Goal: Task Accomplishment & Management: Manage account settings

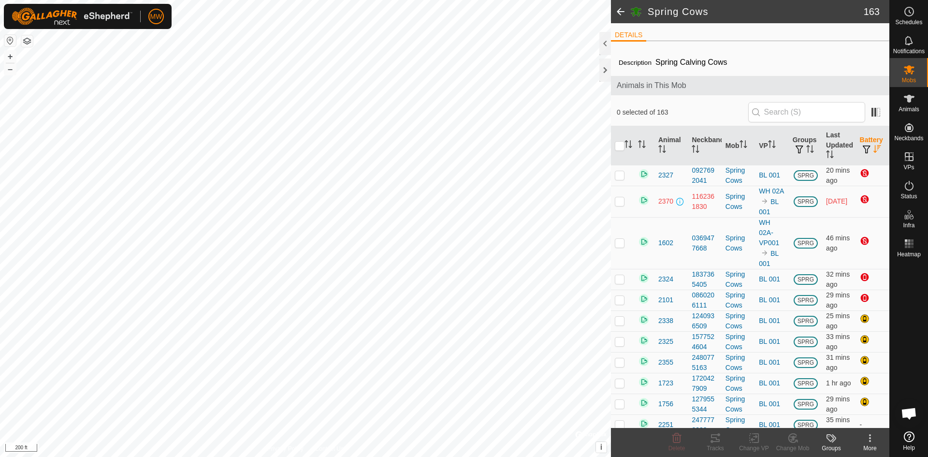
scroll to position [97, 0]
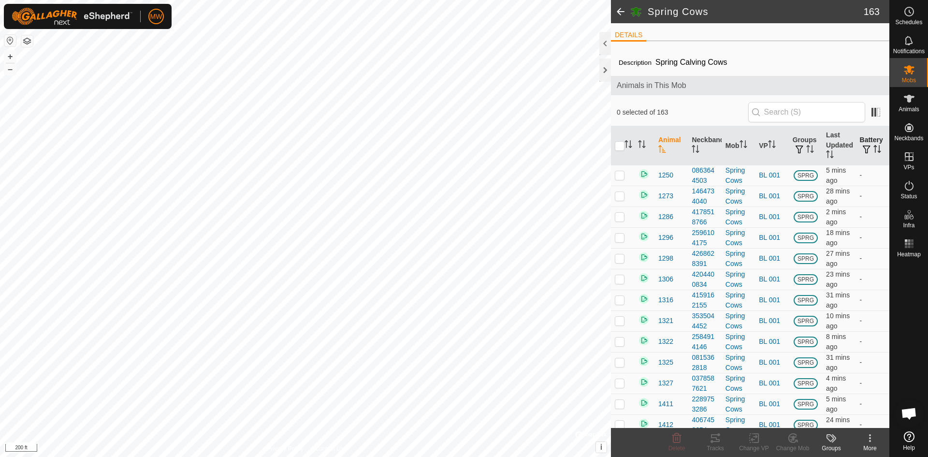
click at [863, 147] on span "button" at bounding box center [867, 150] width 8 height 8
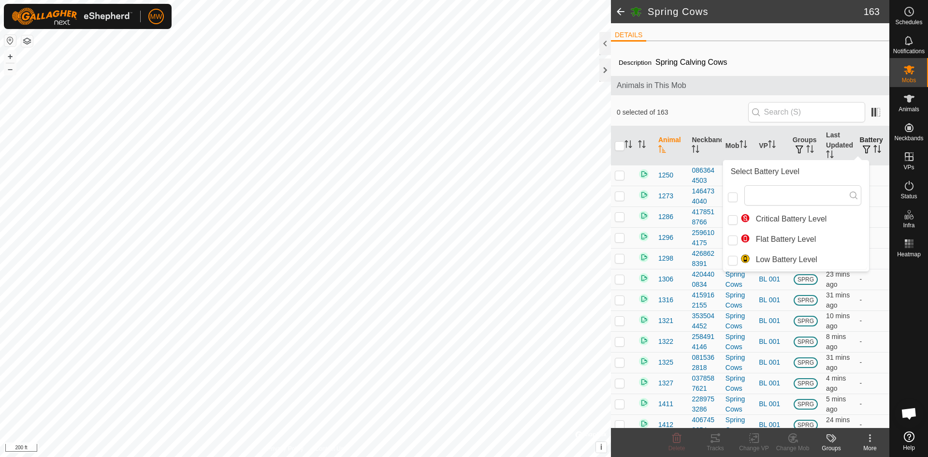
click at [863, 147] on span "button" at bounding box center [867, 150] width 8 height 8
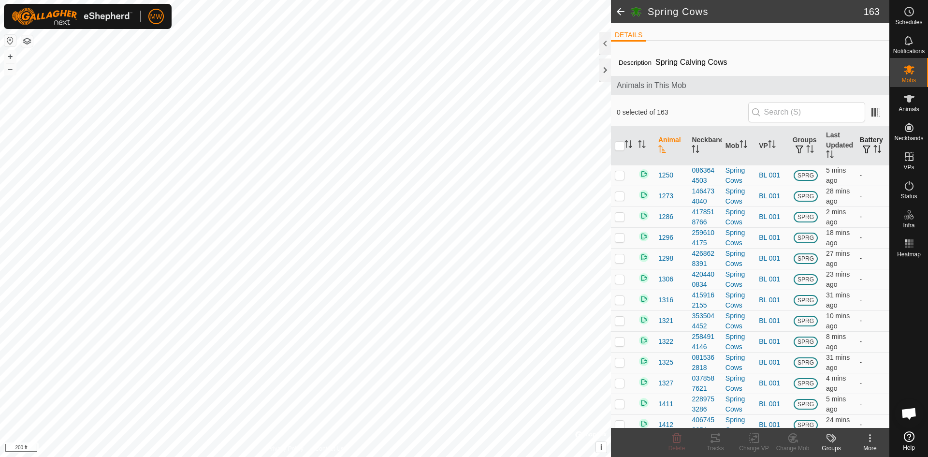
click at [870, 144] on th "Battery" at bounding box center [872, 145] width 33 height 39
click at [874, 148] on icon "Activate to sort" at bounding box center [878, 149] width 8 height 8
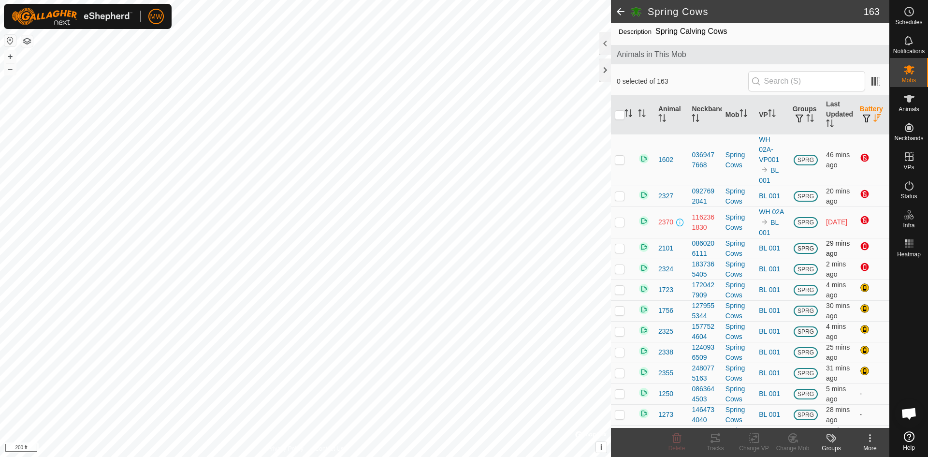
scroll to position [48, 0]
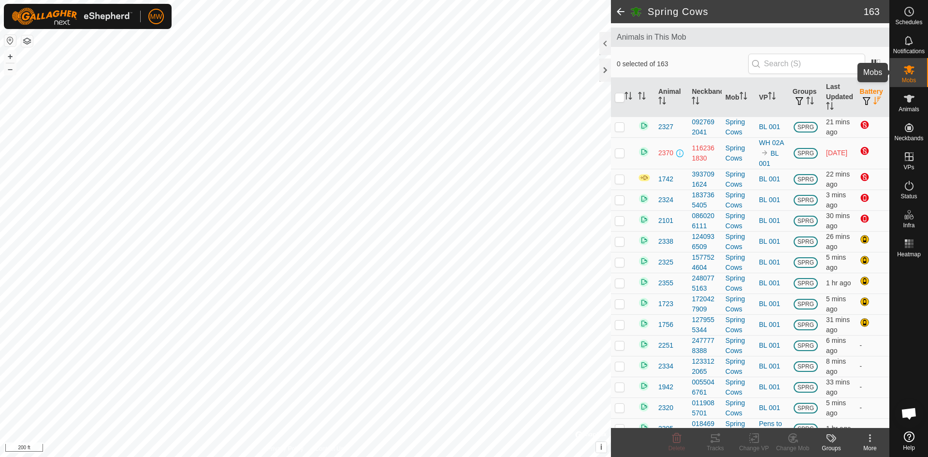
click at [904, 74] on icon at bounding box center [910, 70] width 12 height 12
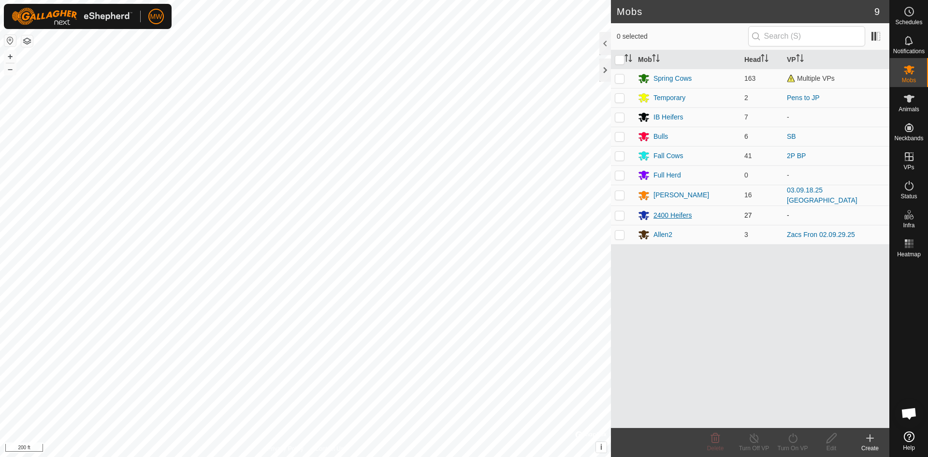
click at [667, 215] on div "2400 Heifers" at bounding box center [673, 215] width 38 height 10
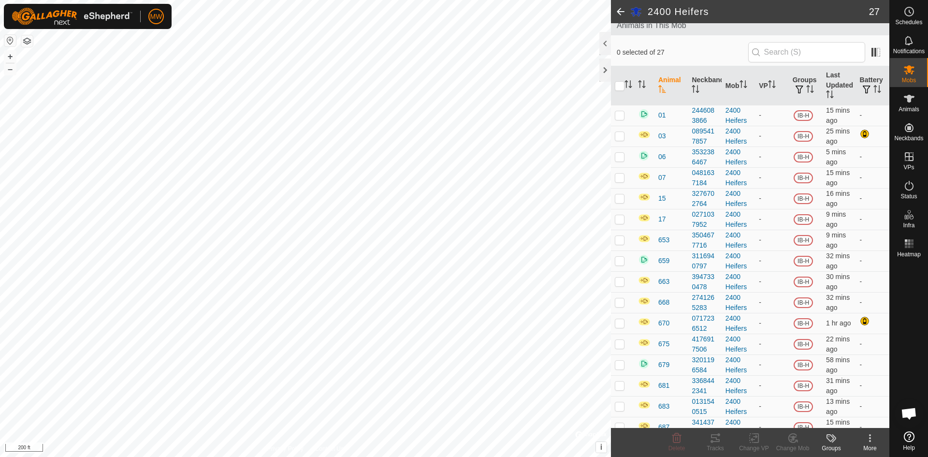
scroll to position [57, 0]
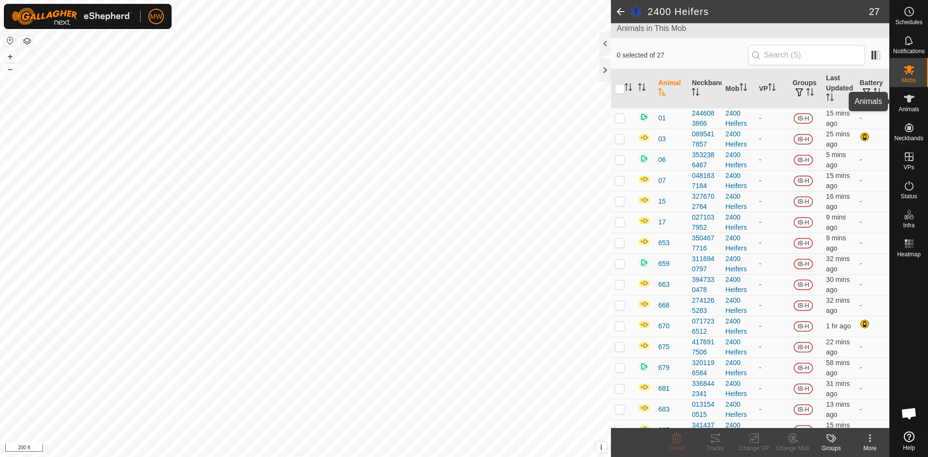
click at [907, 101] on icon at bounding box center [910, 99] width 12 height 12
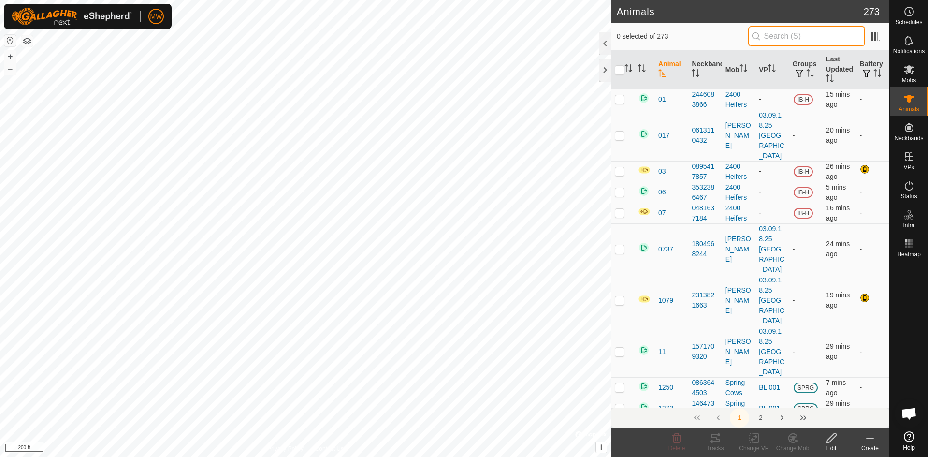
click at [779, 38] on input "text" at bounding box center [807, 36] width 117 height 20
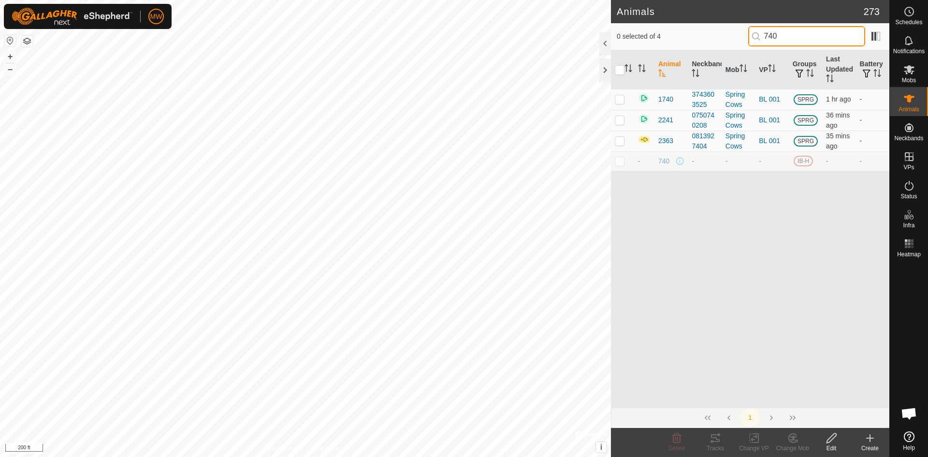
type input "740"
click at [627, 158] on td at bounding box center [622, 160] width 23 height 19
checkbox input "true"
click at [837, 436] on icon at bounding box center [832, 438] width 12 height 12
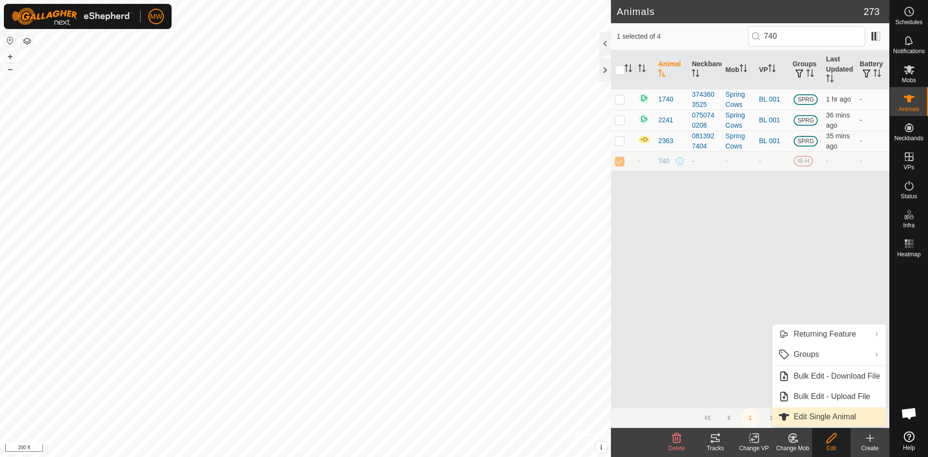
click at [832, 418] on link "Edit Single Animal" at bounding box center [830, 416] width 114 height 19
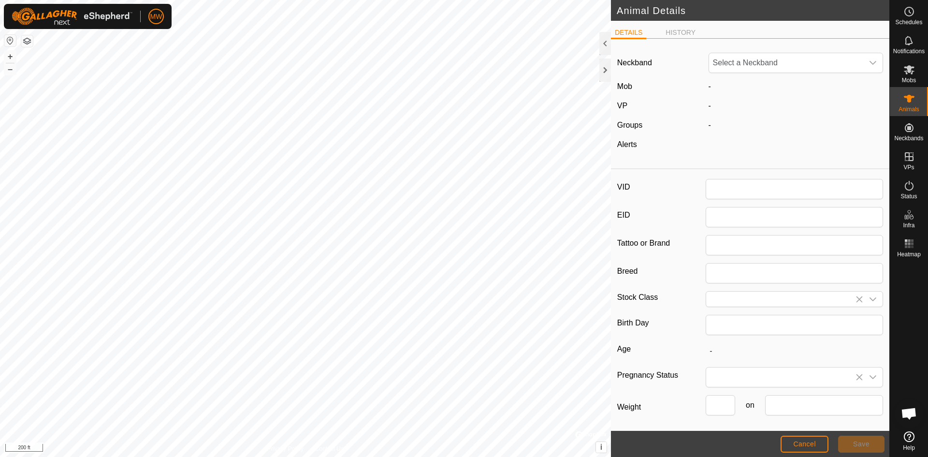
type input "740"
type input "0"
click at [740, 58] on span "Unfit" at bounding box center [786, 62] width 155 height 19
type input "039"
click at [736, 110] on li "0391448674" at bounding box center [794, 112] width 169 height 19
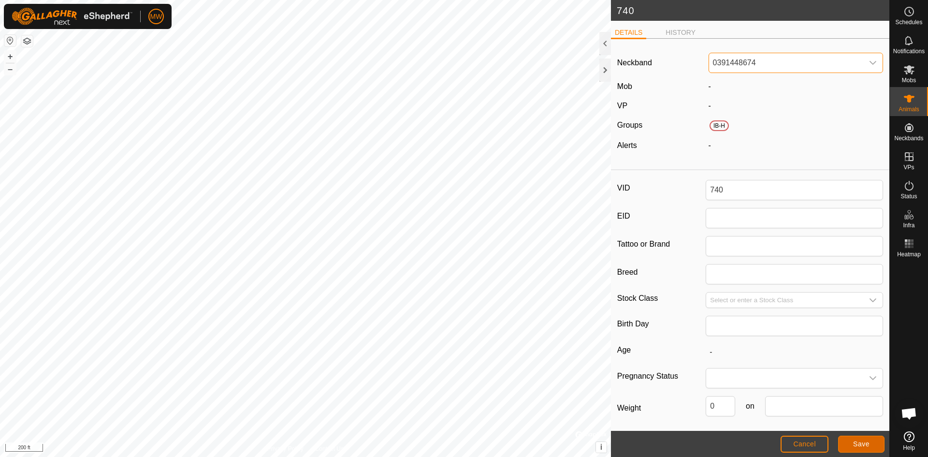
click at [864, 444] on span "Save" at bounding box center [861, 444] width 16 height 8
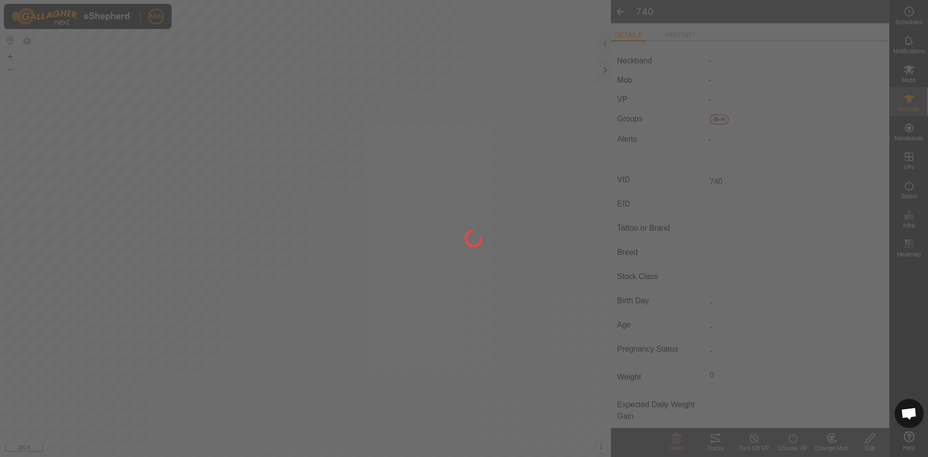
type input "-"
type input "0 kg"
type input "-"
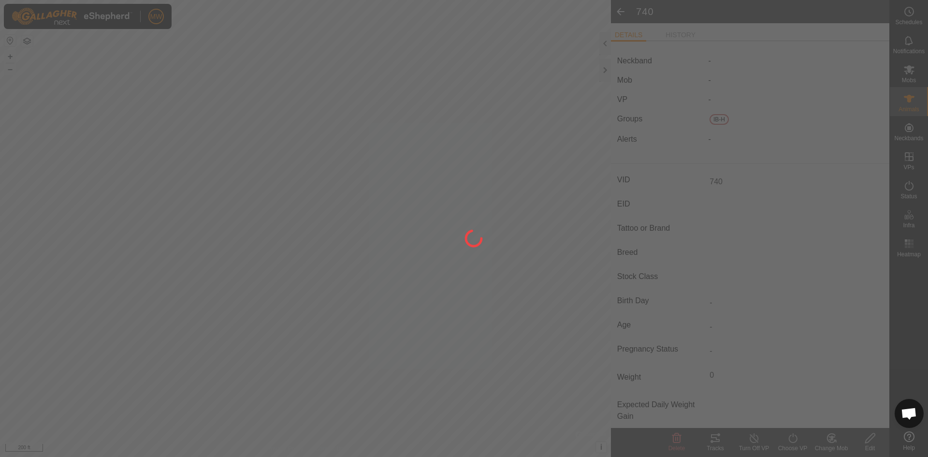
type input "-"
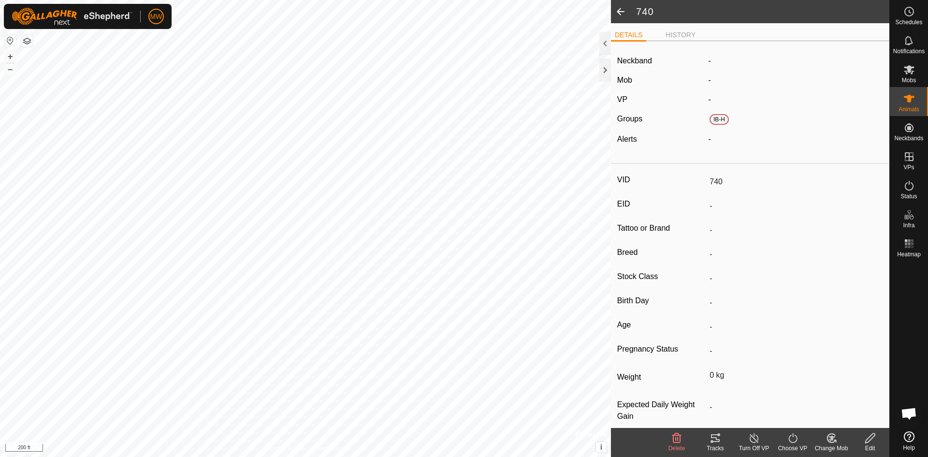
click at [835, 446] on div "Change Mob" at bounding box center [831, 448] width 39 height 9
click at [854, 395] on link "Choose Mob..." at bounding box center [861, 396] width 96 height 19
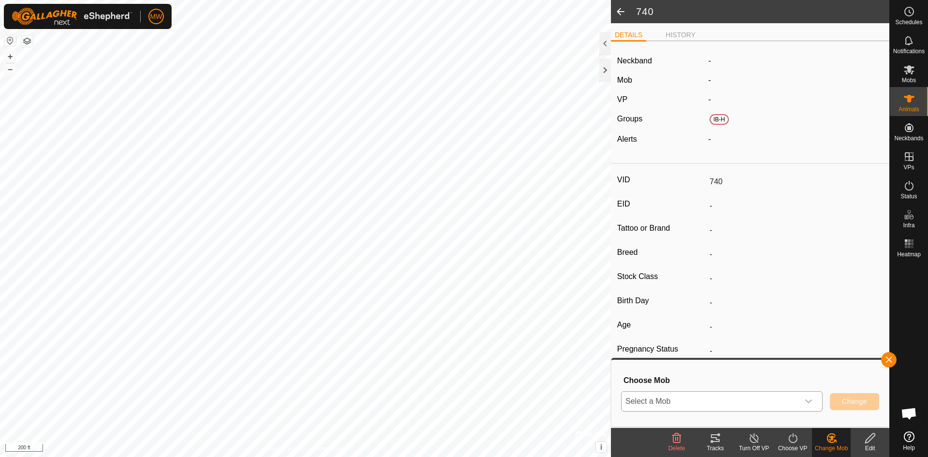
click at [661, 398] on span "Select a Mob" at bounding box center [710, 401] width 177 height 19
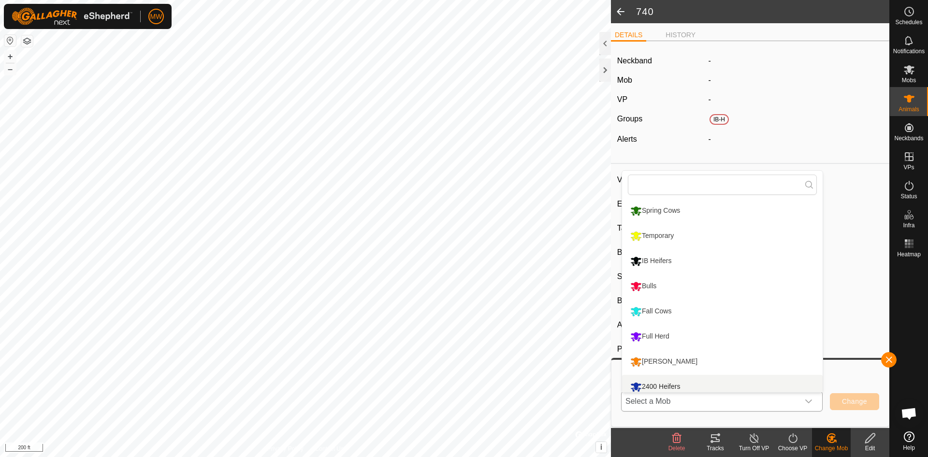
scroll to position [7, 0]
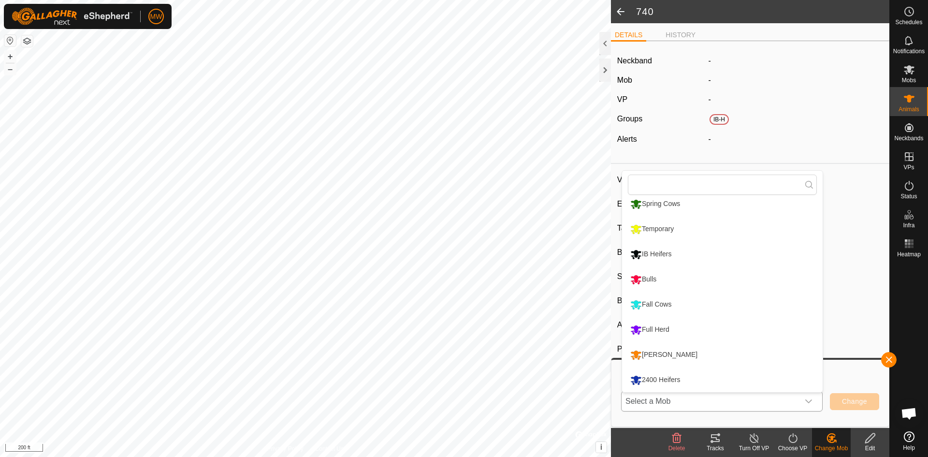
click at [661, 375] on li "2400 Heifers" at bounding box center [722, 380] width 201 height 24
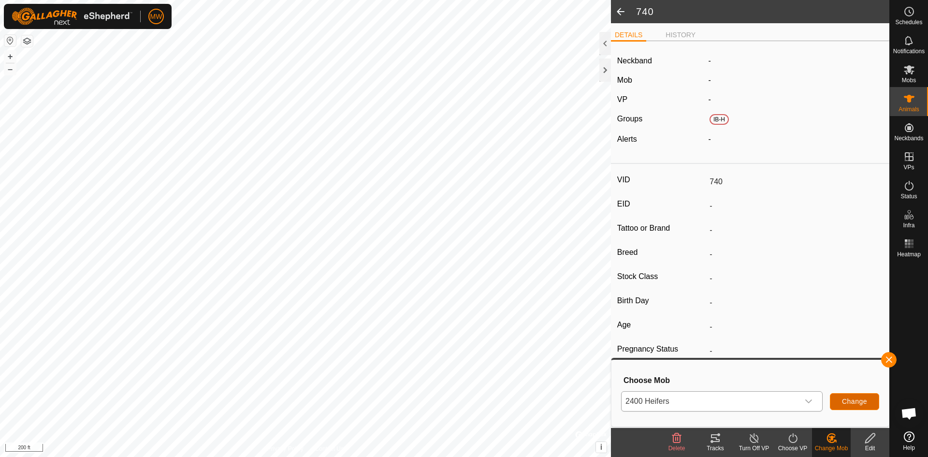
click at [861, 400] on span "Change" at bounding box center [854, 401] width 25 height 8
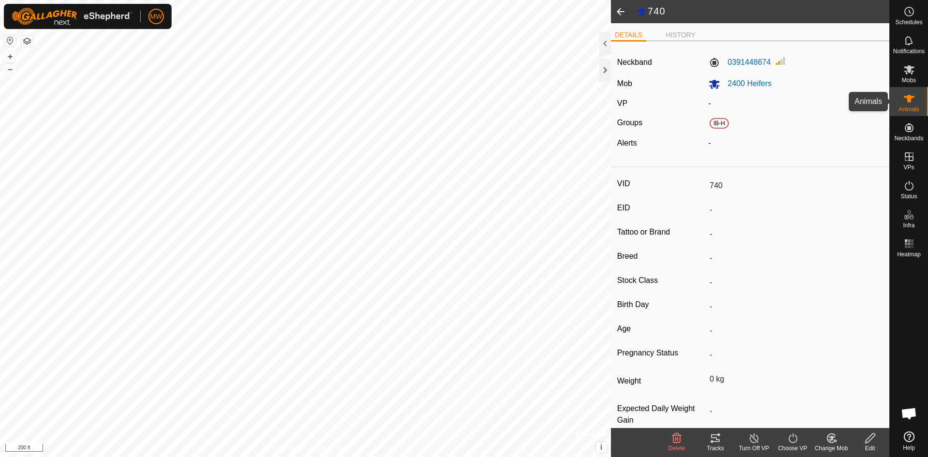
click at [901, 98] on es-animals-svg-icon at bounding box center [909, 98] width 17 height 15
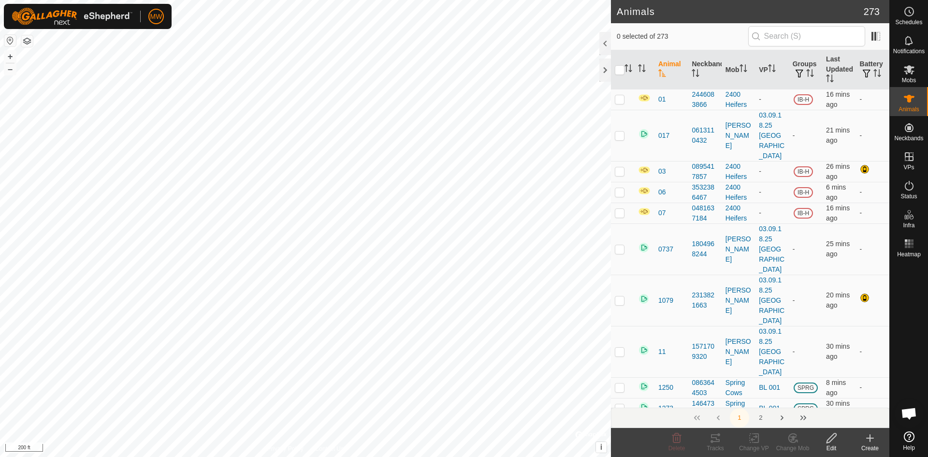
click at [777, 35] on input "text" at bounding box center [807, 36] width 117 height 20
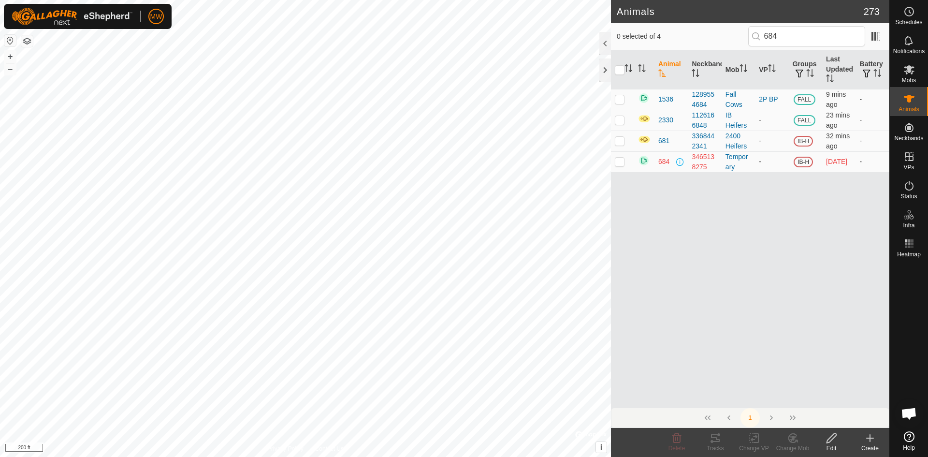
type input "684"
click at [620, 159] on p-checkbox at bounding box center [620, 162] width 10 height 8
checkbox input "true"
click at [829, 436] on icon at bounding box center [832, 438] width 12 height 12
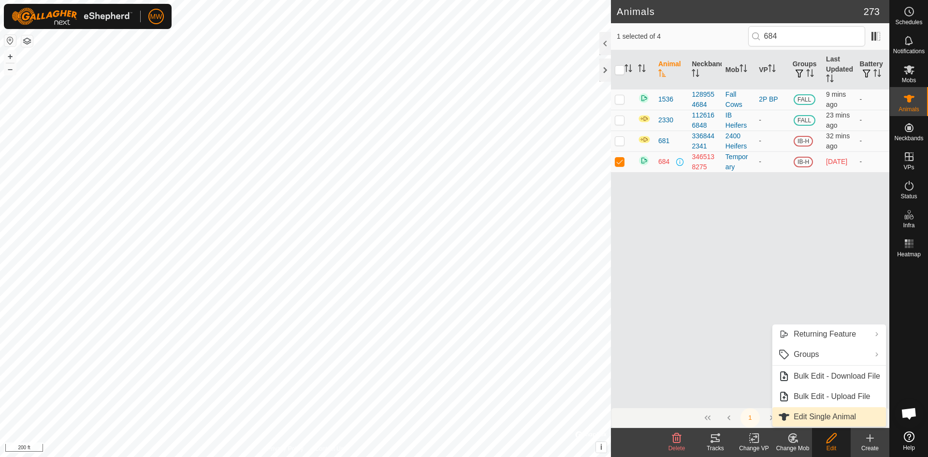
click at [841, 415] on link "Edit Single Animal" at bounding box center [830, 416] width 114 height 19
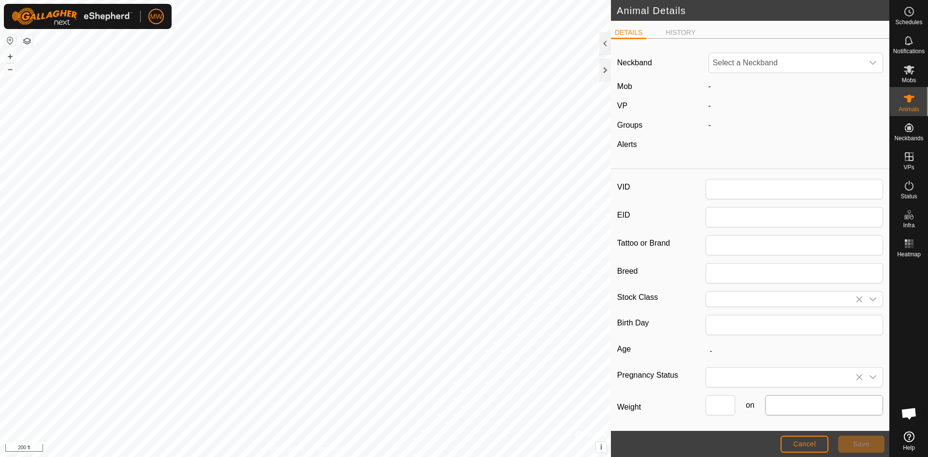
type input "684"
click at [869, 64] on icon "dropdown trigger" at bounding box center [873, 63] width 8 height 8
type input "421"
click at [745, 112] on li "4210227846" at bounding box center [794, 112] width 169 height 19
click at [869, 441] on span "Save" at bounding box center [861, 444] width 16 height 8
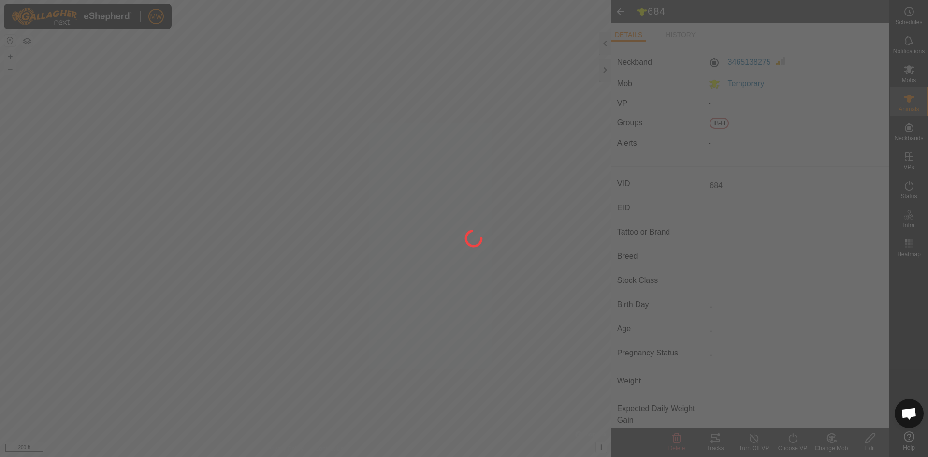
type input "-"
type input "0 kg"
type input "-"
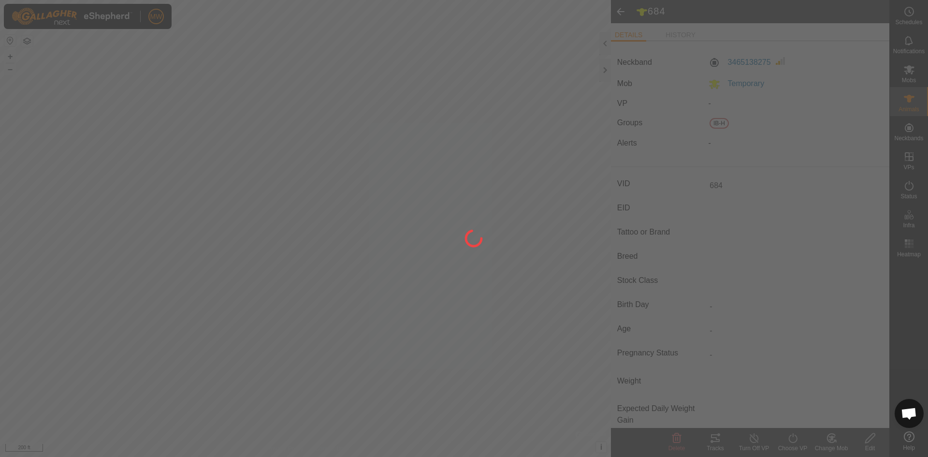
type input "-"
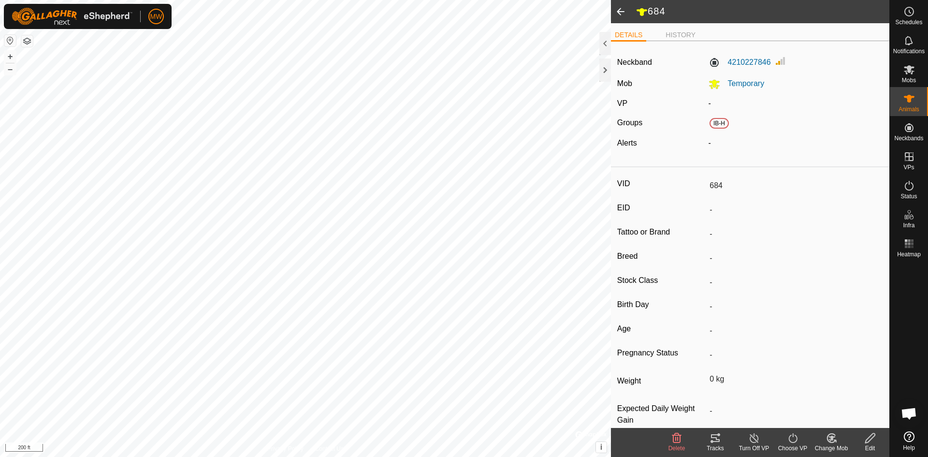
click at [826, 440] on icon at bounding box center [832, 438] width 12 height 12
click at [845, 397] on link "Choose Mob..." at bounding box center [861, 396] width 96 height 19
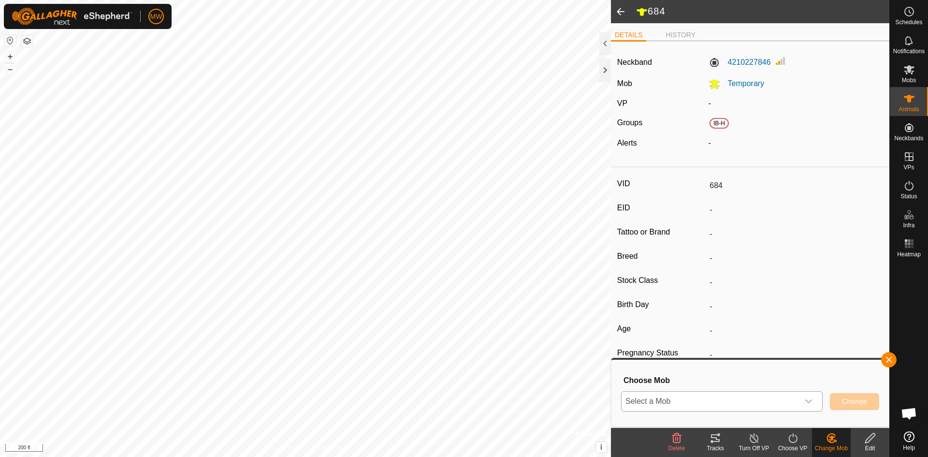
click at [758, 399] on span "Select a Mob" at bounding box center [710, 401] width 177 height 19
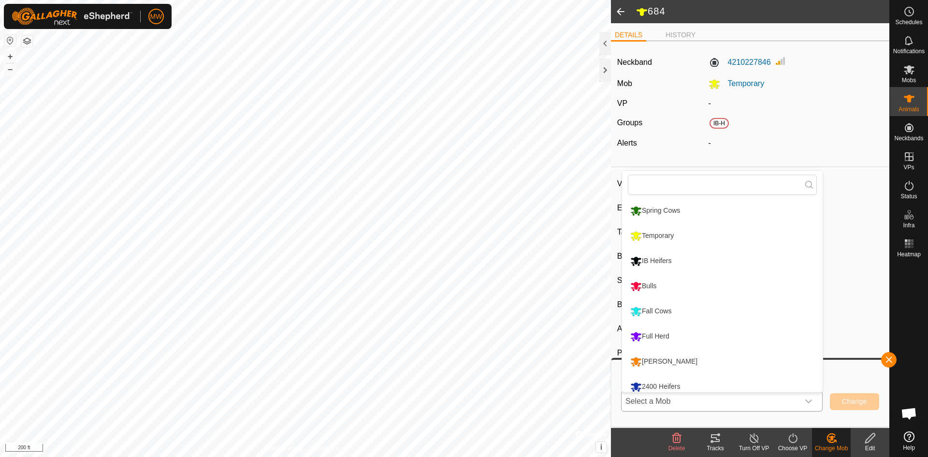
scroll to position [7, 0]
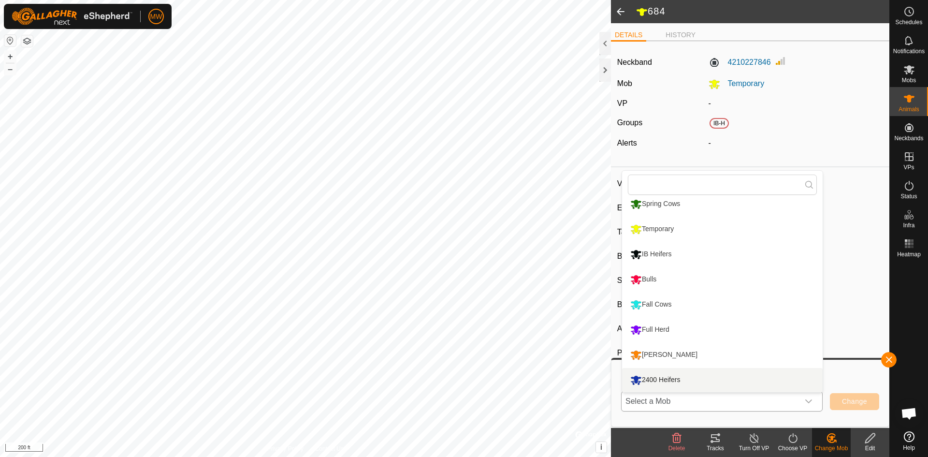
click at [671, 378] on li "2400 Heifers" at bounding box center [722, 380] width 201 height 24
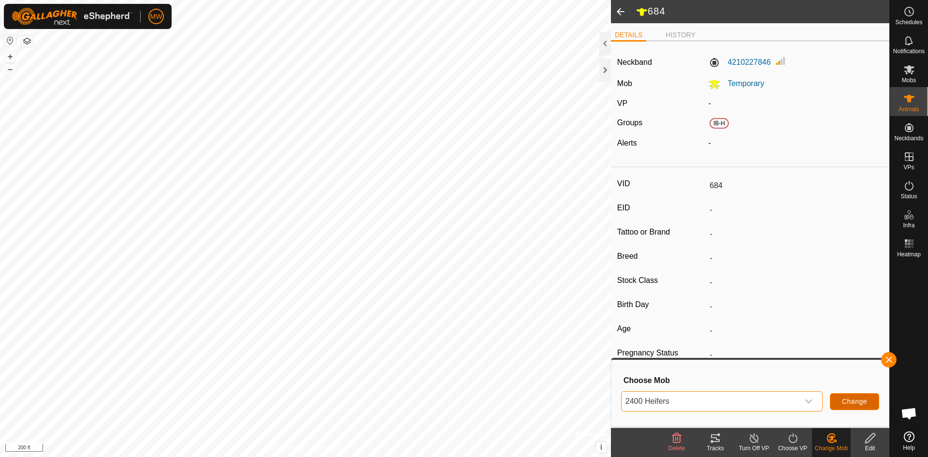
click at [862, 405] on span "Change" at bounding box center [854, 401] width 25 height 8
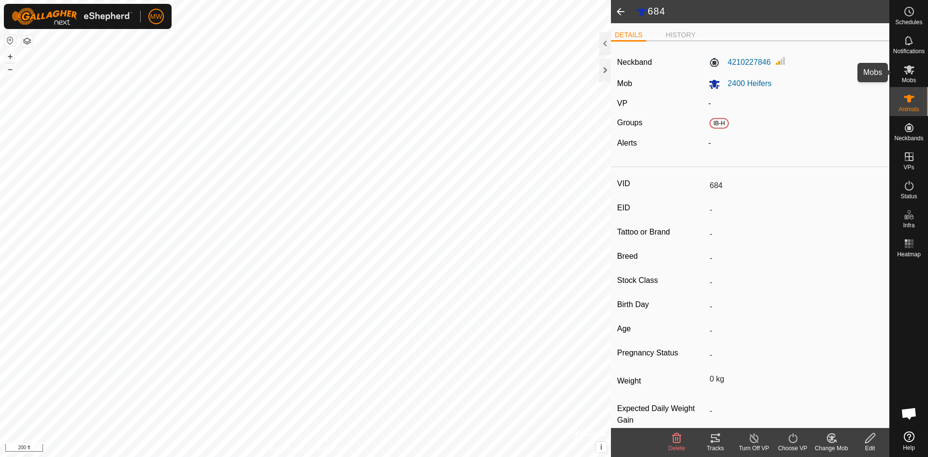
click at [907, 73] on icon at bounding box center [909, 69] width 11 height 9
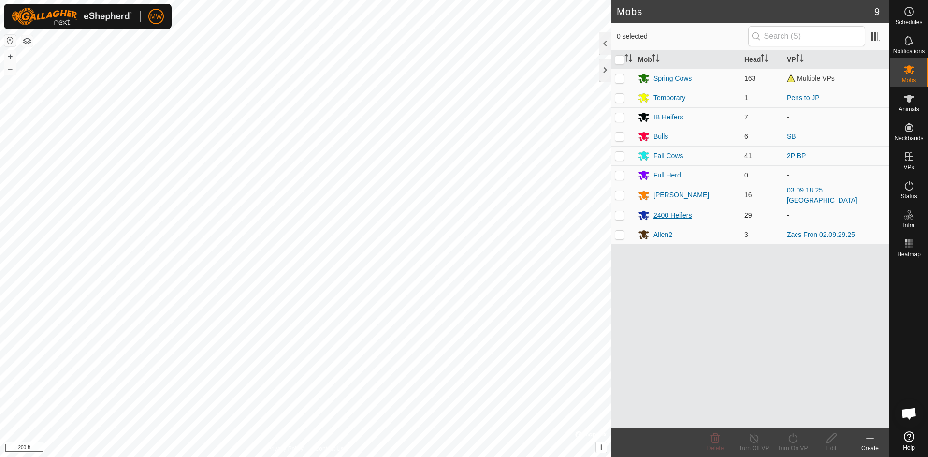
click at [668, 211] on div "2400 Heifers" at bounding box center [673, 215] width 38 height 10
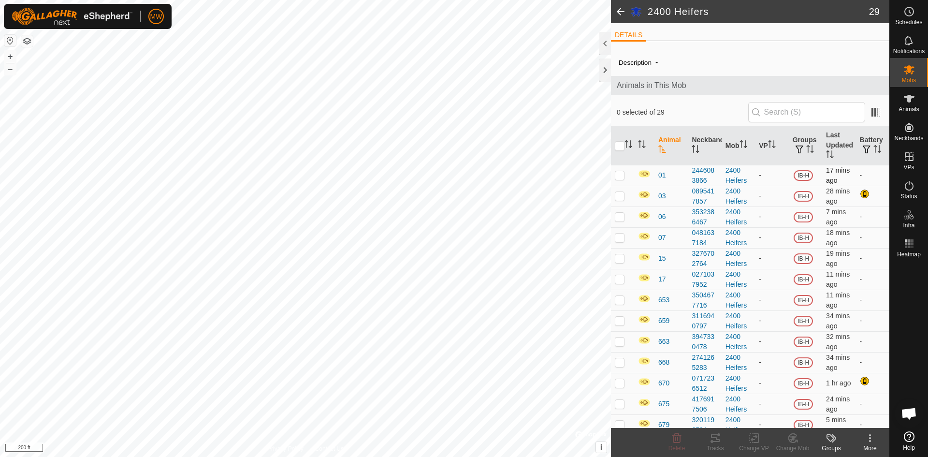
click at [618, 172] on p-checkbox at bounding box center [620, 175] width 10 height 8
checkbox input "true"
click at [872, 441] on icon at bounding box center [871, 438] width 12 height 12
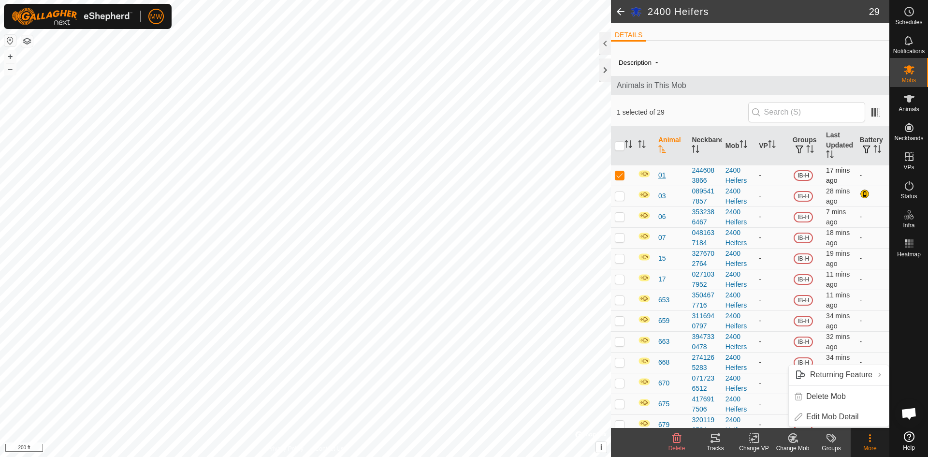
click at [664, 175] on span "01" at bounding box center [663, 175] width 8 height 10
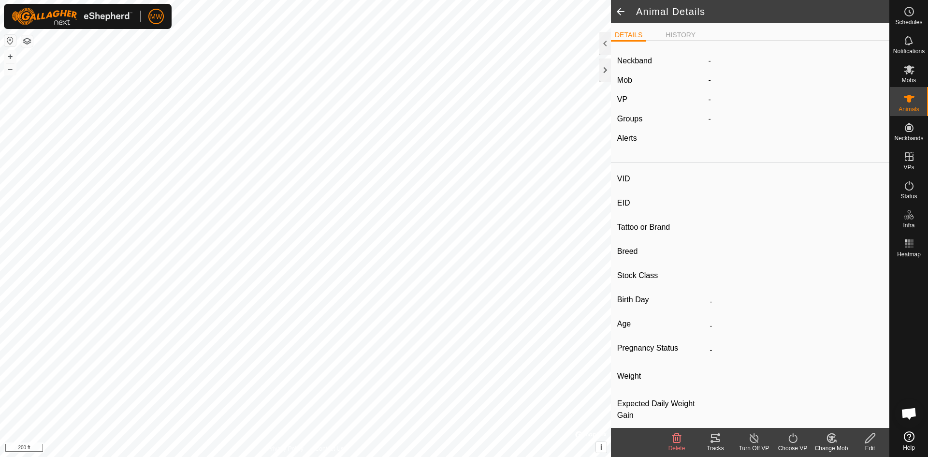
click at [870, 438] on icon at bounding box center [871, 438] width 12 height 12
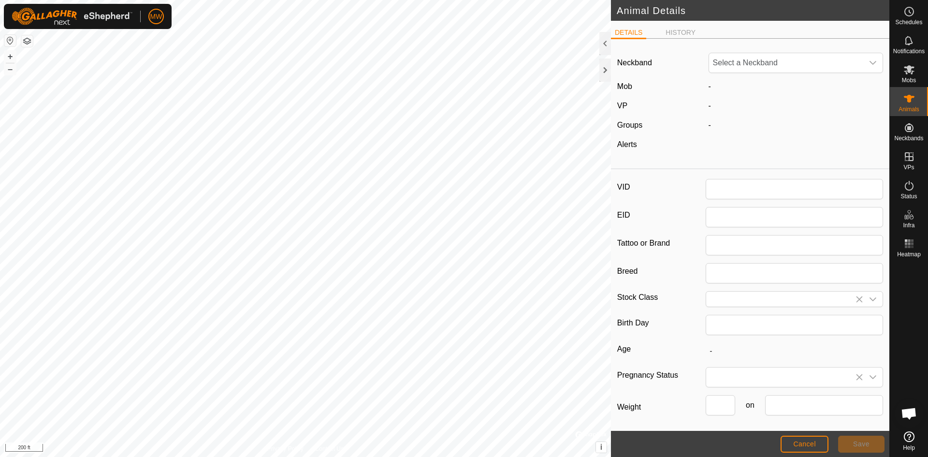
type input "01"
type input "IB-H"
type input "0"
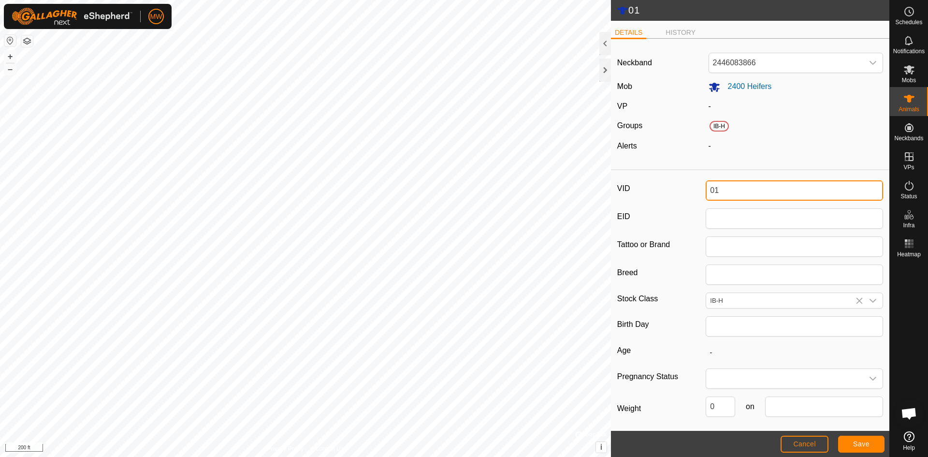
drag, startPoint x: 719, startPoint y: 194, endPoint x: 686, endPoint y: 194, distance: 32.9
click at [686, 194] on div "VID 01" at bounding box center [750, 190] width 266 height 20
click at [868, 443] on span "Save" at bounding box center [861, 444] width 16 height 8
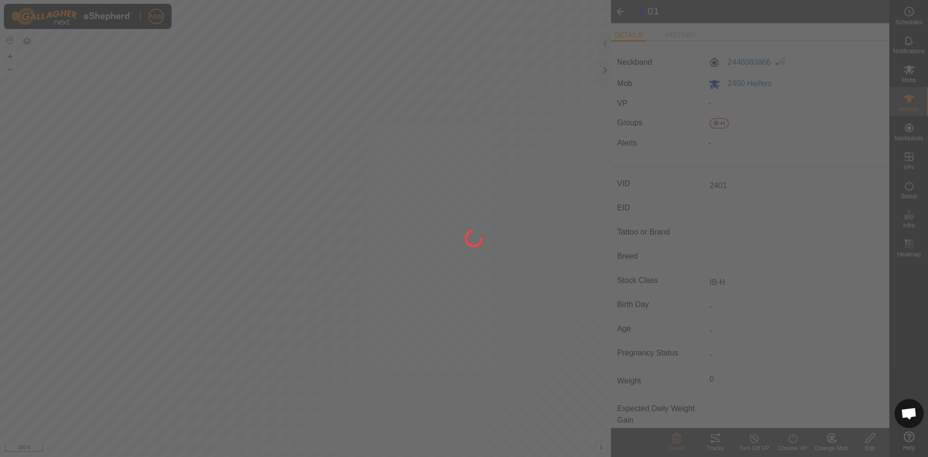
type input "01"
type input "-"
type input "0 kg"
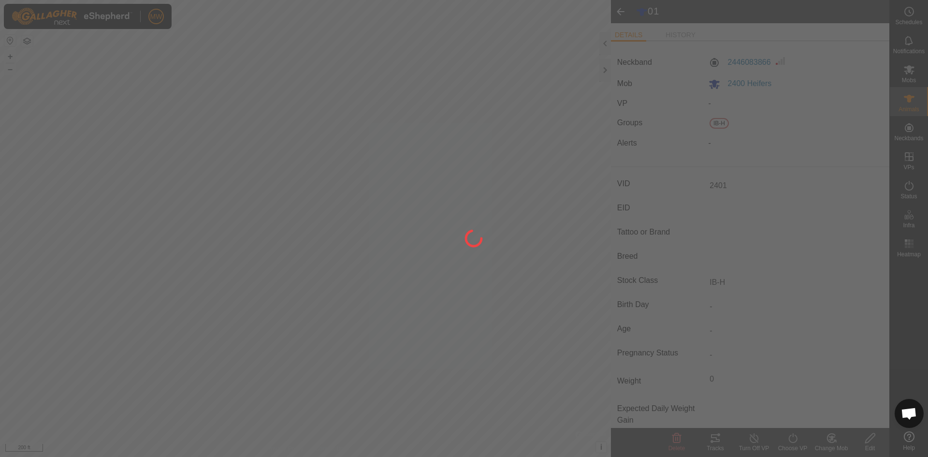
type input "-"
type input "2401"
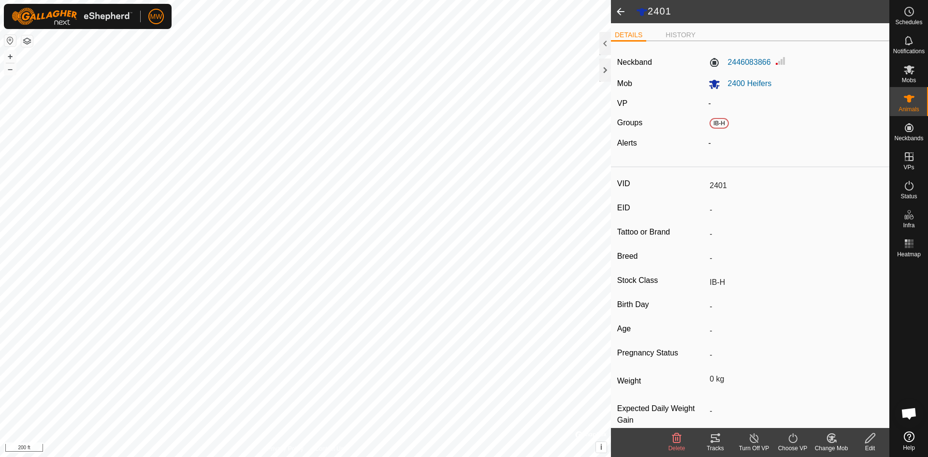
click at [618, 11] on span at bounding box center [620, 11] width 19 height 23
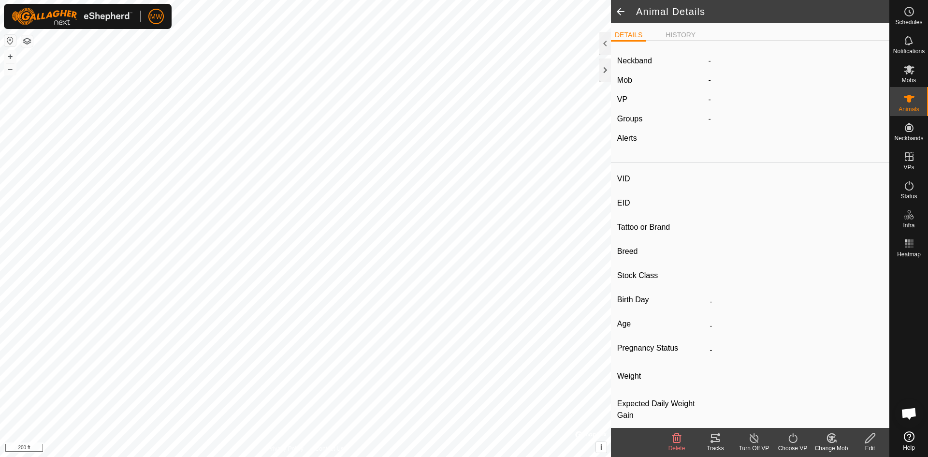
type input "2401"
type input "-"
type input "IB-H"
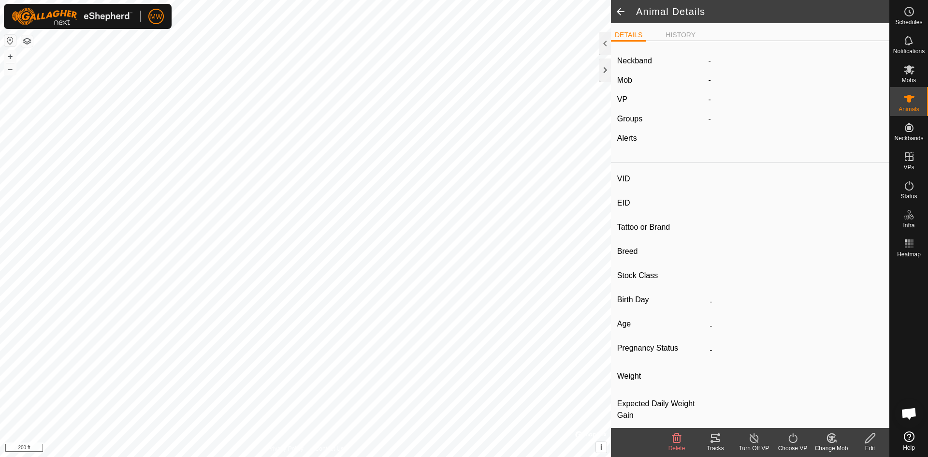
type input "0 kg"
type input "-"
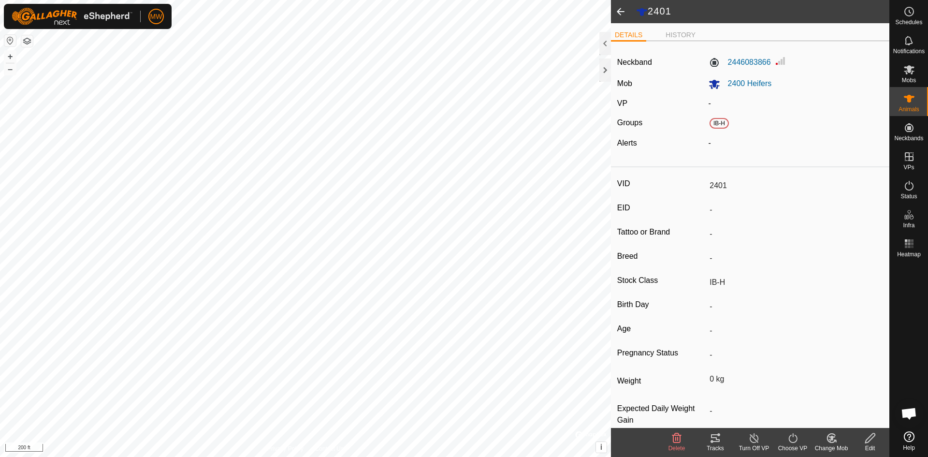
click at [618, 11] on span at bounding box center [620, 11] width 19 height 23
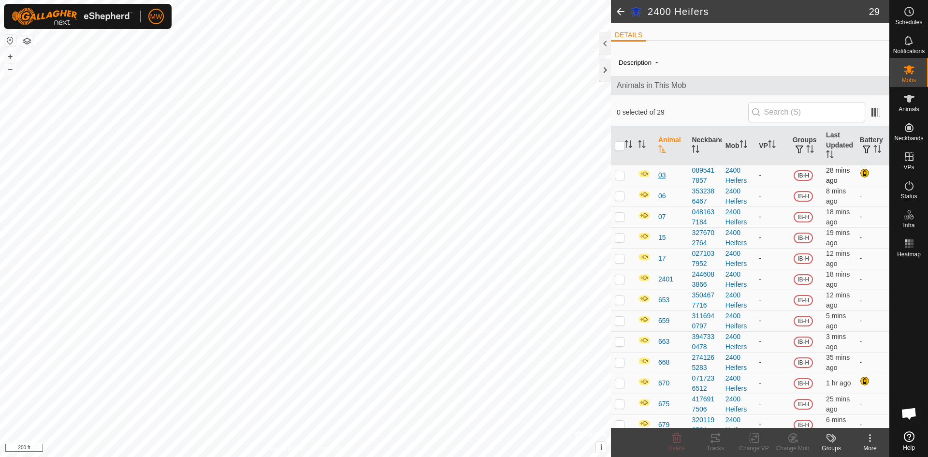
click at [662, 176] on span "03" at bounding box center [663, 175] width 8 height 10
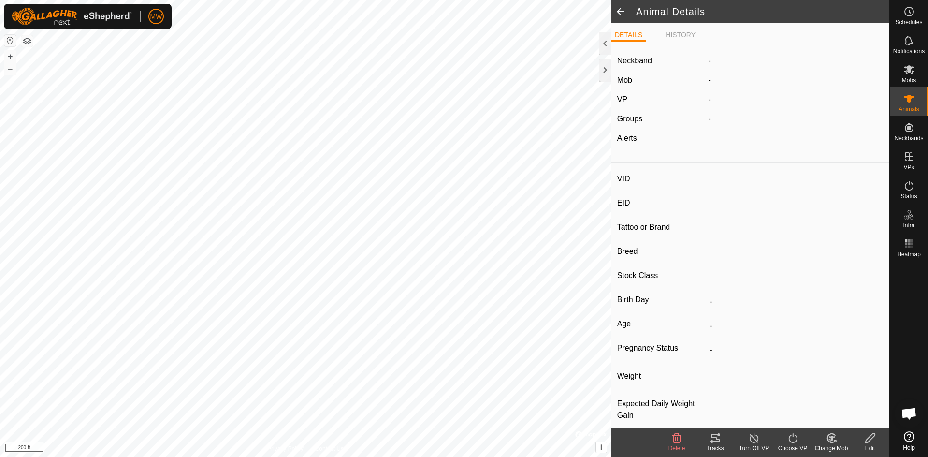
type input "03"
type input "-"
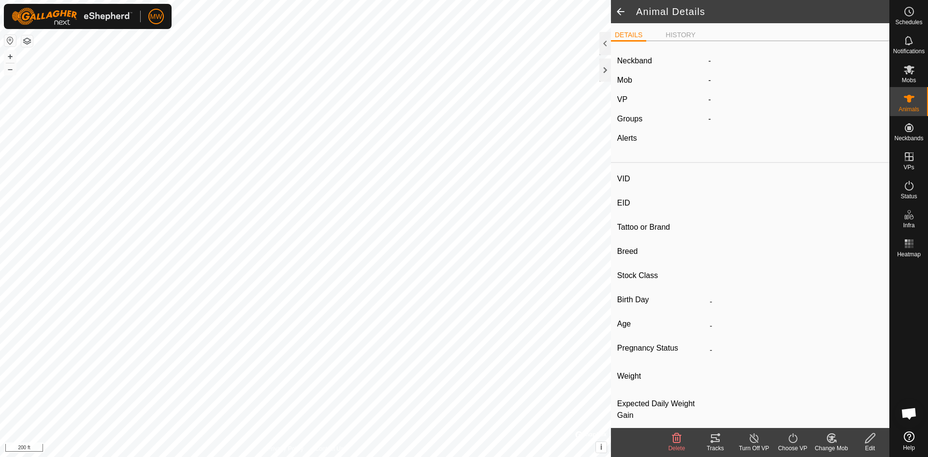
type input "0 kg"
type input "-"
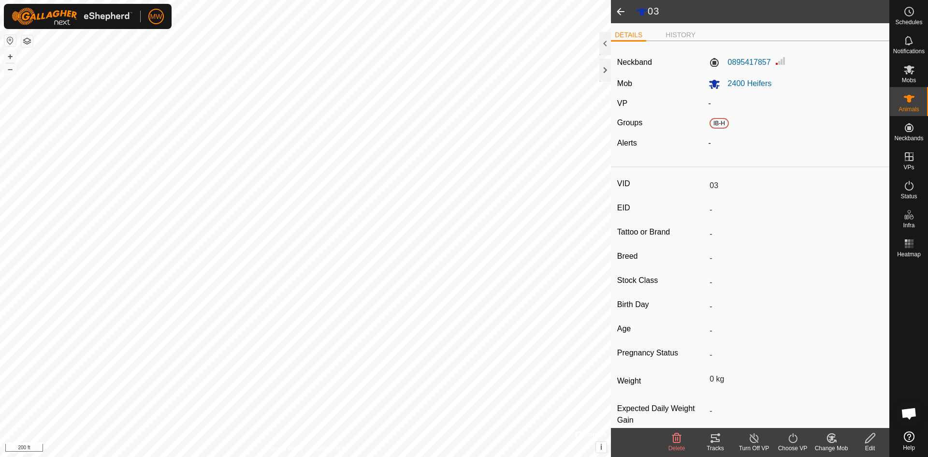
click at [870, 439] on icon at bounding box center [871, 438] width 12 height 12
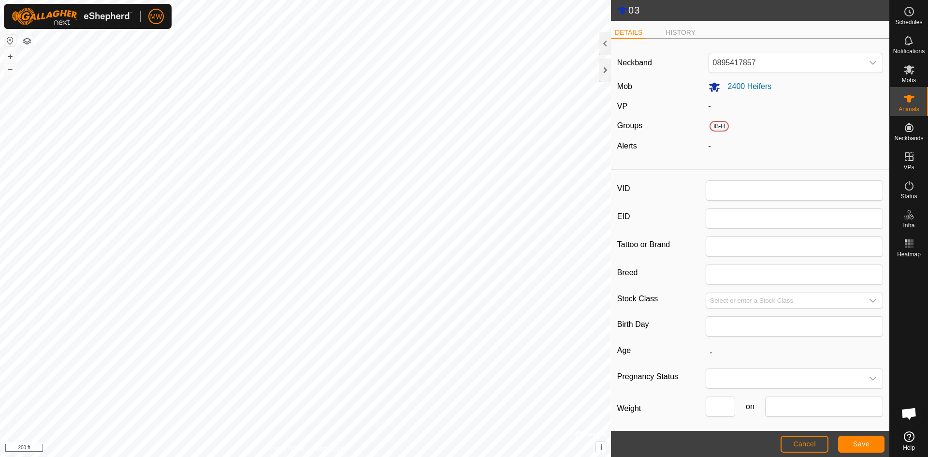
type input "03"
type input "0"
click at [577, 188] on div "03 DETAILS HISTORY Neckband 0895417857 Mob 2400 Heifers VP - Groups IB-H Alerts…" at bounding box center [445, 228] width 890 height 457
click at [864, 446] on span "Save" at bounding box center [861, 444] width 16 height 8
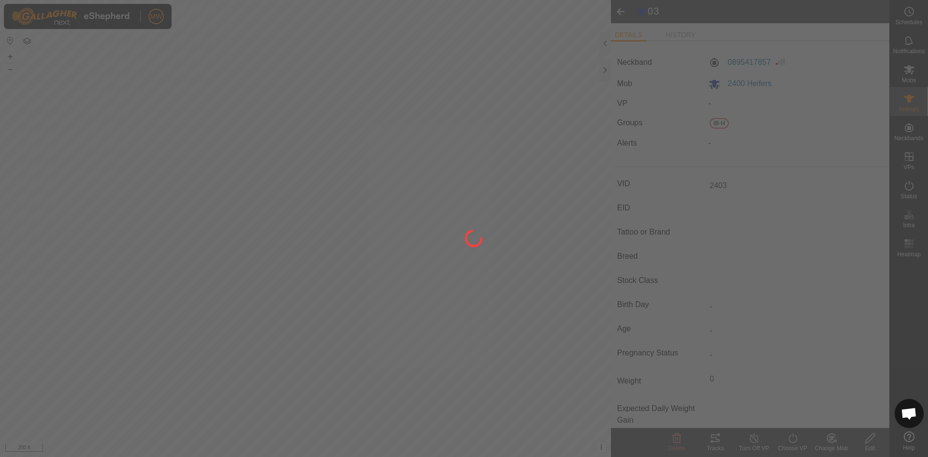
type input "03"
type input "-"
type input "0 kg"
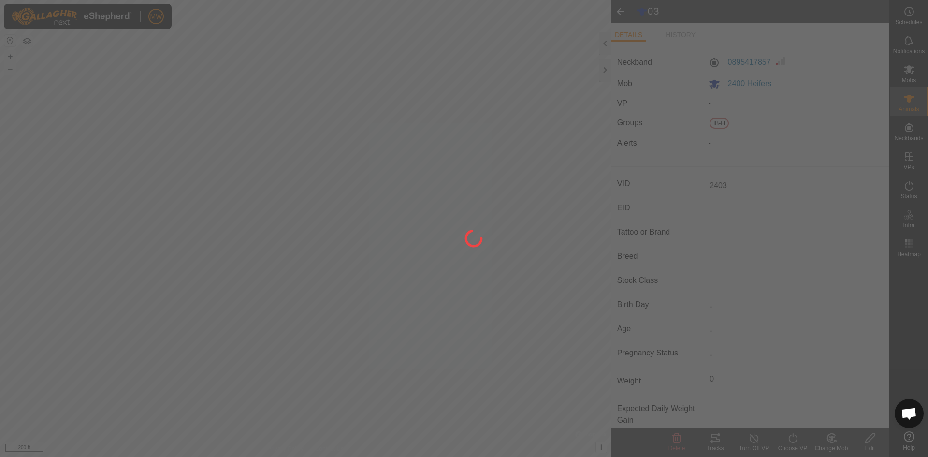
type input "-"
type input "2403"
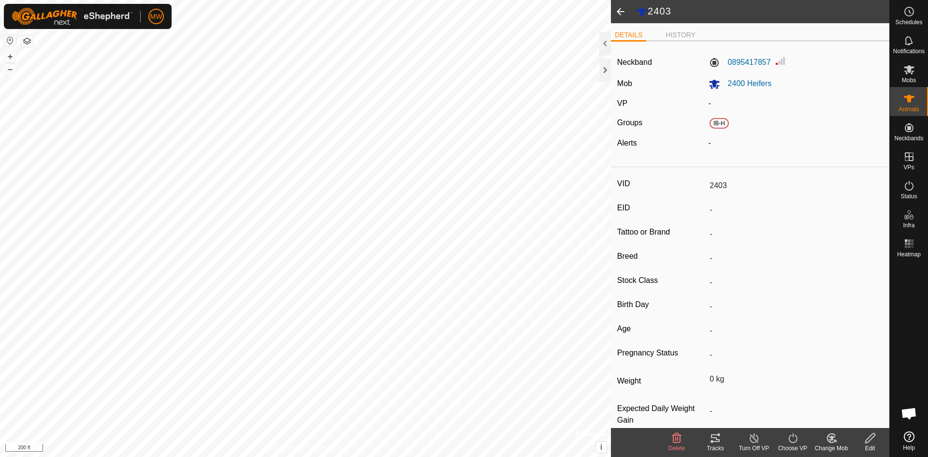
click at [621, 11] on span at bounding box center [620, 11] width 19 height 23
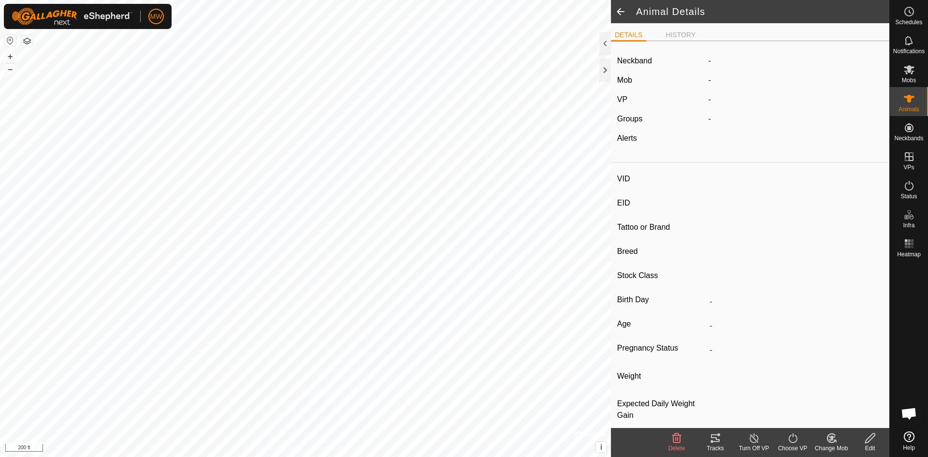
type input "2403"
type input "-"
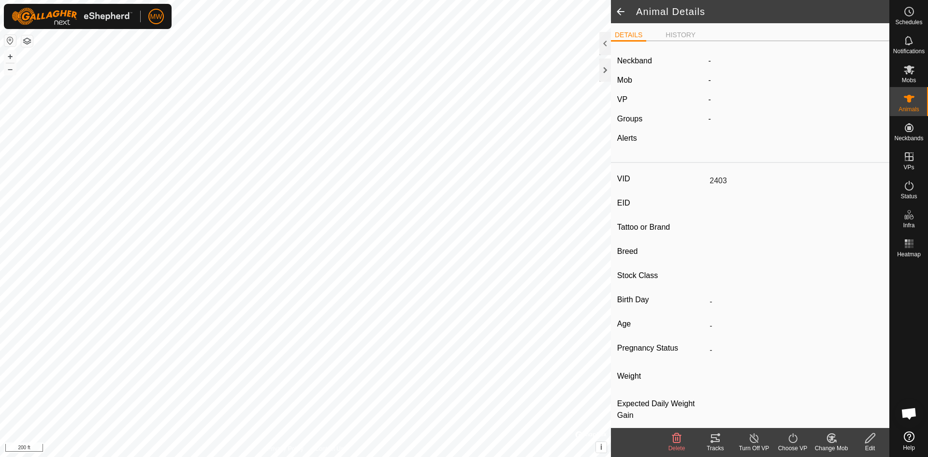
type input "0 kg"
type input "-"
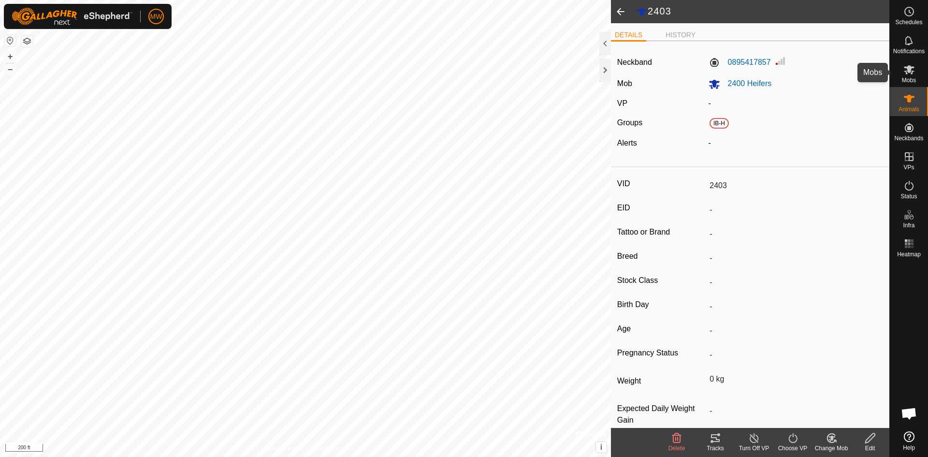
click at [914, 71] on icon at bounding box center [909, 69] width 11 height 9
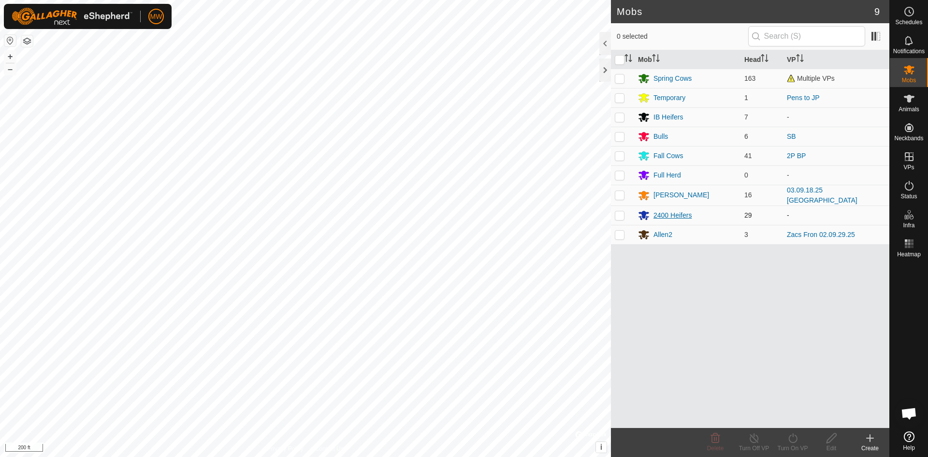
click at [654, 212] on div "2400 Heifers" at bounding box center [673, 215] width 38 height 10
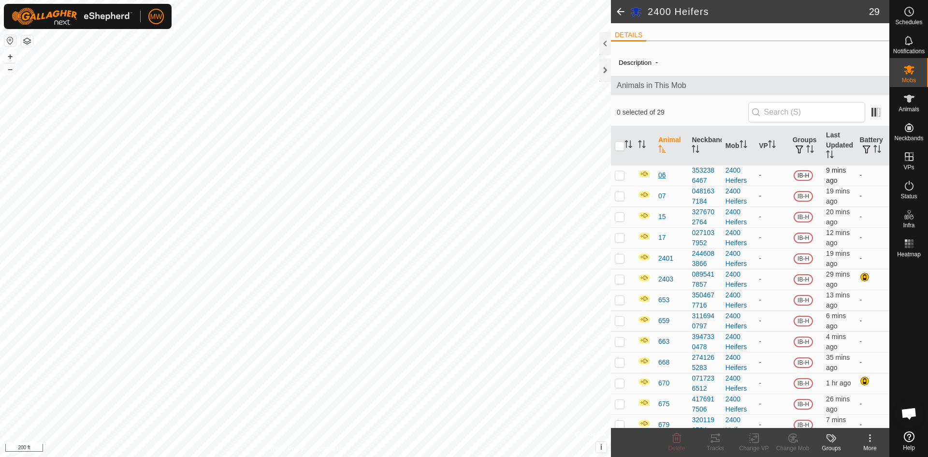
click at [663, 175] on span "06" at bounding box center [663, 175] width 8 height 10
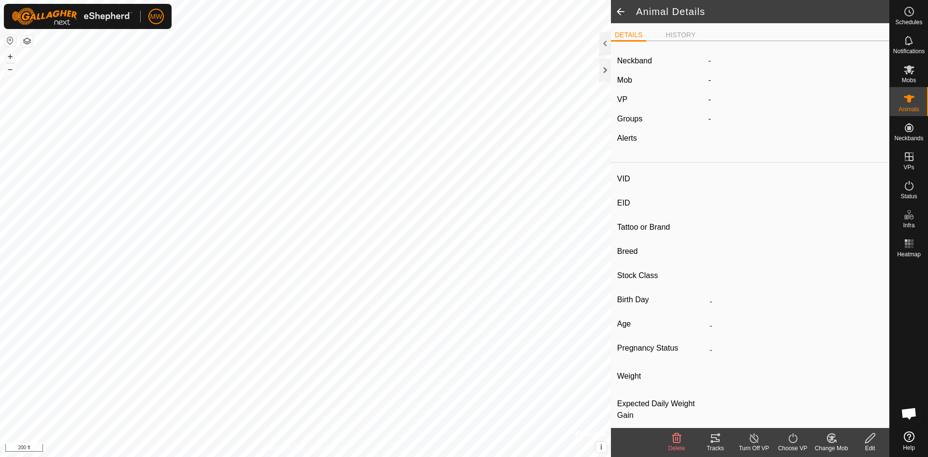
type input "06"
type input "-"
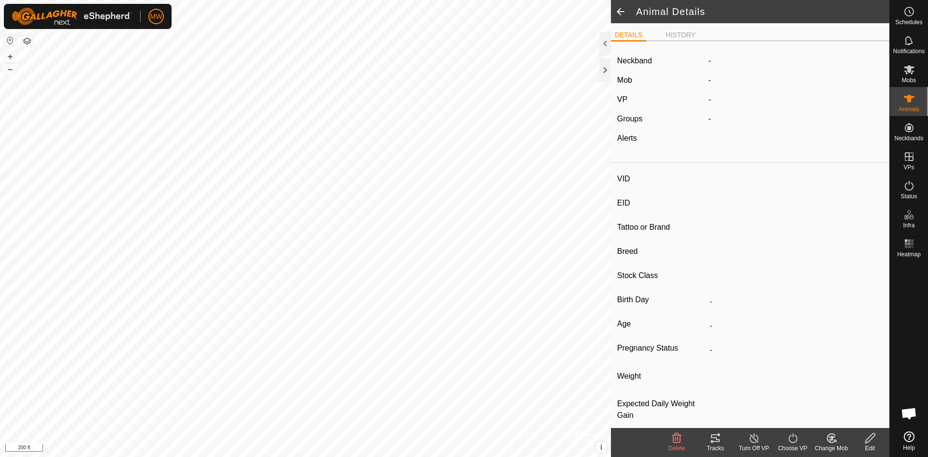
type input "0 kg"
type input "-"
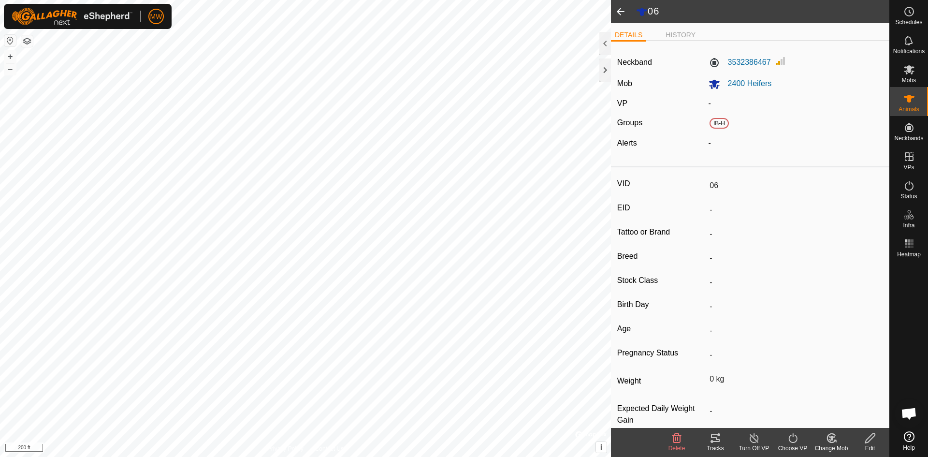
click at [867, 439] on icon at bounding box center [871, 438] width 12 height 12
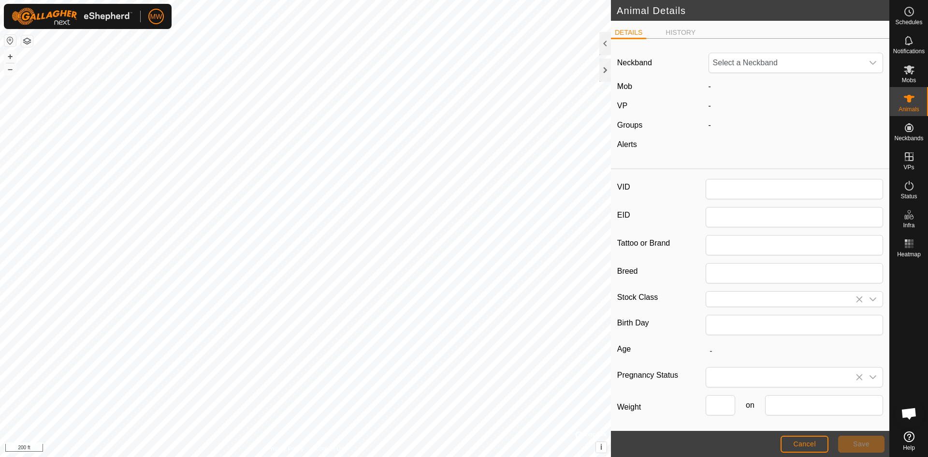
type input "06"
type input "0"
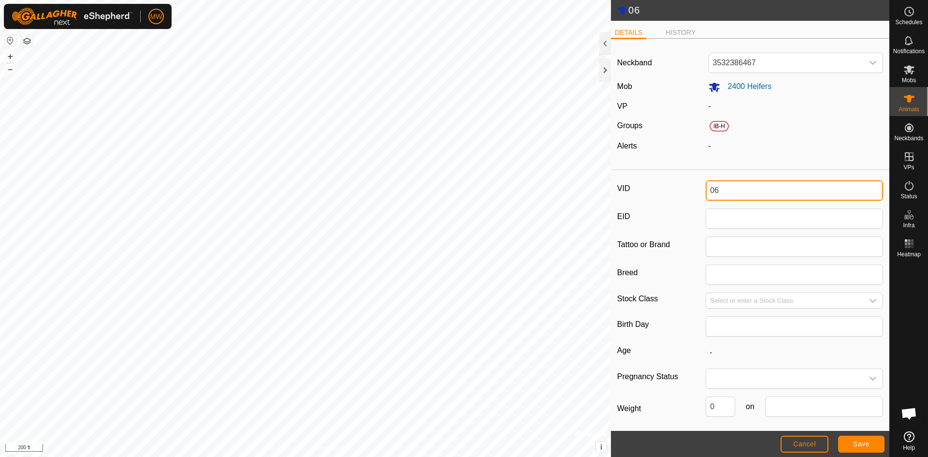
drag, startPoint x: 719, startPoint y: 189, endPoint x: 667, endPoint y: 186, distance: 52.3
click at [667, 186] on div "VID 06" at bounding box center [750, 190] width 266 height 20
click at [861, 440] on span "Save" at bounding box center [861, 444] width 16 height 8
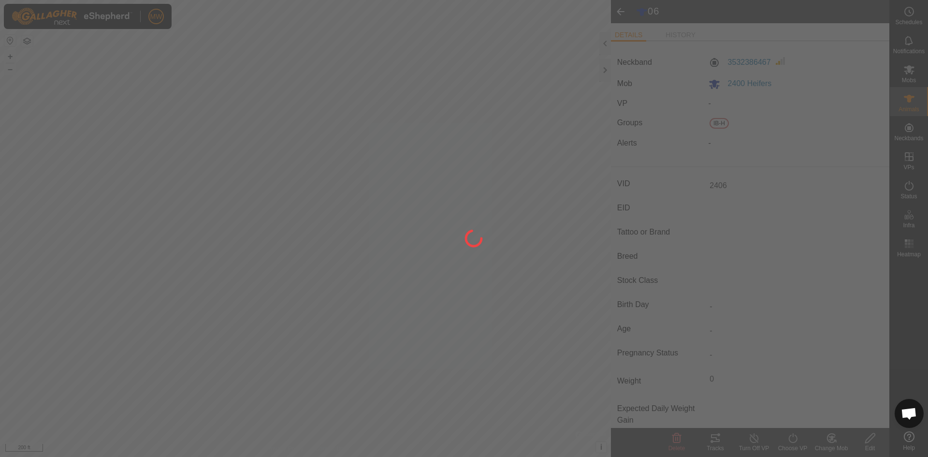
type input "06"
type input "-"
type input "0 kg"
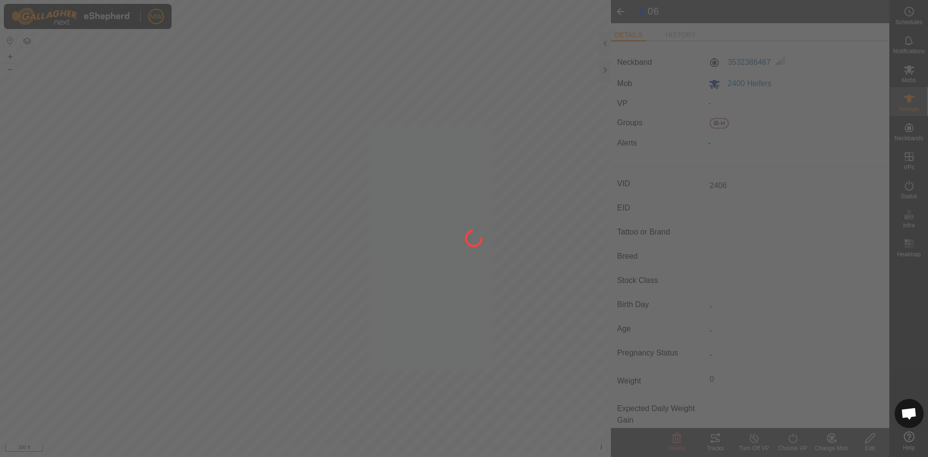
type input "-"
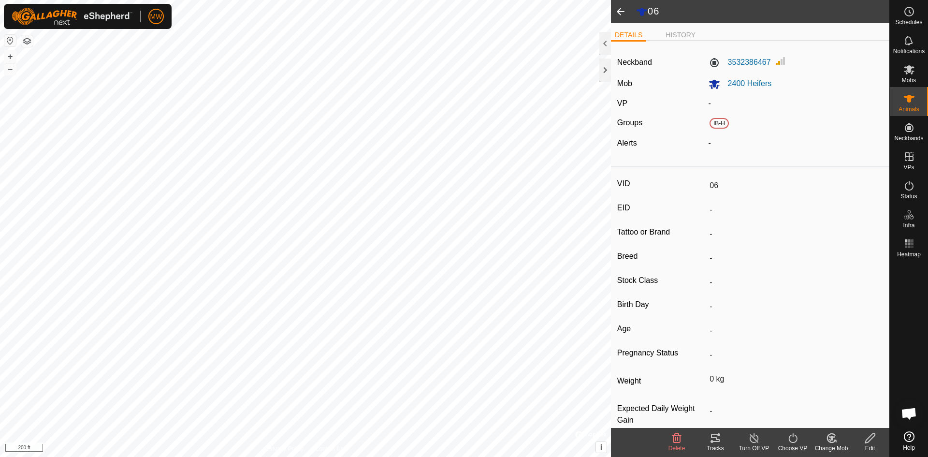
type input "2406"
click at [622, 8] on span at bounding box center [620, 11] width 19 height 23
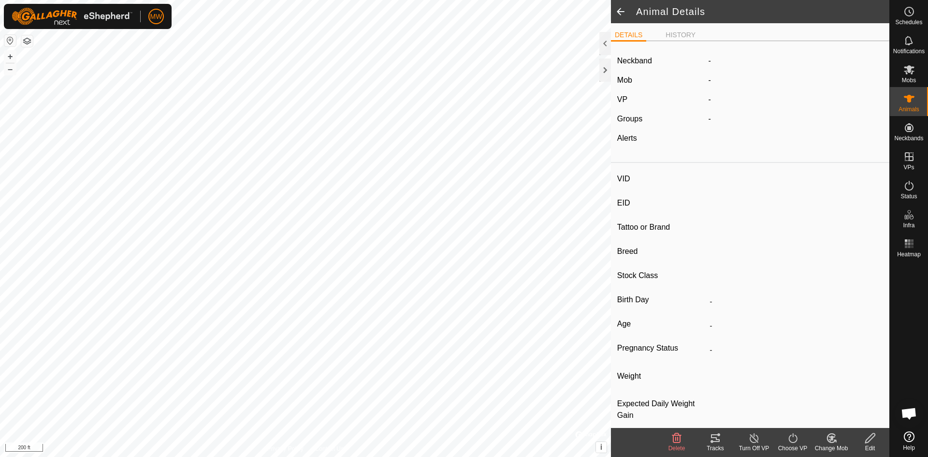
type input "2406"
type input "-"
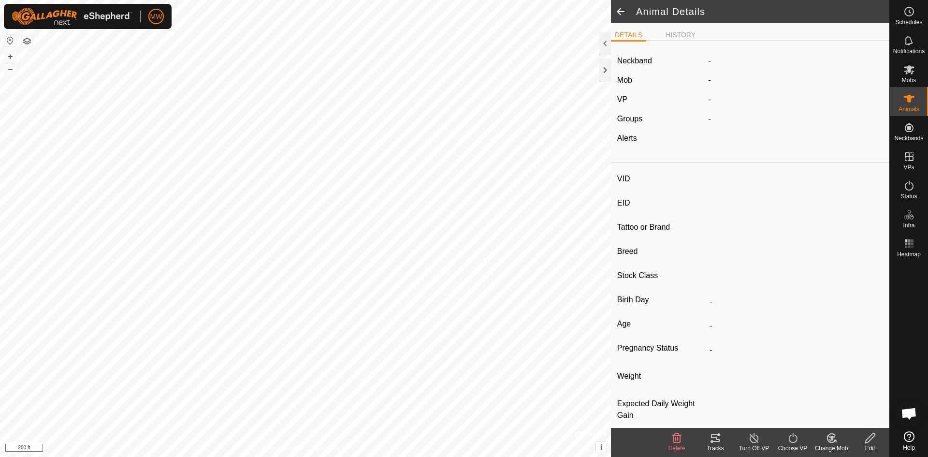
type input "0 kg"
type input "-"
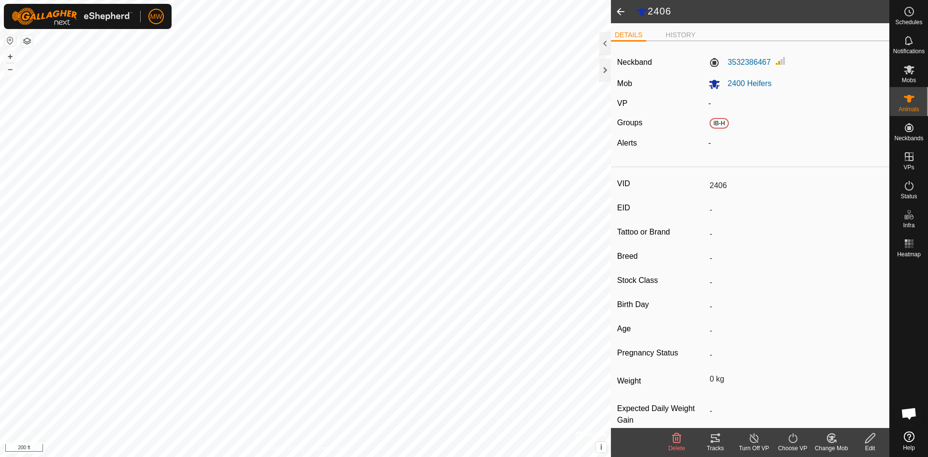
click at [622, 8] on span at bounding box center [620, 11] width 19 height 23
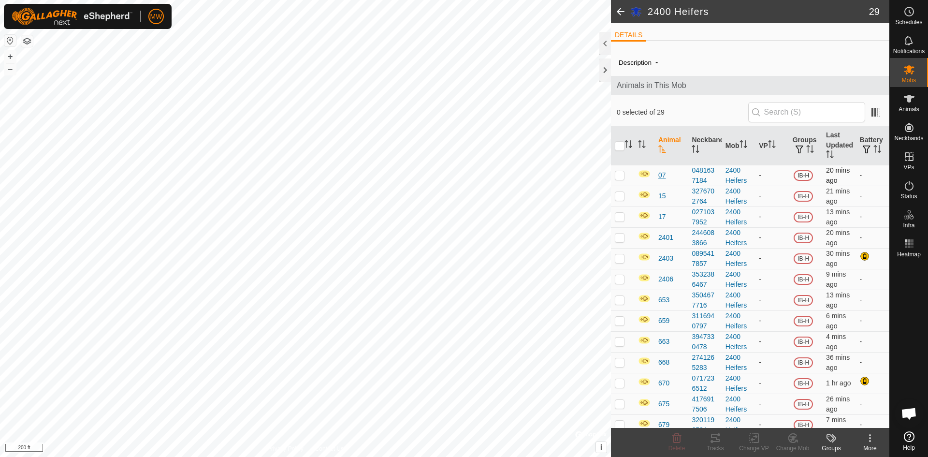
click at [663, 174] on span "07" at bounding box center [663, 175] width 8 height 10
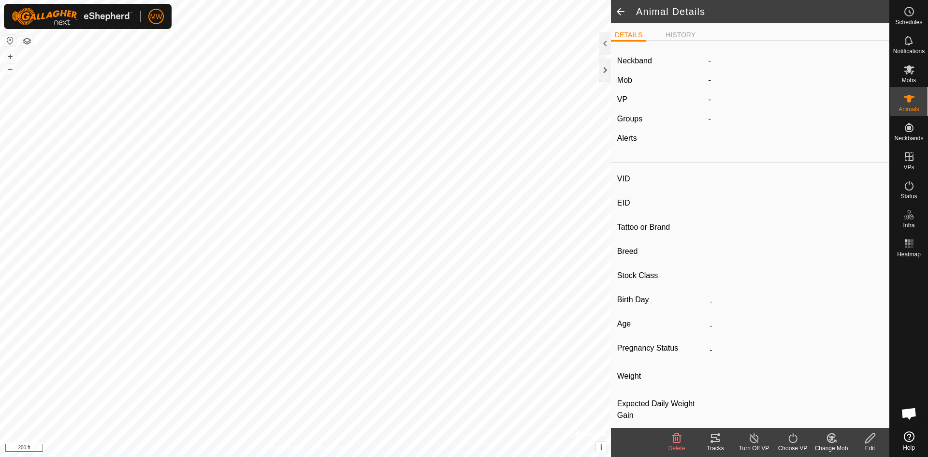
type input "07"
type input "-"
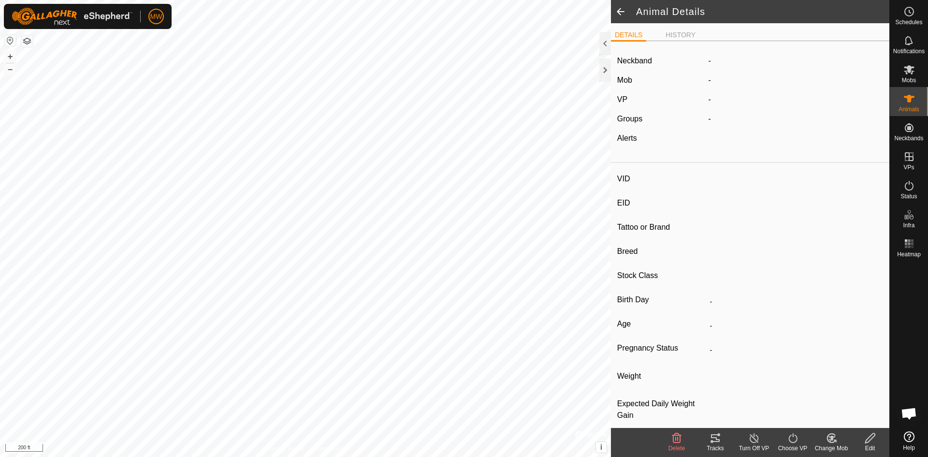
type input "0 kg"
type input "-"
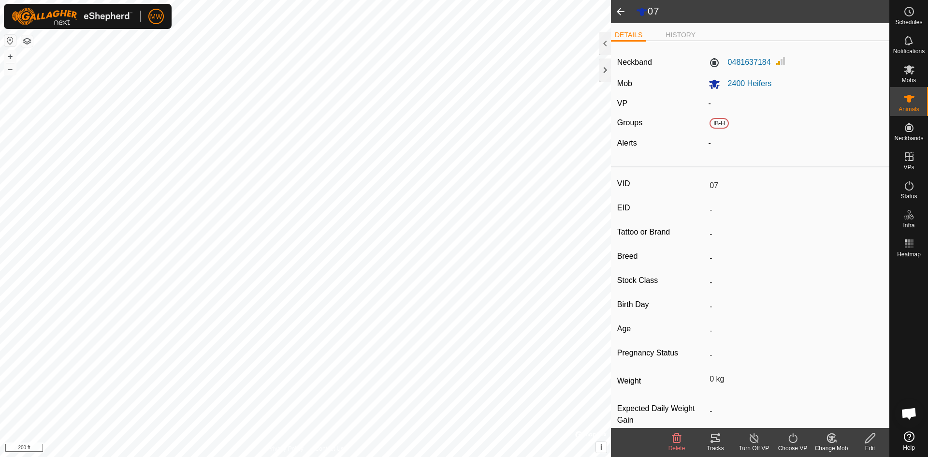
click at [868, 442] on icon at bounding box center [871, 438] width 10 height 10
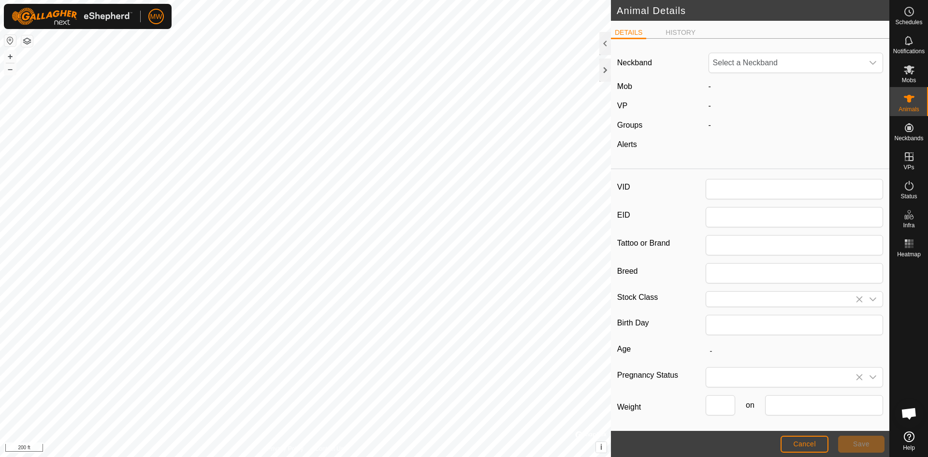
type input "07"
type input "0"
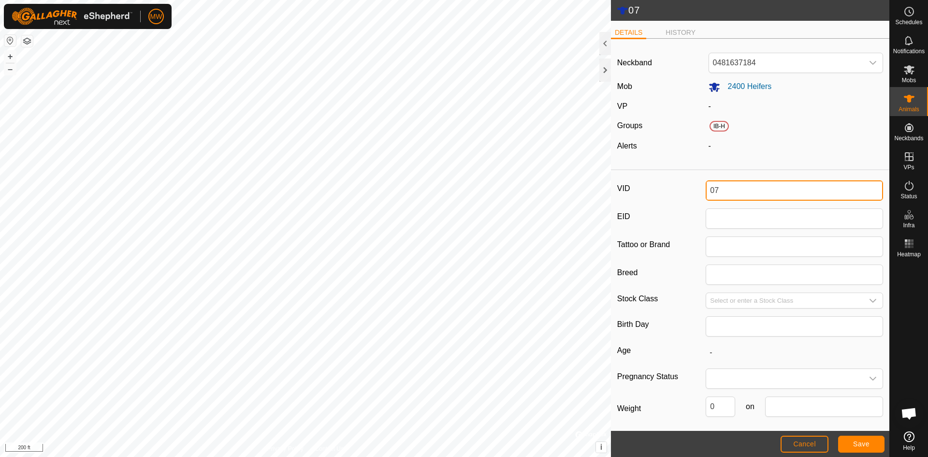
click at [534, 163] on div "07 DETAILS HISTORY Neckband 0481637184 Mob 2400 Heifers VP - Groups IB-H Alerts…" at bounding box center [445, 228] width 890 height 457
click at [873, 442] on button "Save" at bounding box center [861, 444] width 46 height 17
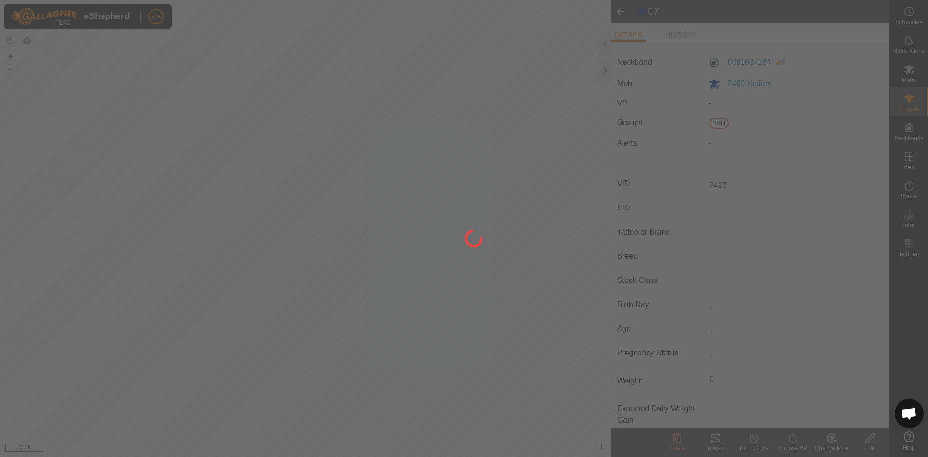
type input "07"
type input "-"
type input "0 kg"
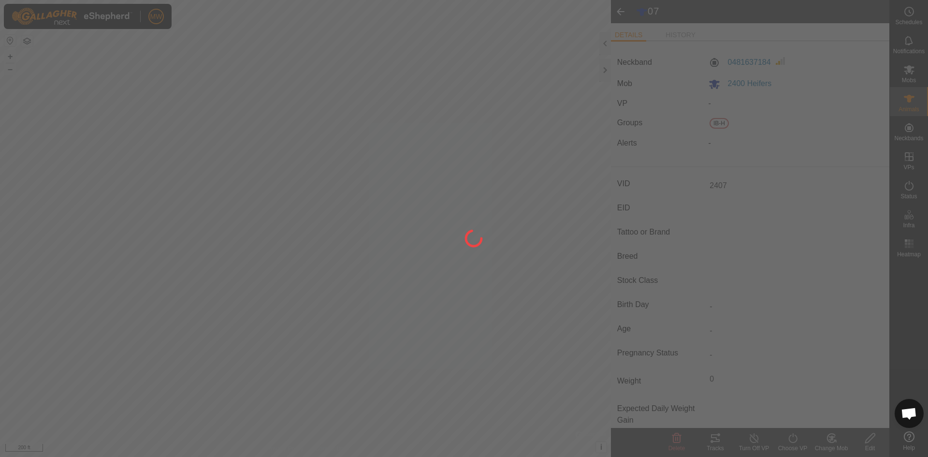
type input "-"
type input "2407"
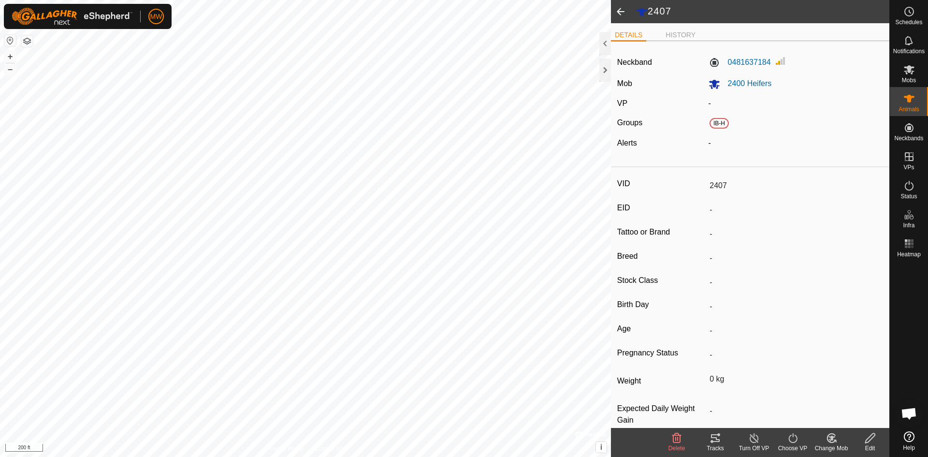
click at [623, 10] on span at bounding box center [620, 11] width 19 height 23
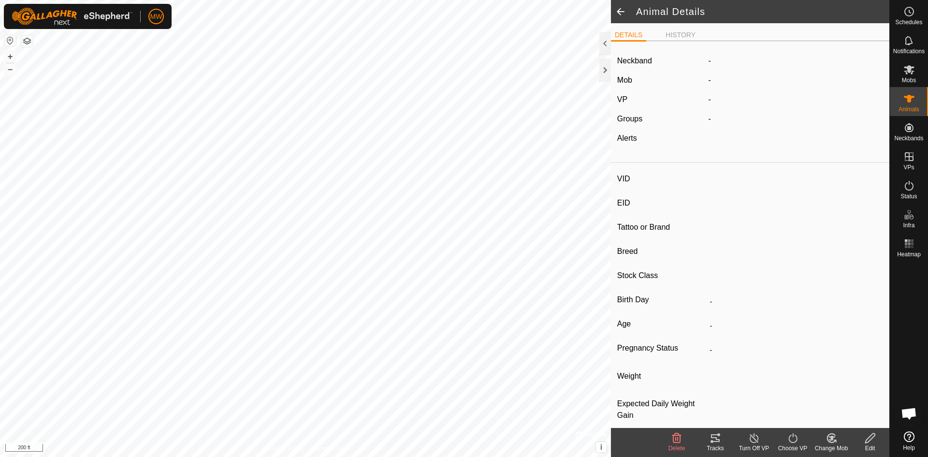
type input "2407"
type input "-"
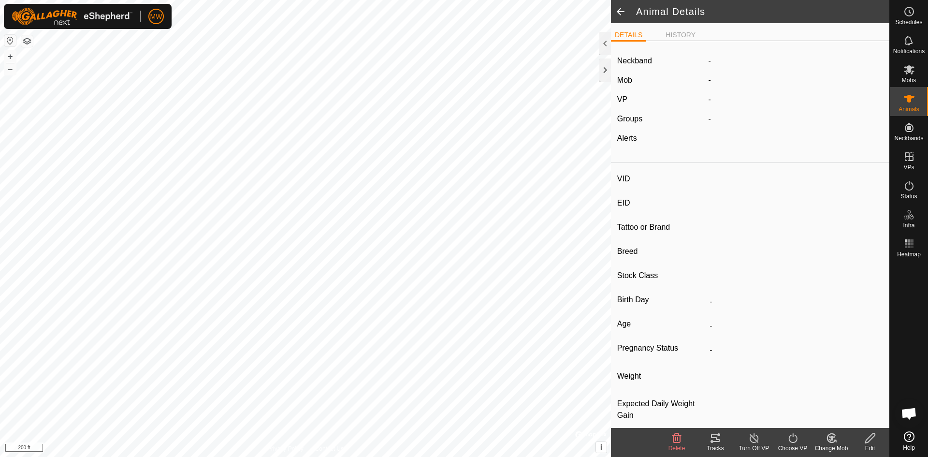
type input "0 kg"
type input "-"
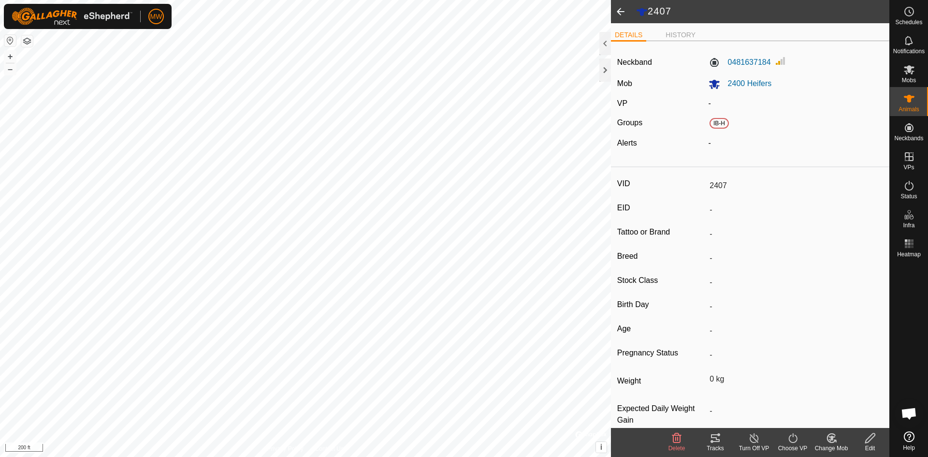
click at [623, 10] on span at bounding box center [620, 11] width 19 height 23
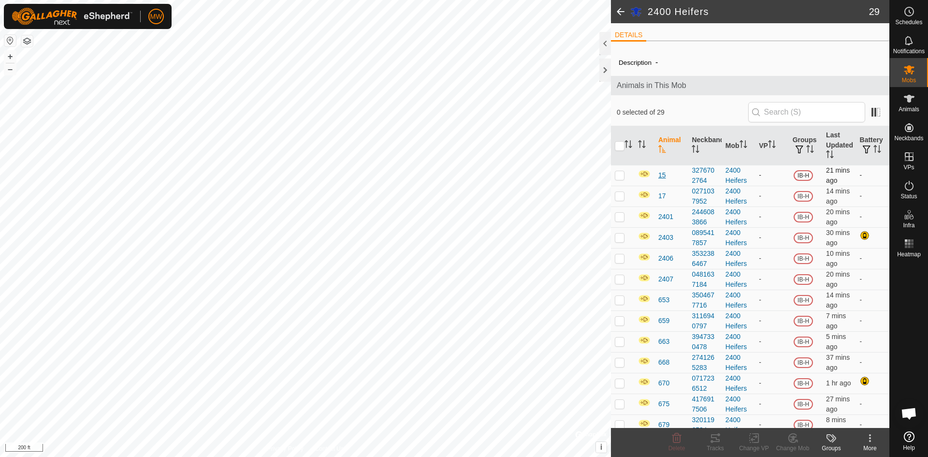
click at [662, 177] on span "15" at bounding box center [663, 175] width 8 height 10
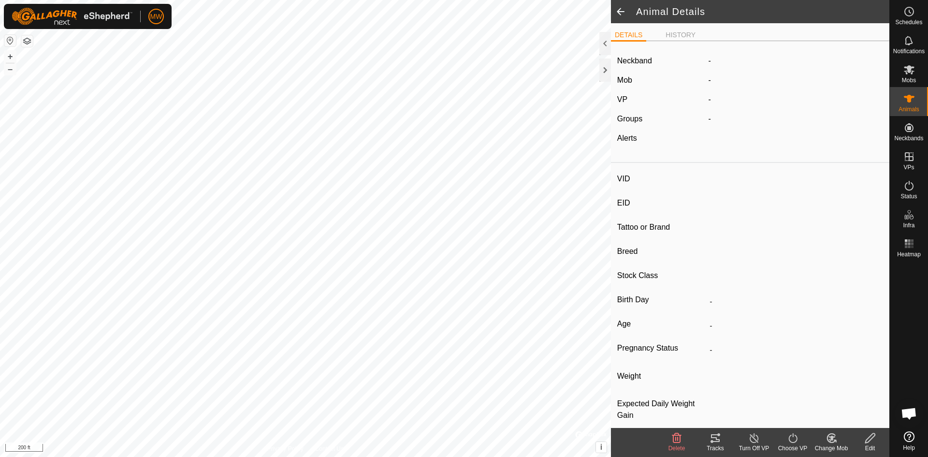
type input "15"
type input "-"
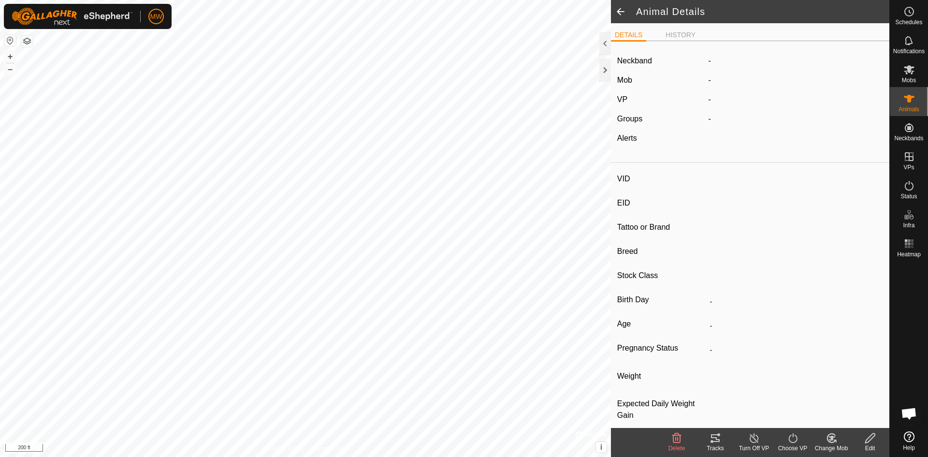
type input "-"
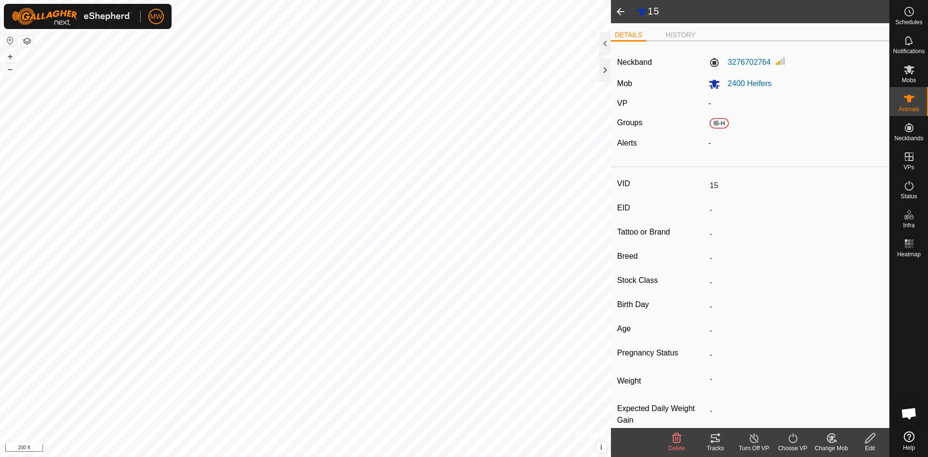
click at [868, 441] on icon at bounding box center [871, 438] width 12 height 12
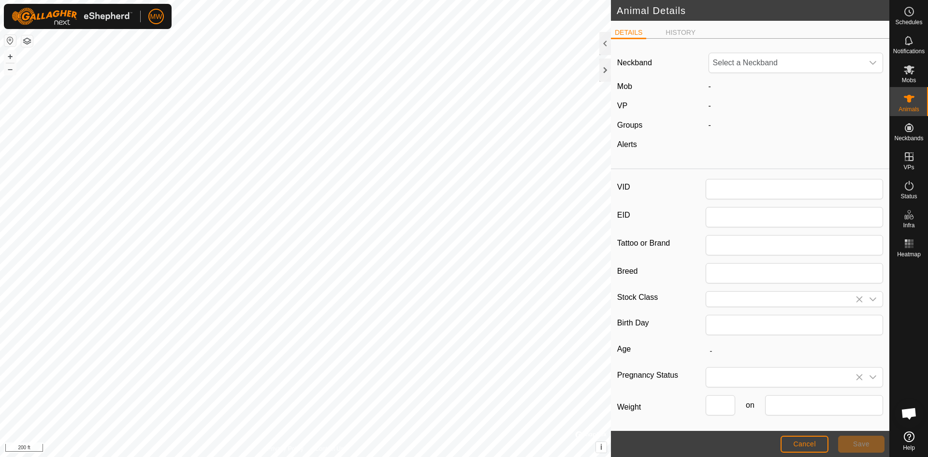
type input "15"
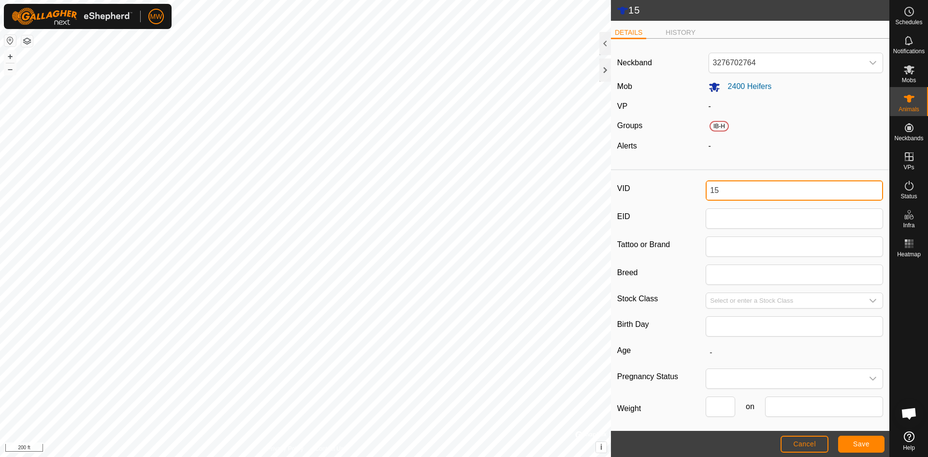
click at [707, 189] on input "15" at bounding box center [794, 190] width 177 height 20
click at [867, 441] on span "Save" at bounding box center [861, 444] width 16 height 8
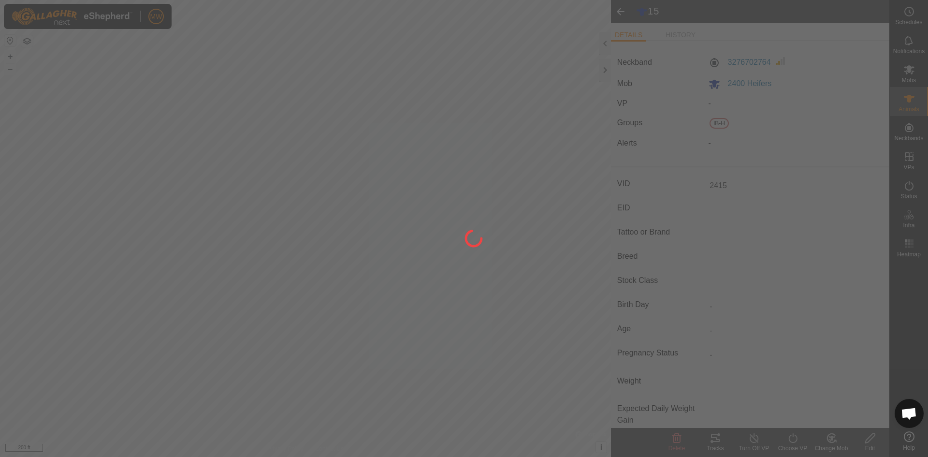
type input "15"
type input "-"
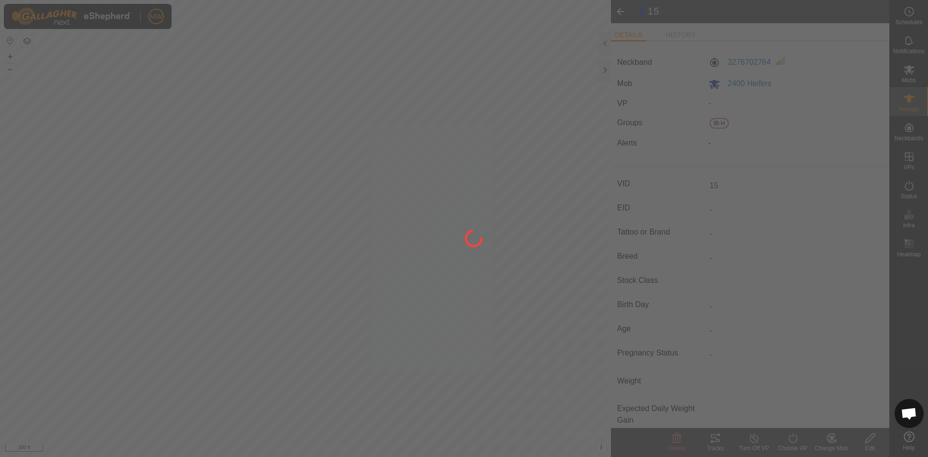
type input "-"
type input "2415"
type input "0 kg"
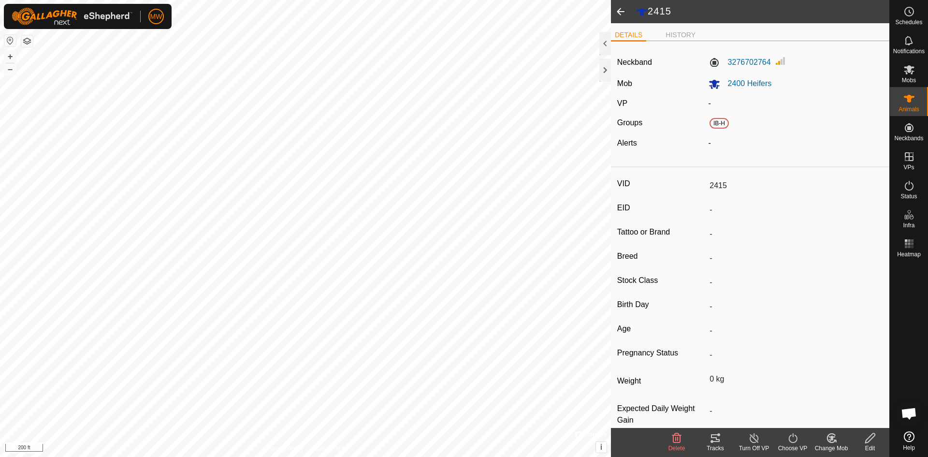
click at [619, 12] on span at bounding box center [620, 11] width 19 height 23
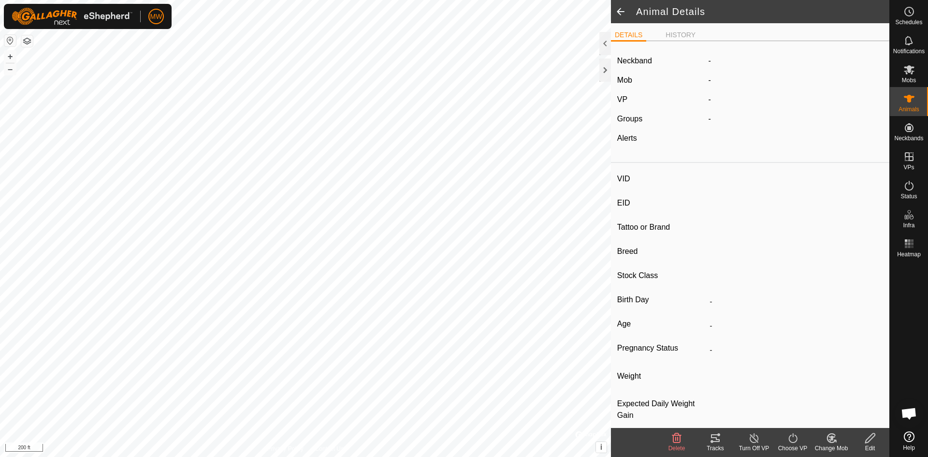
type input "2415"
type input "-"
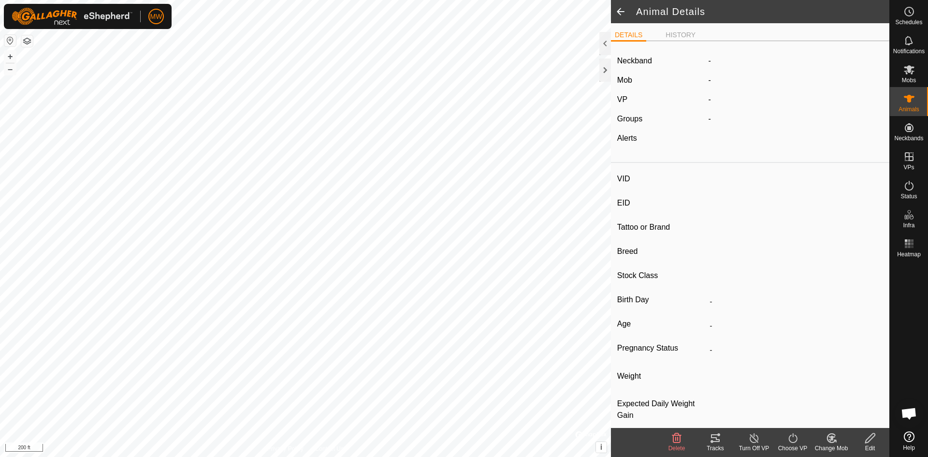
type input "0 kg"
type input "-"
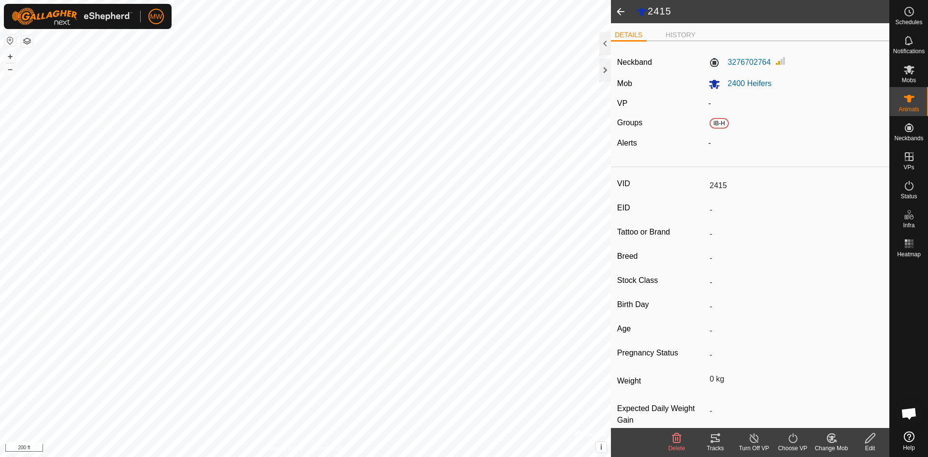
click at [619, 12] on span at bounding box center [620, 11] width 19 height 23
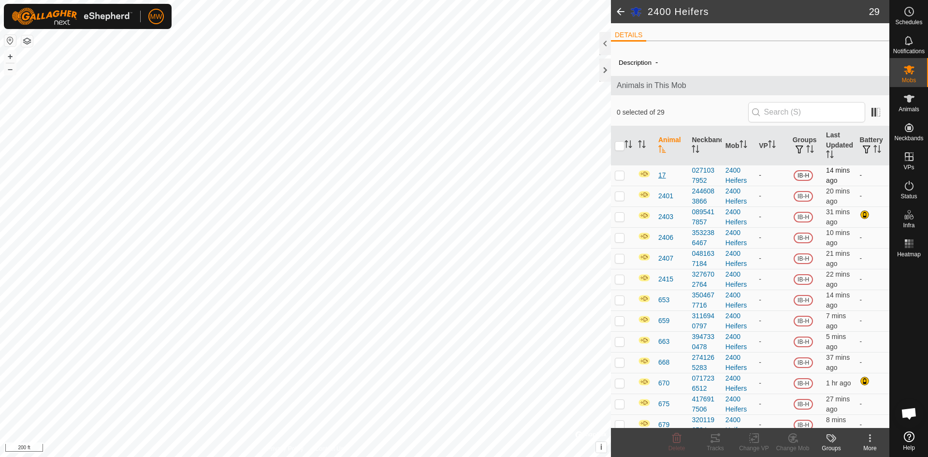
click at [661, 176] on span "17" at bounding box center [663, 175] width 8 height 10
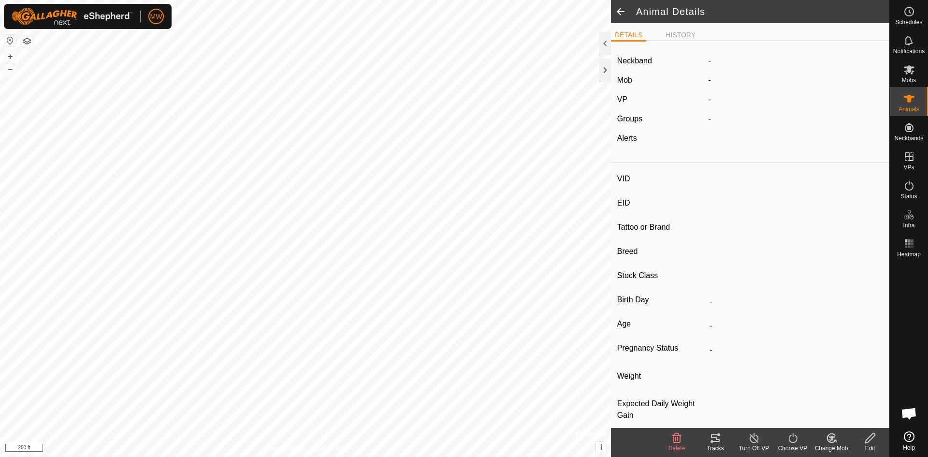
type input "17"
type input "-"
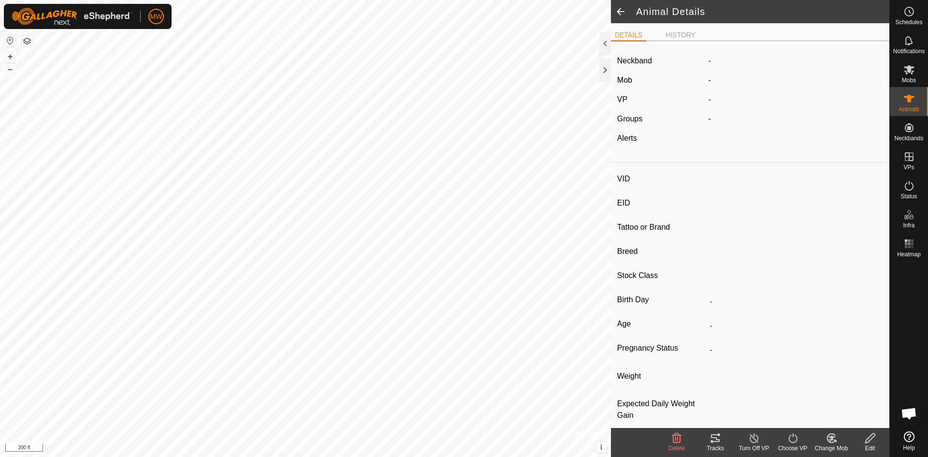
type input "-"
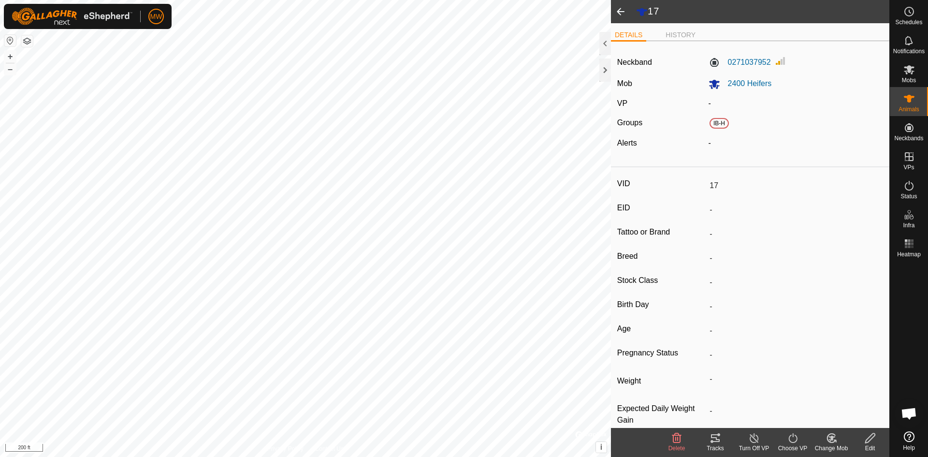
click at [871, 441] on icon at bounding box center [871, 438] width 12 height 12
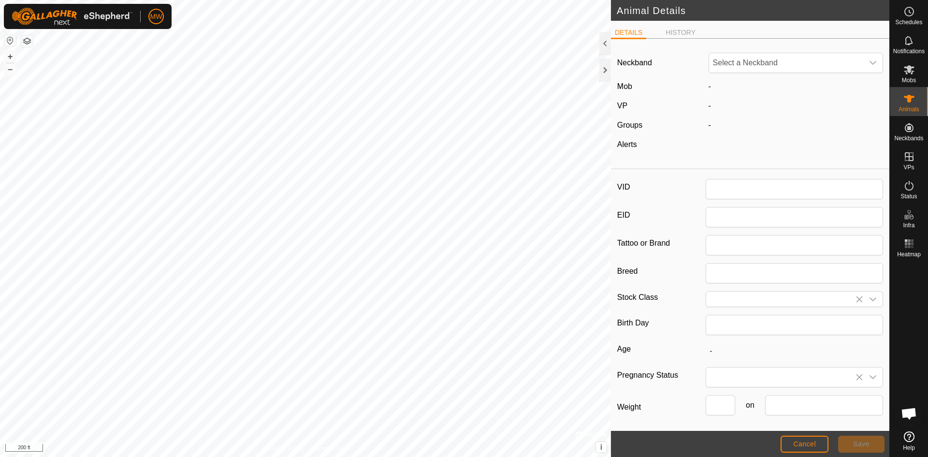
type input "17"
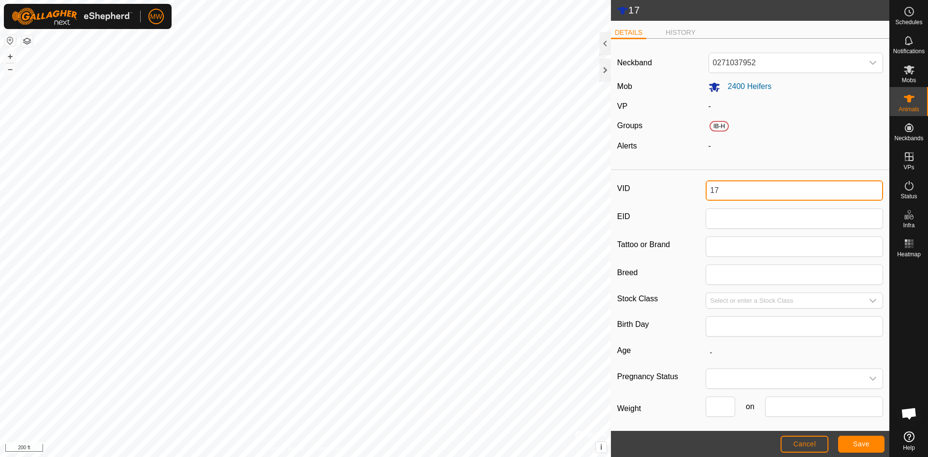
click at [708, 190] on input "17" at bounding box center [794, 190] width 177 height 20
click at [874, 443] on button "Save" at bounding box center [861, 444] width 46 height 17
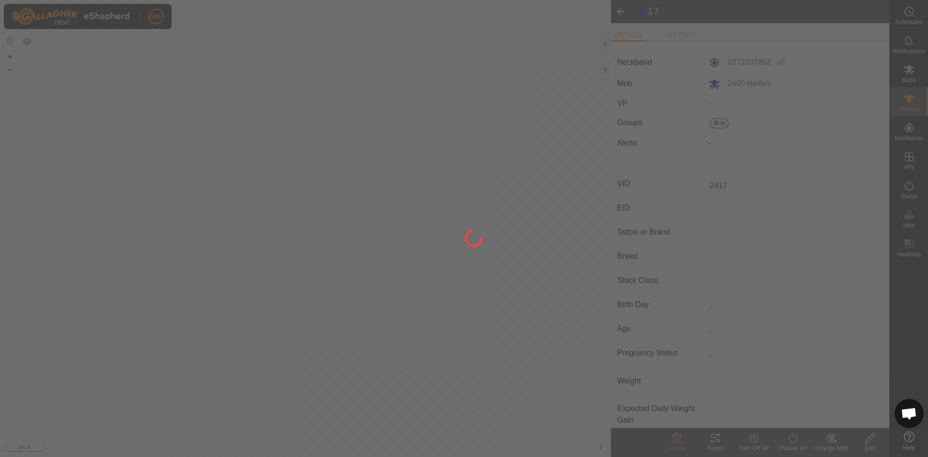
type input "2417"
type input "-"
type input "0 kg"
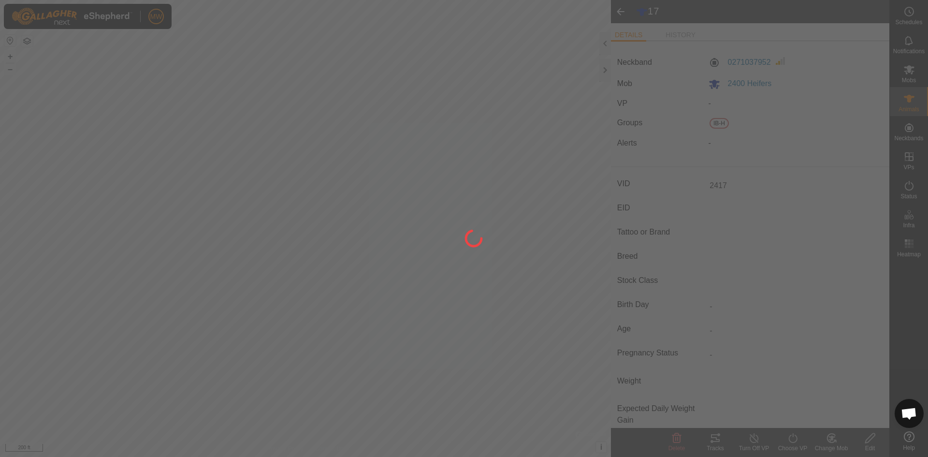
type input "-"
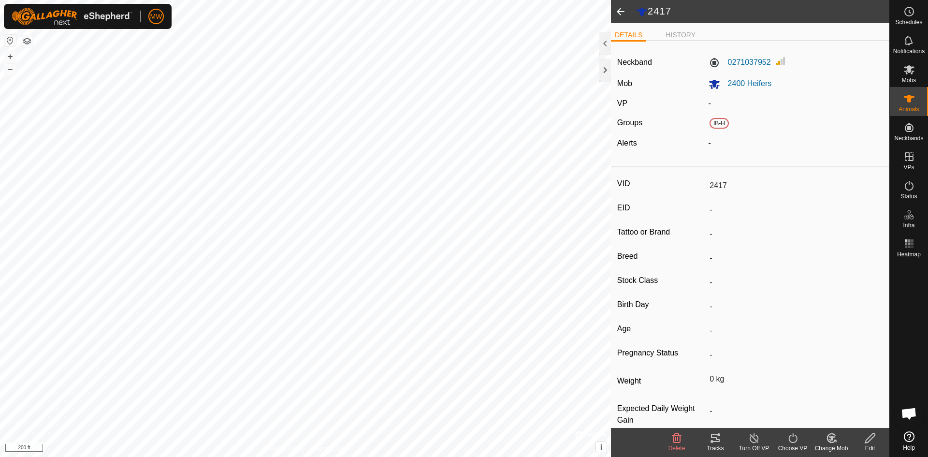
click at [617, 12] on span at bounding box center [620, 11] width 19 height 23
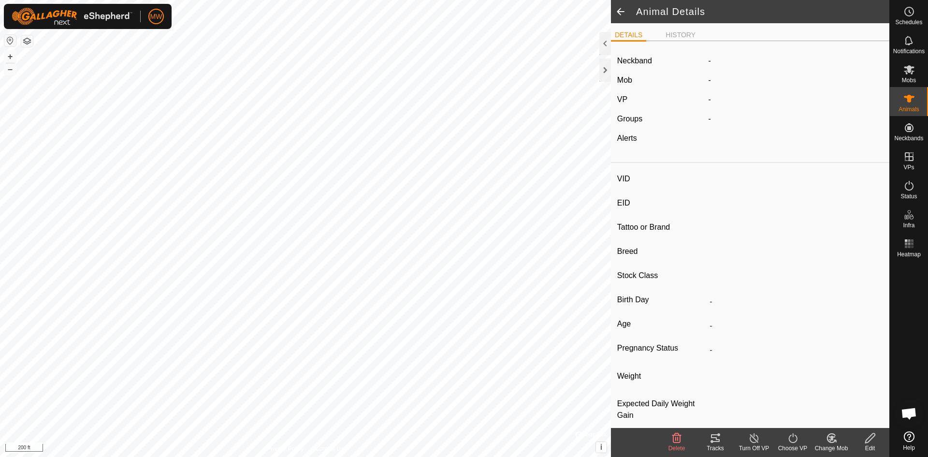
type input "2417"
type input "-"
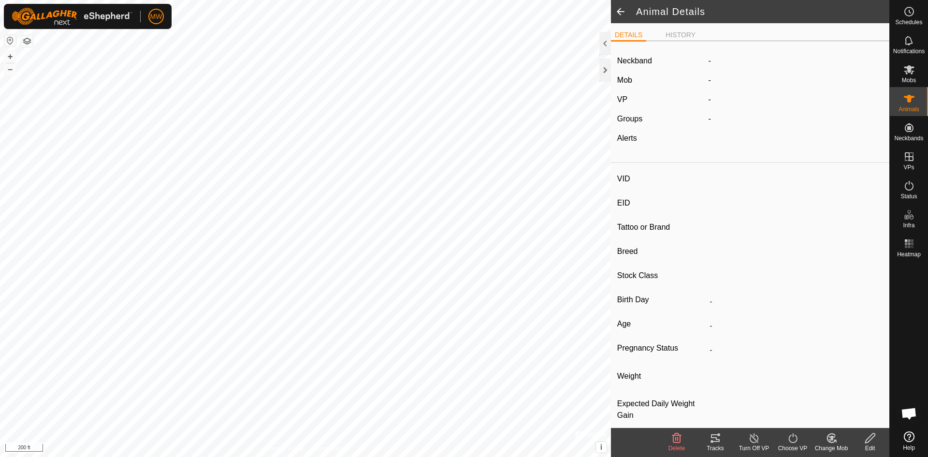
type input "0 kg"
type input "-"
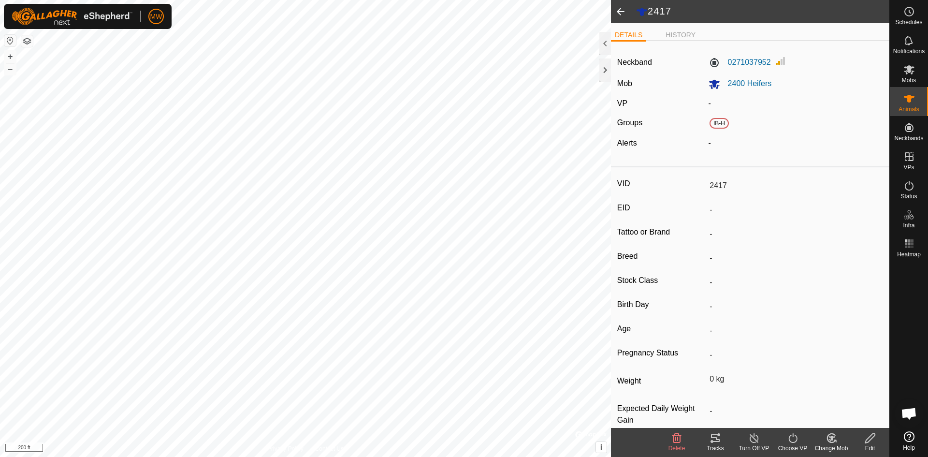
click at [617, 12] on span at bounding box center [620, 11] width 19 height 23
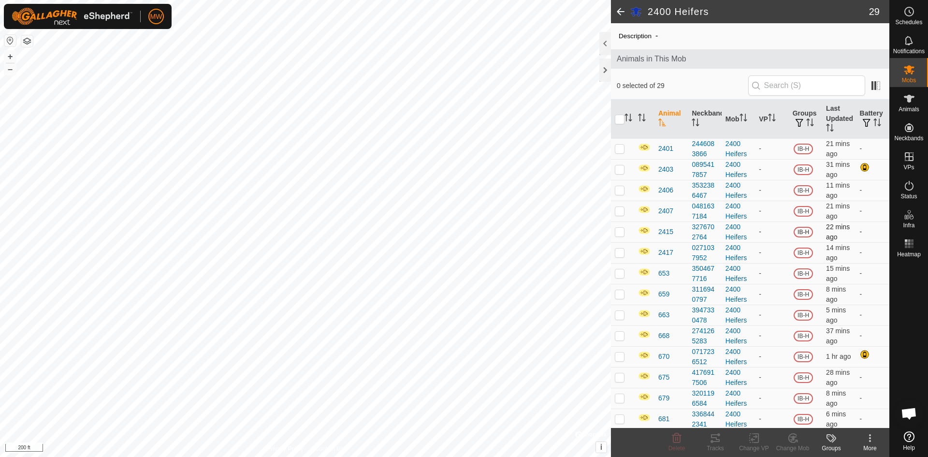
scroll to position [48, 0]
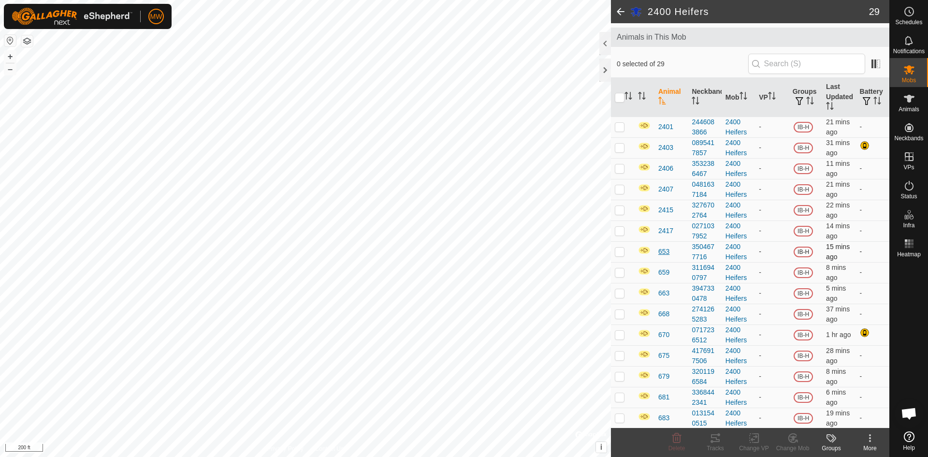
click at [660, 250] on span "653" at bounding box center [664, 252] width 11 height 10
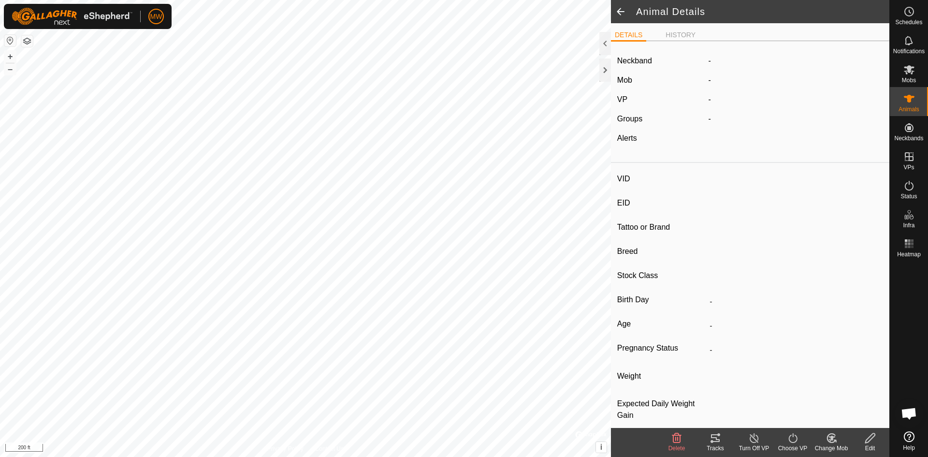
type input "653"
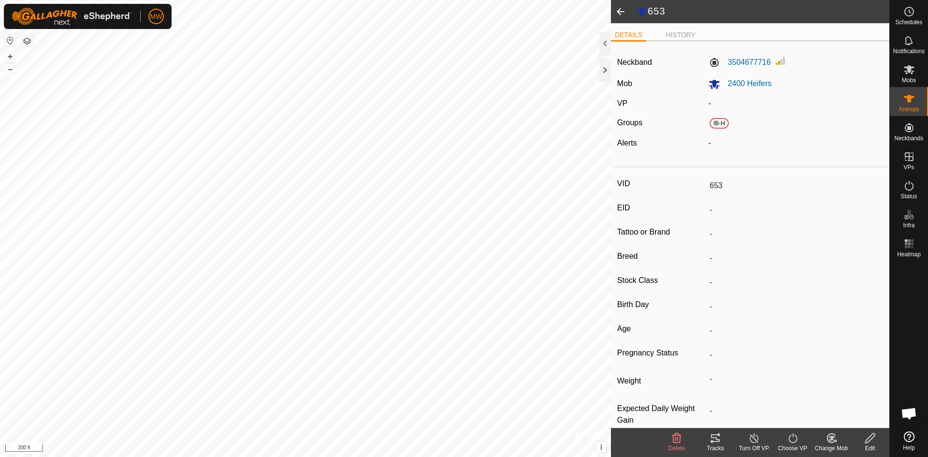
click at [713, 186] on input "653" at bounding box center [794, 185] width 177 height 16
click at [711, 185] on input "653" at bounding box center [794, 185] width 177 height 16
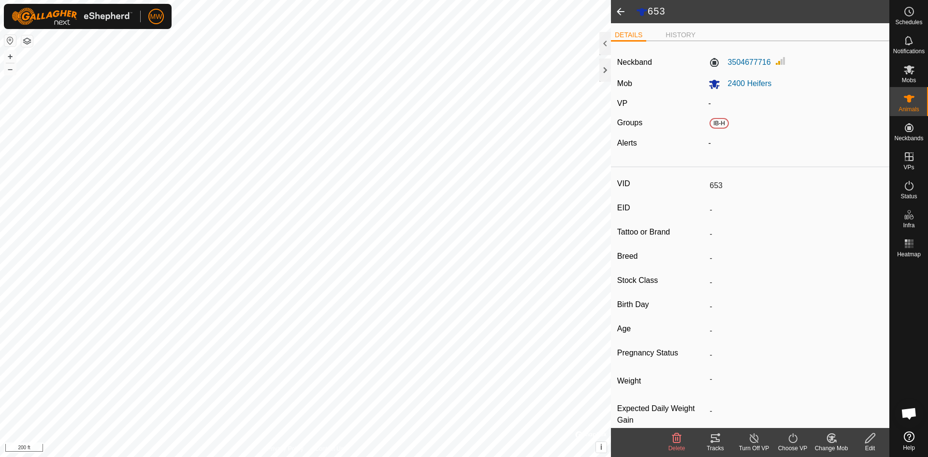
click at [745, 188] on input "653" at bounding box center [794, 185] width 177 height 16
click at [738, 139] on div "-" at bounding box center [796, 143] width 183 height 12
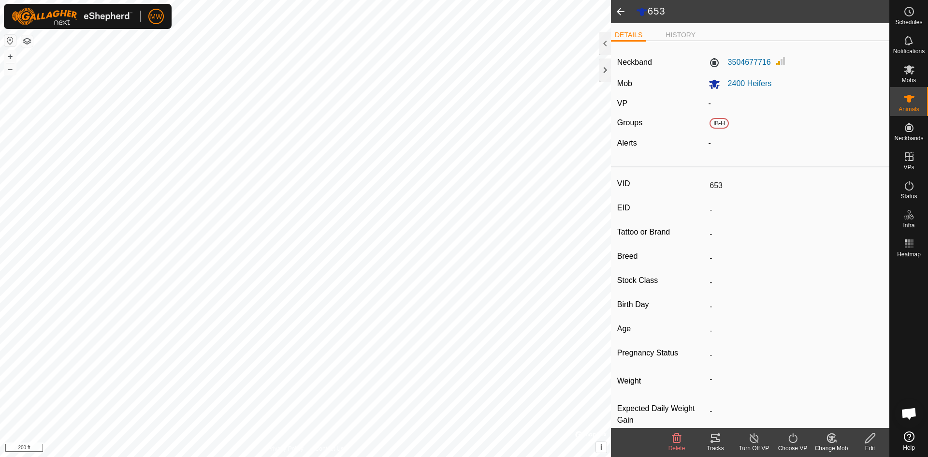
click at [709, 181] on input "653" at bounding box center [794, 185] width 177 height 16
click at [709, 183] on input "653" at bounding box center [794, 185] width 177 height 16
click at [872, 439] on icon at bounding box center [871, 438] width 10 height 10
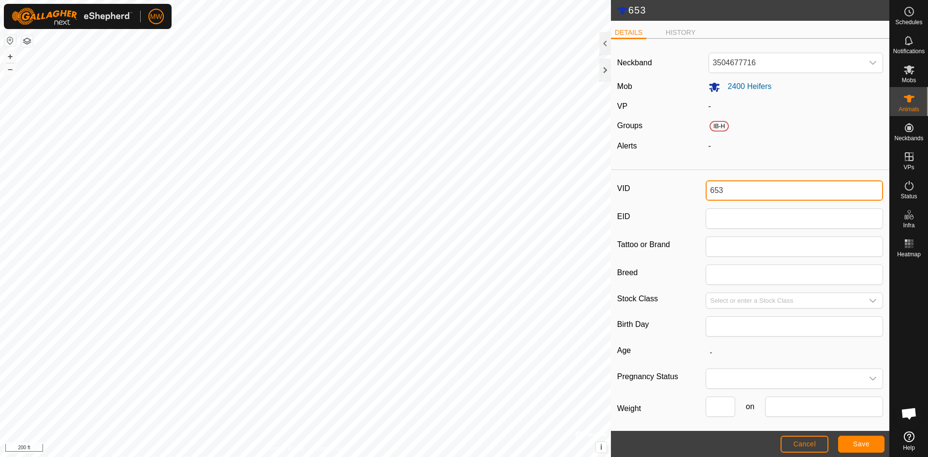
click at [712, 185] on input "653" at bounding box center [794, 190] width 177 height 20
click at [869, 443] on span "Save" at bounding box center [861, 444] width 16 height 8
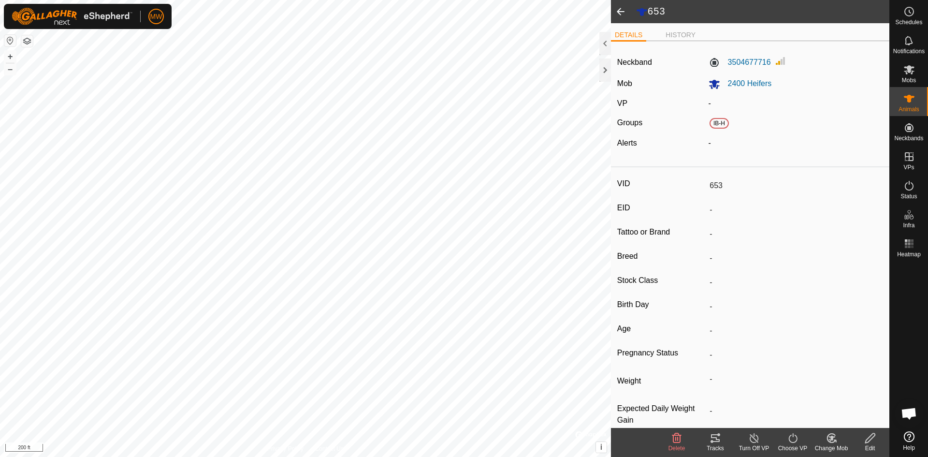
click at [866, 436] on icon at bounding box center [871, 438] width 12 height 12
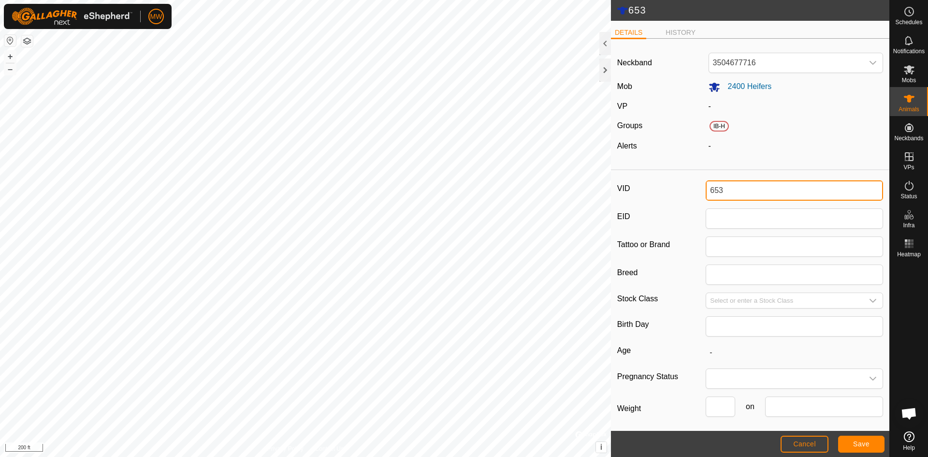
click at [713, 190] on input "653" at bounding box center [794, 190] width 177 height 20
click at [736, 187] on input "2453" at bounding box center [794, 190] width 177 height 20
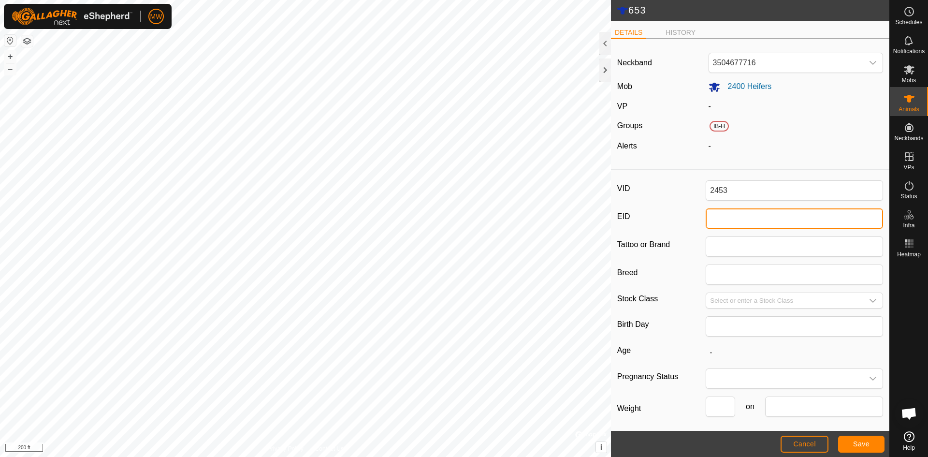
click at [747, 216] on input "EID" at bounding box center [794, 218] width 177 height 20
click at [871, 447] on button "Save" at bounding box center [861, 444] width 46 height 17
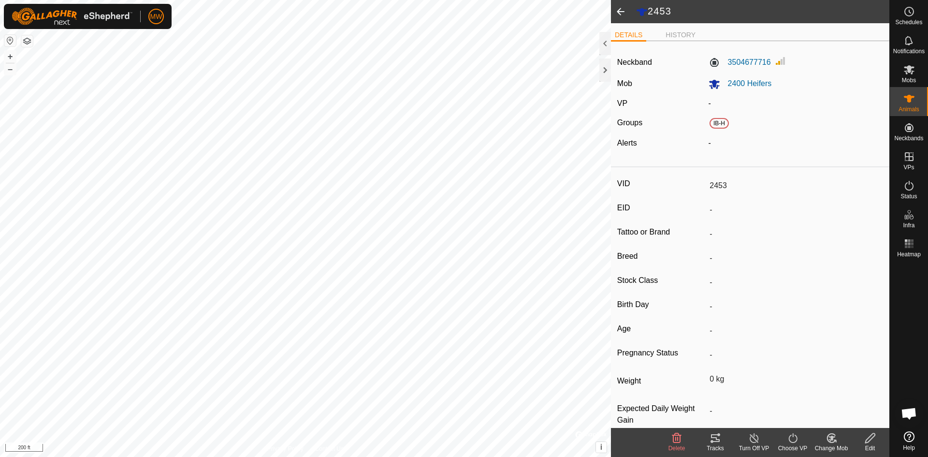
click at [618, 11] on span at bounding box center [620, 11] width 19 height 23
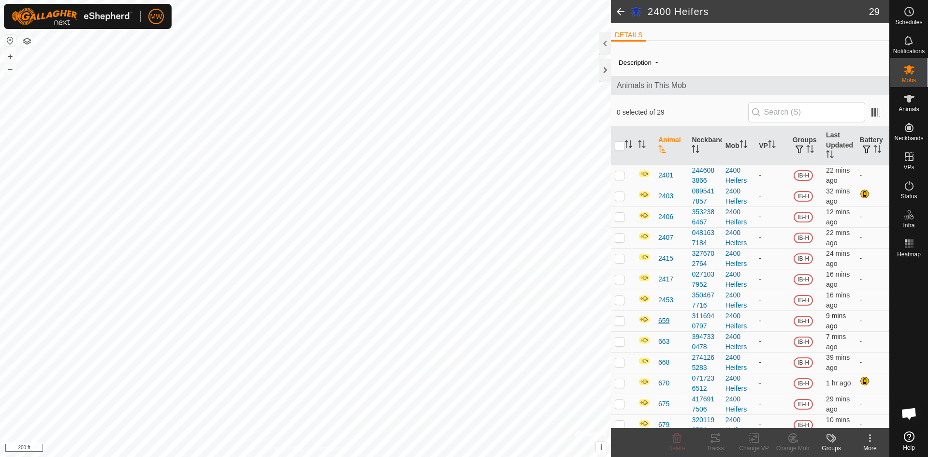
click at [663, 325] on span "659" at bounding box center [664, 321] width 11 height 10
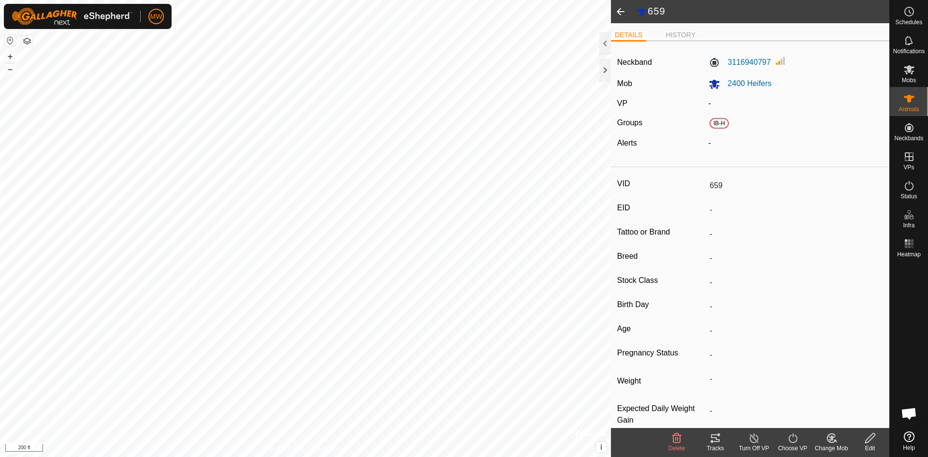
click at [870, 439] on icon at bounding box center [871, 438] width 12 height 12
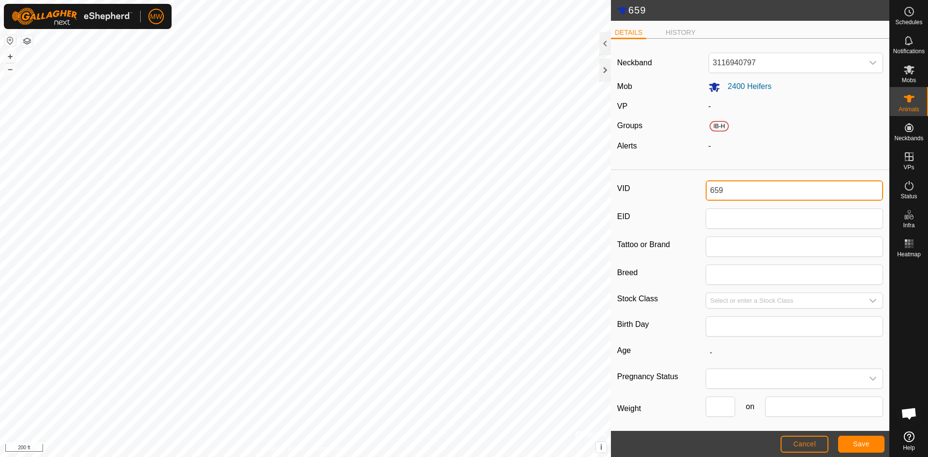
click at [712, 191] on input "659" at bounding box center [794, 190] width 177 height 20
click at [863, 441] on span "Save" at bounding box center [861, 444] width 16 height 8
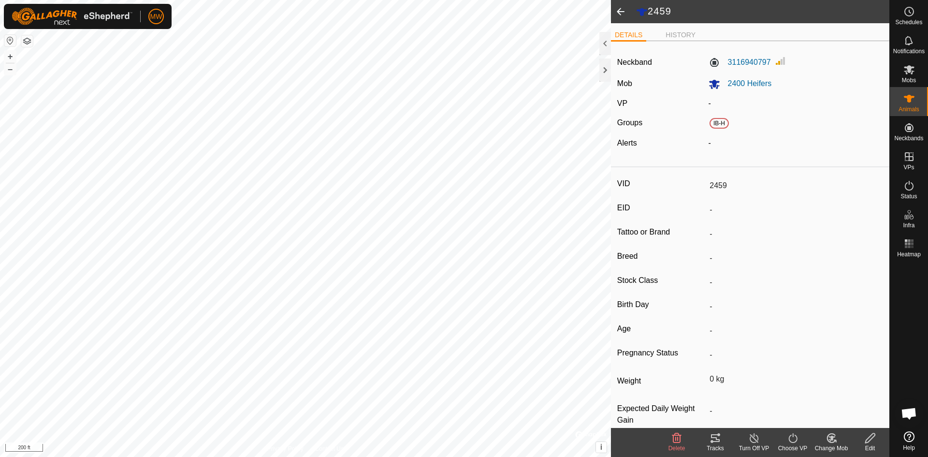
click at [615, 10] on span at bounding box center [620, 11] width 19 height 23
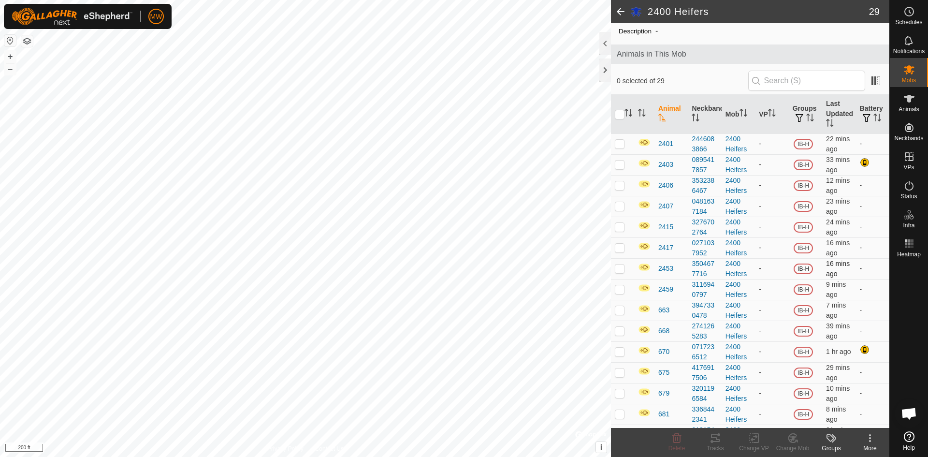
scroll to position [48, 0]
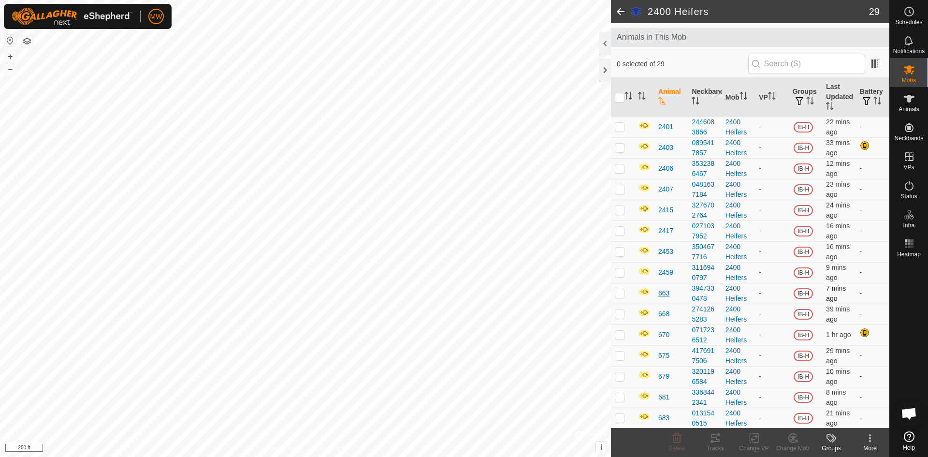
click at [666, 292] on span "663" at bounding box center [664, 293] width 11 height 10
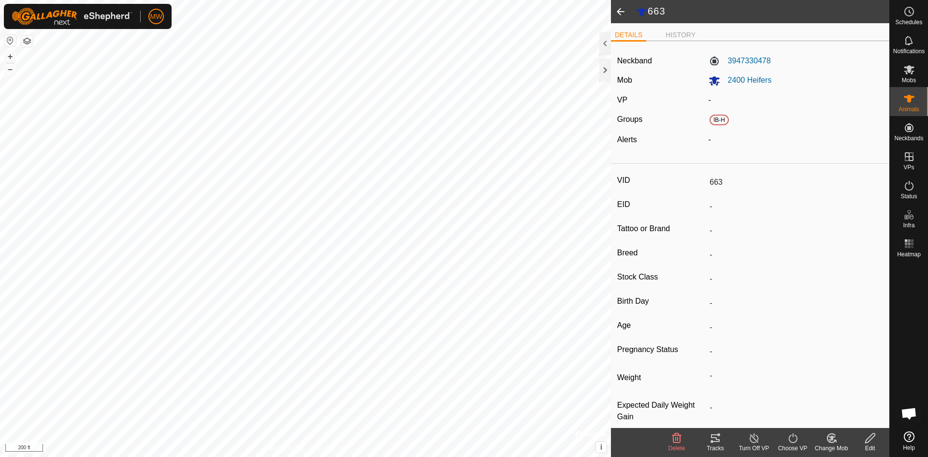
click at [866, 435] on icon at bounding box center [871, 438] width 12 height 12
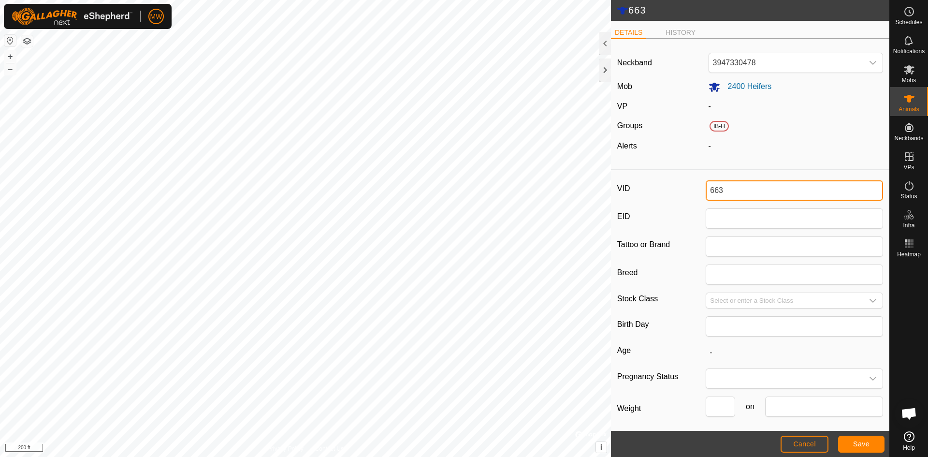
click at [713, 191] on input "663" at bounding box center [794, 190] width 177 height 20
click at [866, 444] on span "Save" at bounding box center [861, 444] width 16 height 8
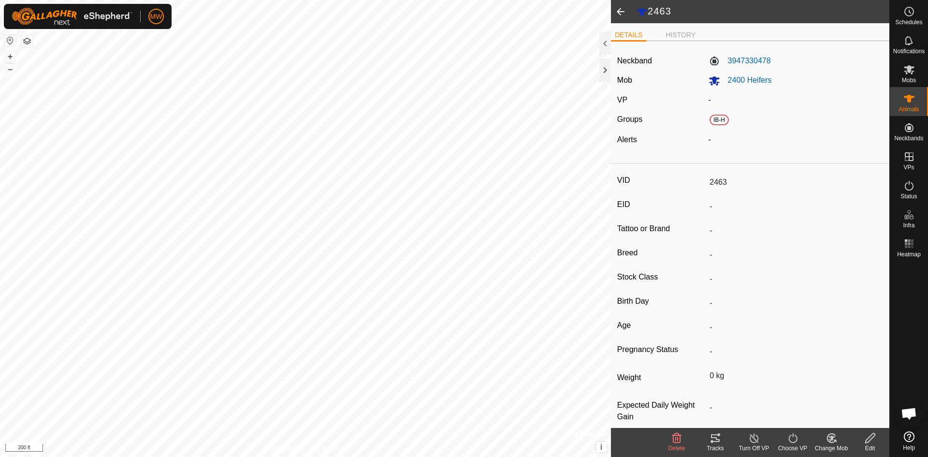
click at [617, 6] on span at bounding box center [620, 11] width 19 height 23
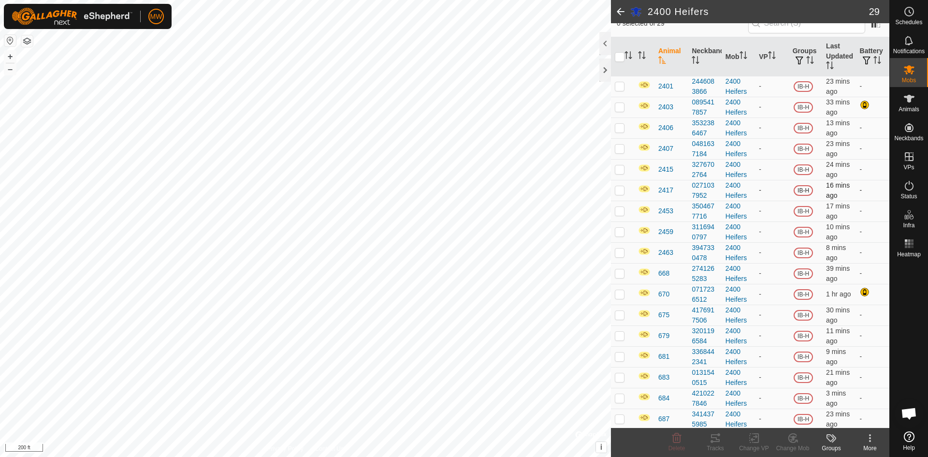
scroll to position [97, 0]
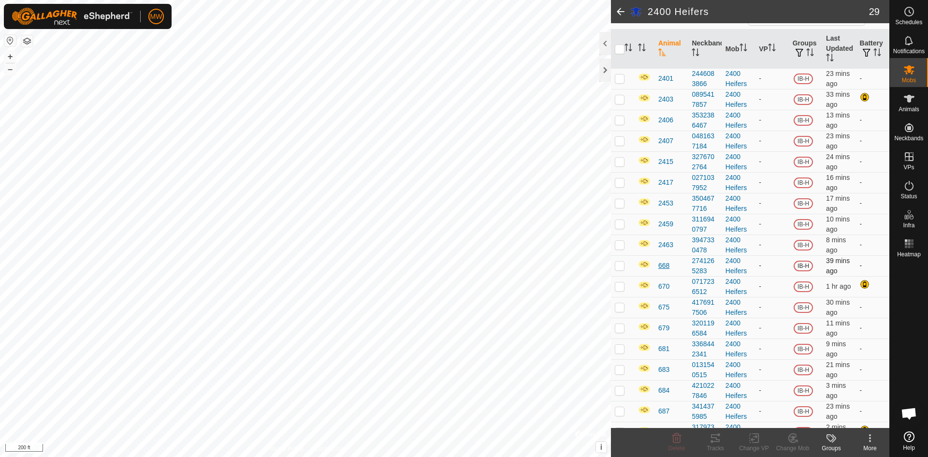
click at [667, 267] on span "668" at bounding box center [664, 266] width 11 height 10
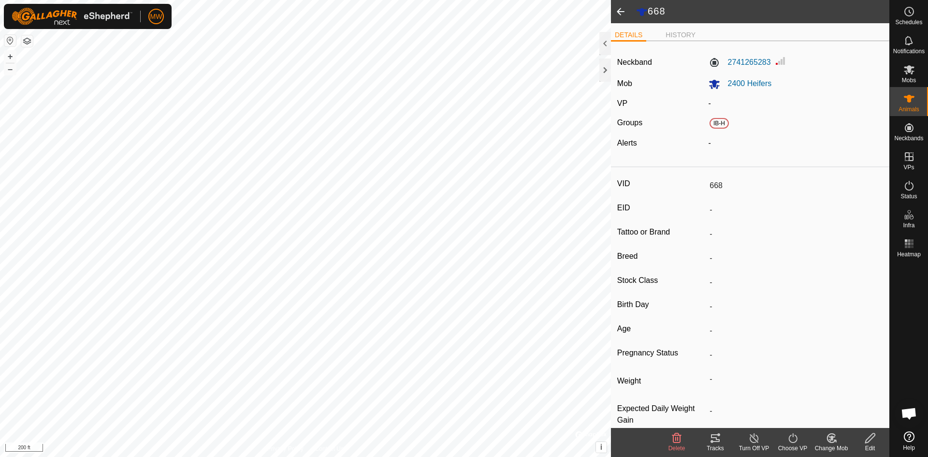
click at [870, 434] on icon at bounding box center [871, 438] width 12 height 12
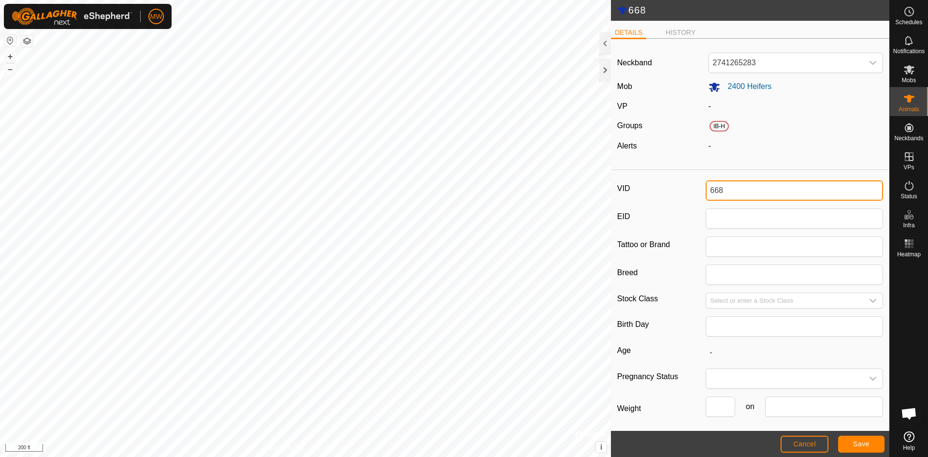
click at [712, 190] on input "668" at bounding box center [794, 190] width 177 height 20
click at [872, 443] on button "Save" at bounding box center [861, 444] width 46 height 17
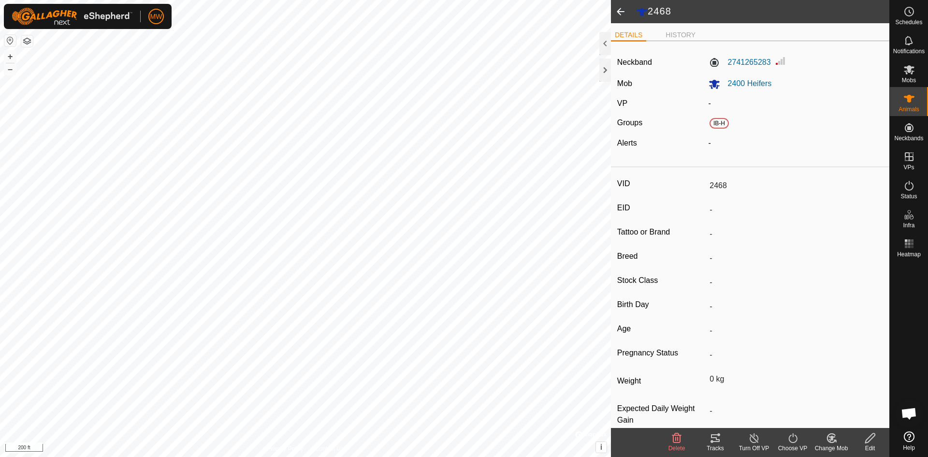
click at [618, 11] on span at bounding box center [620, 11] width 19 height 23
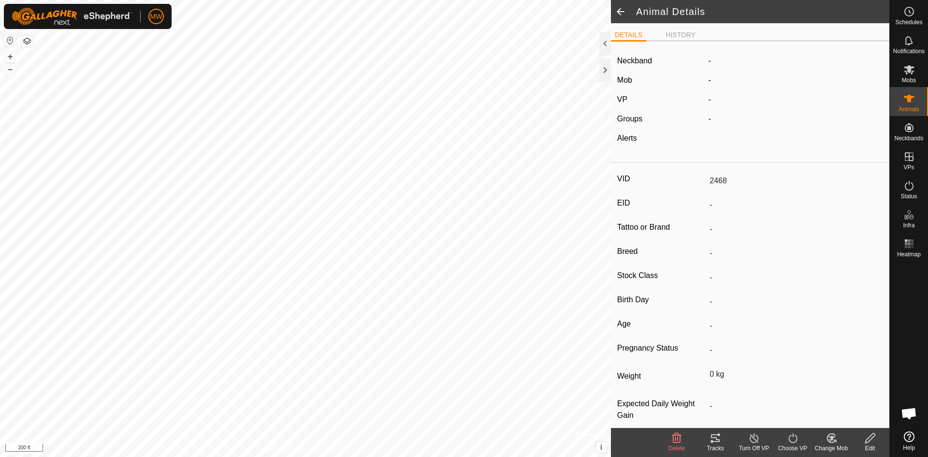
click at [618, 11] on span at bounding box center [620, 11] width 19 height 23
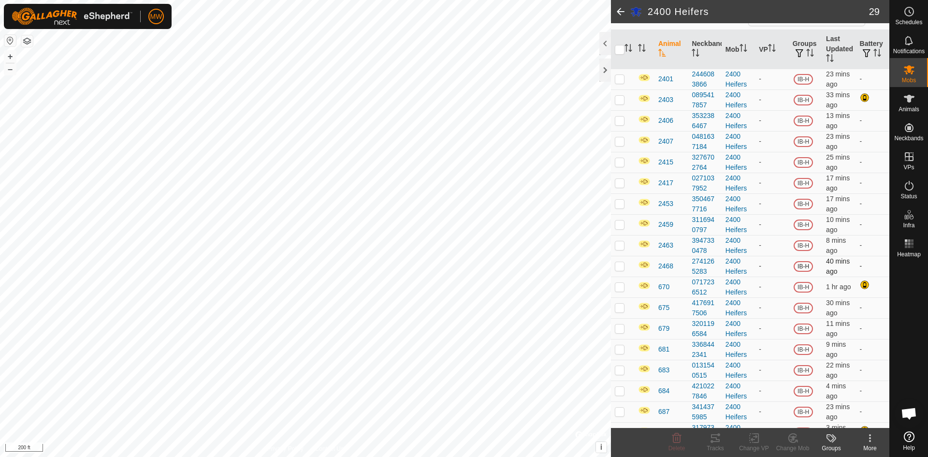
scroll to position [97, 0]
click at [660, 287] on span "670" at bounding box center [664, 286] width 11 height 10
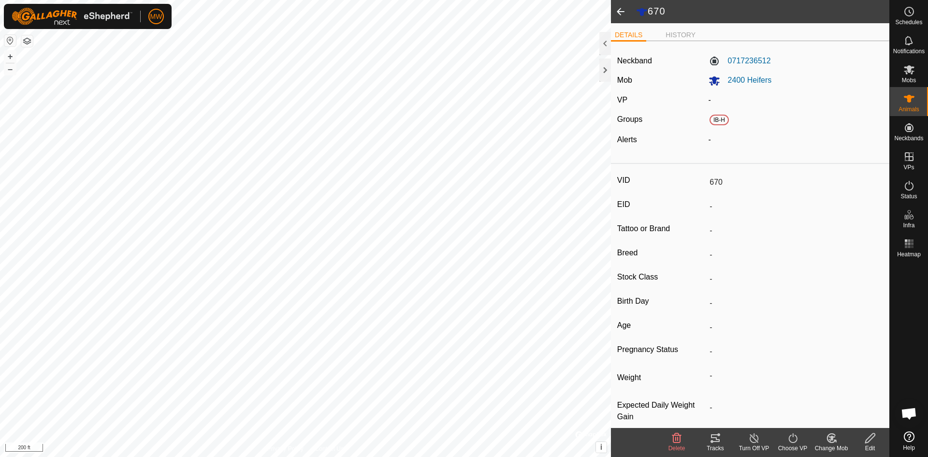
click at [875, 436] on icon at bounding box center [871, 438] width 12 height 12
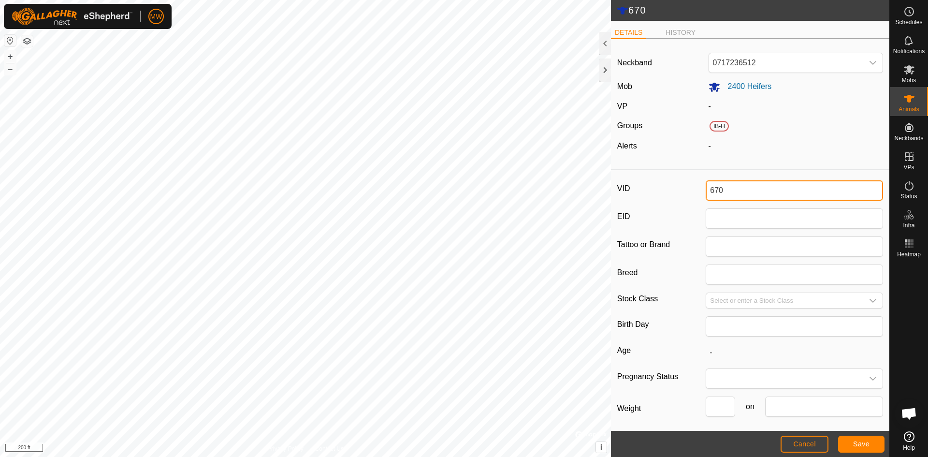
click at [712, 190] on input "670" at bounding box center [794, 190] width 177 height 20
click at [857, 448] on span "Save" at bounding box center [861, 444] width 16 height 8
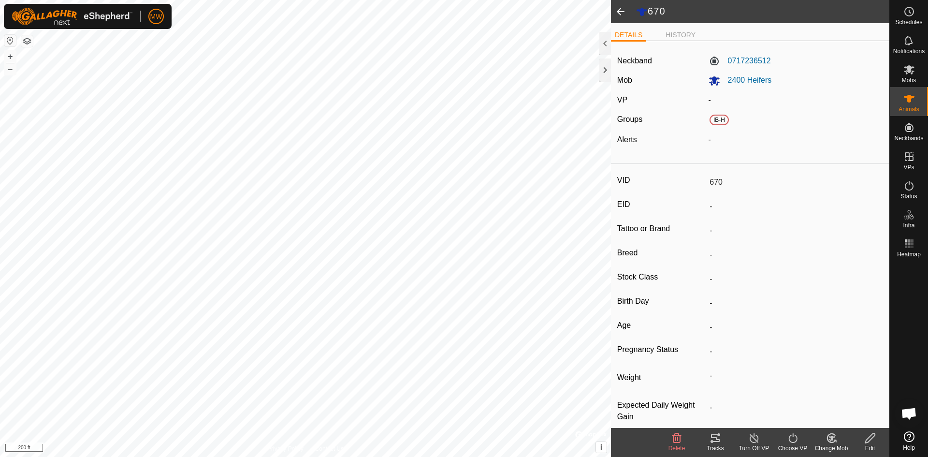
click at [868, 440] on icon at bounding box center [871, 438] width 12 height 12
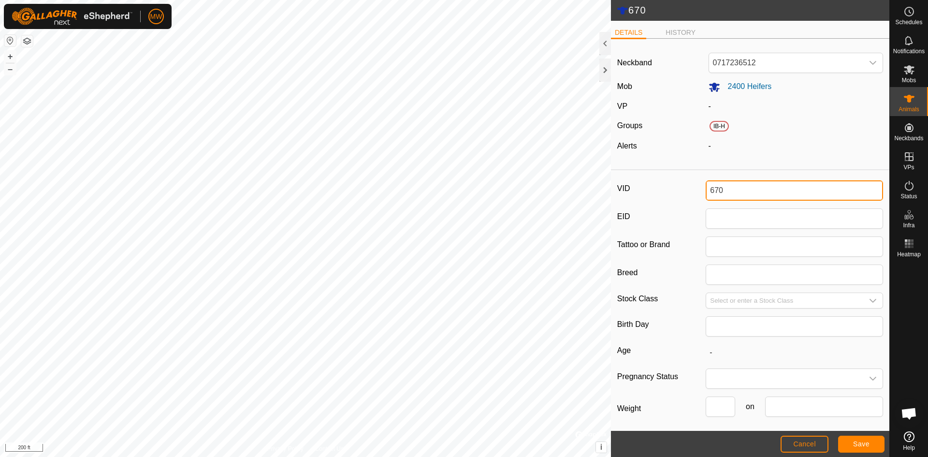
click at [713, 188] on input "670" at bounding box center [794, 190] width 177 height 20
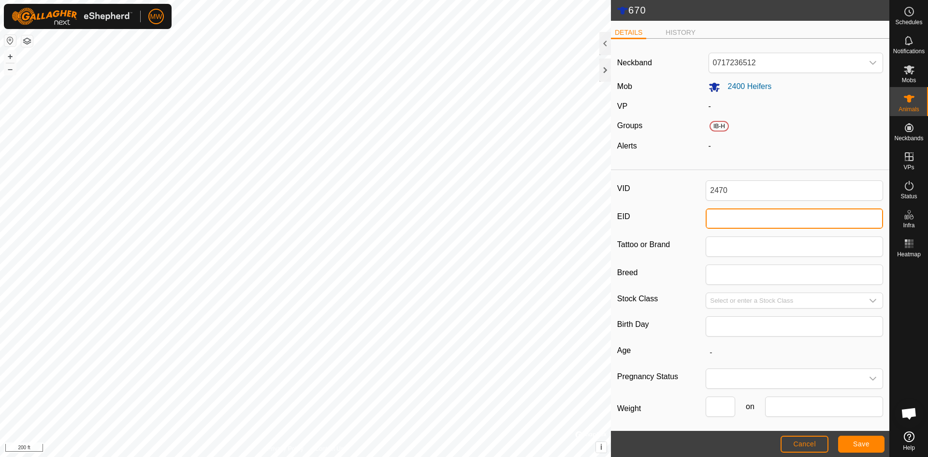
drag, startPoint x: 732, startPoint y: 213, endPoint x: 732, endPoint y: 220, distance: 6.8
click at [732, 213] on input "EID" at bounding box center [794, 218] width 177 height 20
click at [871, 445] on button "Save" at bounding box center [861, 444] width 46 height 17
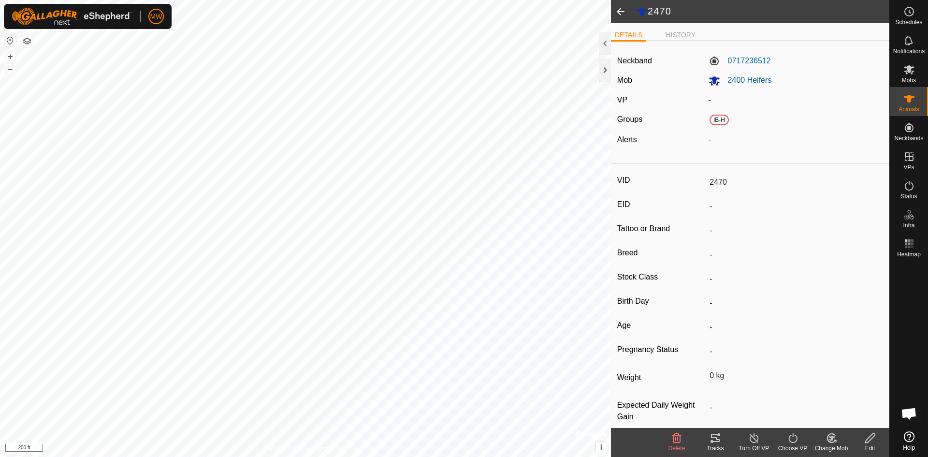
click at [622, 10] on span at bounding box center [620, 11] width 19 height 23
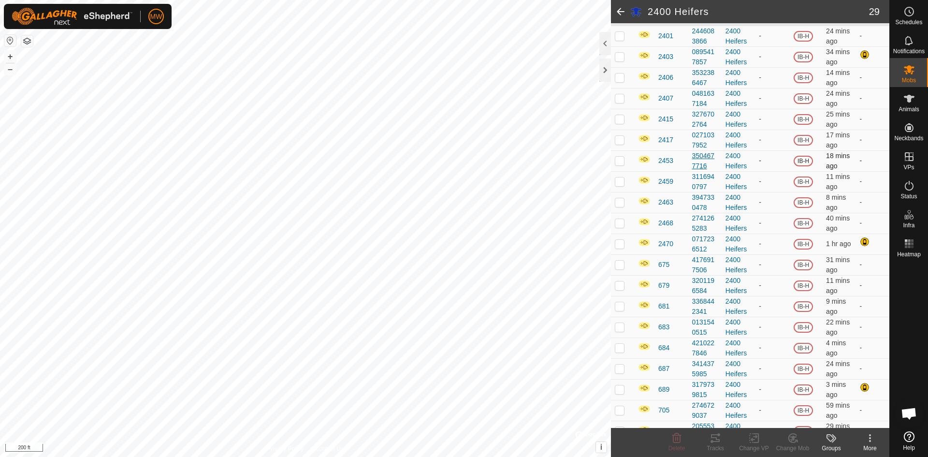
scroll to position [145, 0]
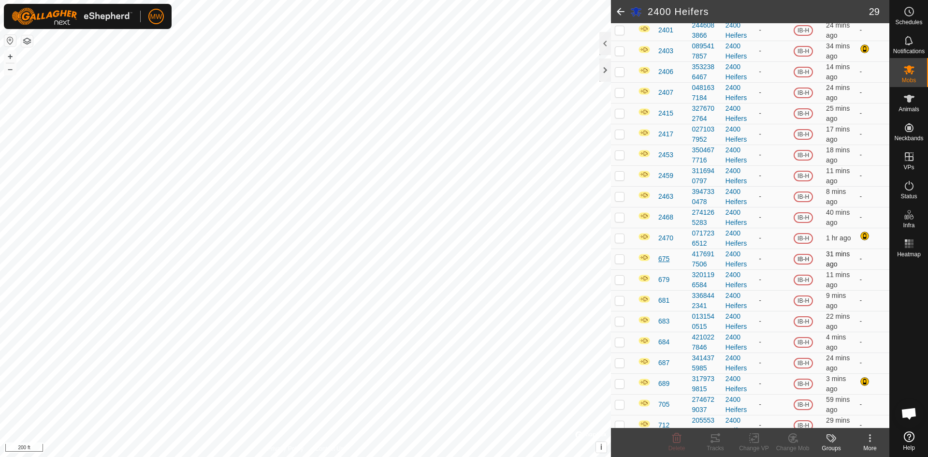
click at [663, 261] on span "675" at bounding box center [664, 259] width 11 height 10
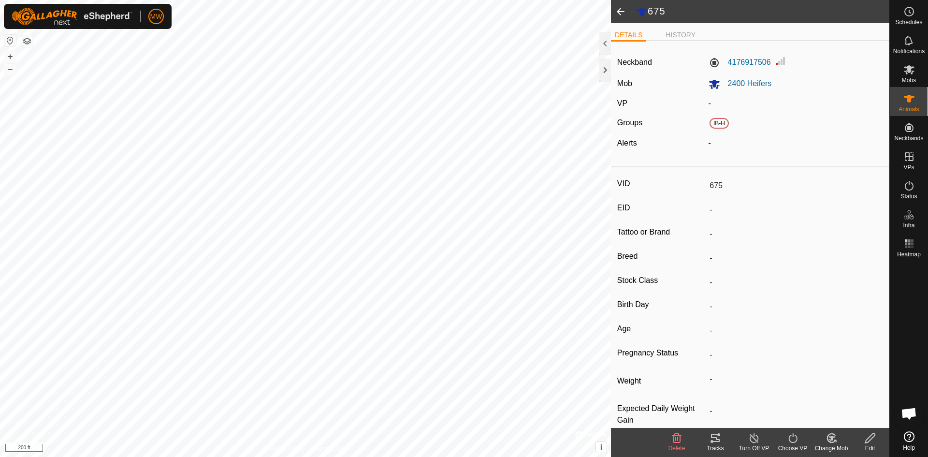
click at [869, 443] on icon at bounding box center [871, 438] width 12 height 12
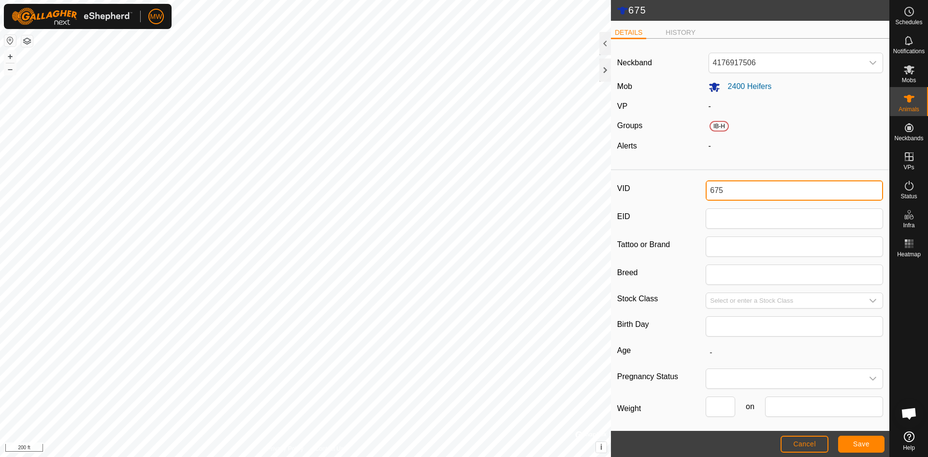
click at [715, 191] on input "675" at bounding box center [794, 190] width 177 height 20
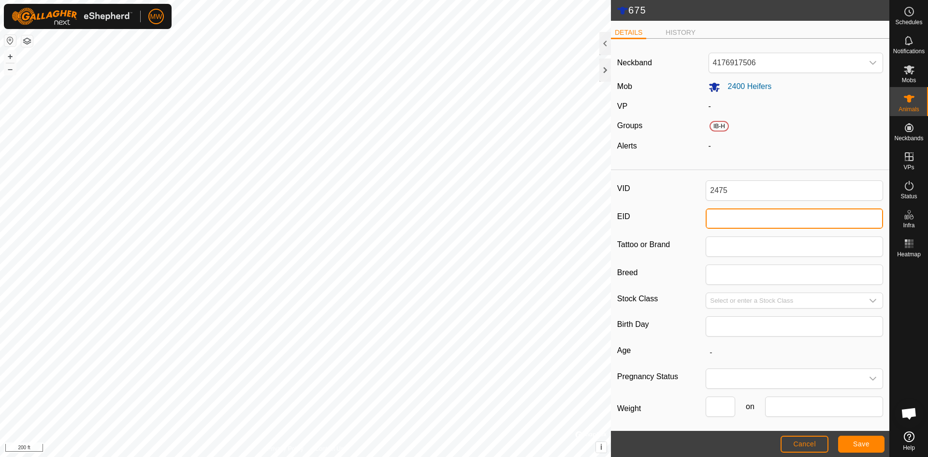
click at [723, 220] on input "EID" at bounding box center [794, 218] width 177 height 20
click at [872, 444] on button "Save" at bounding box center [861, 444] width 46 height 17
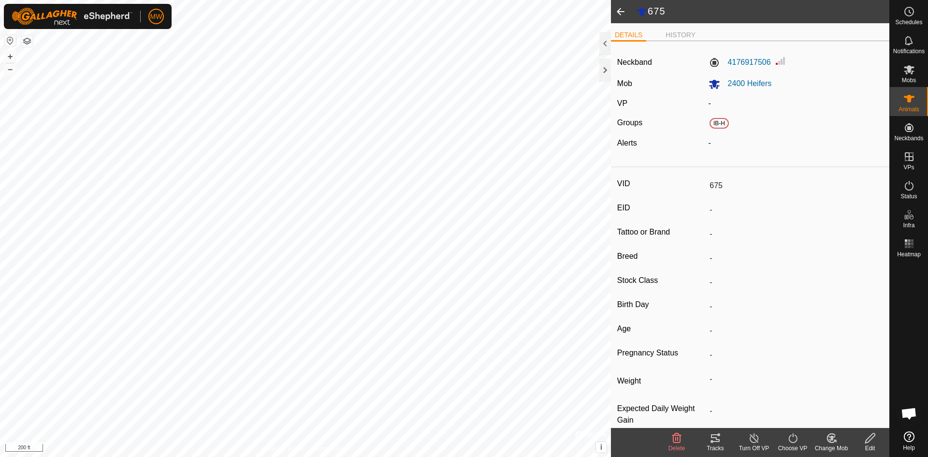
click at [863, 446] on div "Edit" at bounding box center [870, 448] width 39 height 9
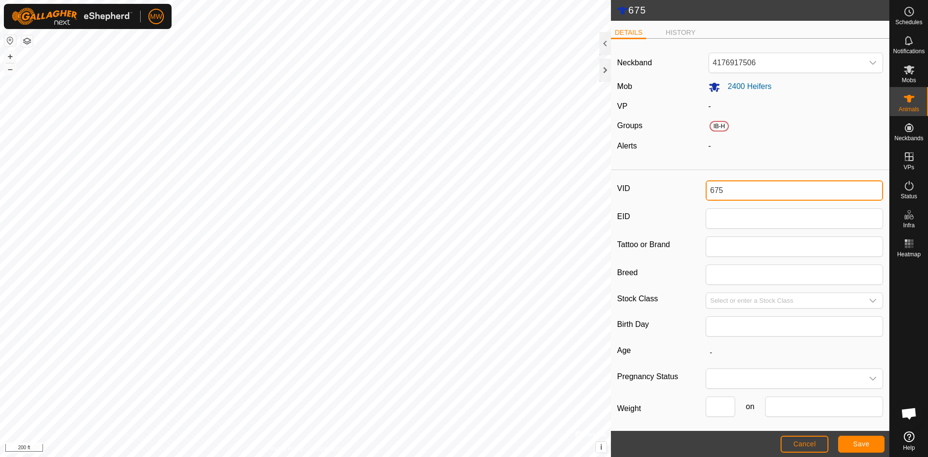
drag, startPoint x: 721, startPoint y: 189, endPoint x: 692, endPoint y: 194, distance: 30.0
click at [692, 194] on div "VID 675" at bounding box center [750, 190] width 266 height 20
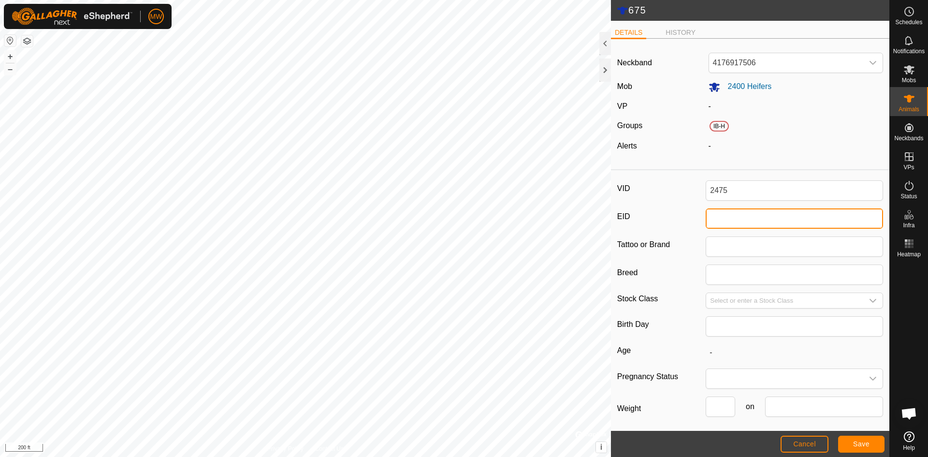
click at [727, 220] on input "EID" at bounding box center [794, 218] width 177 height 20
click at [863, 441] on span "Save" at bounding box center [861, 444] width 16 height 8
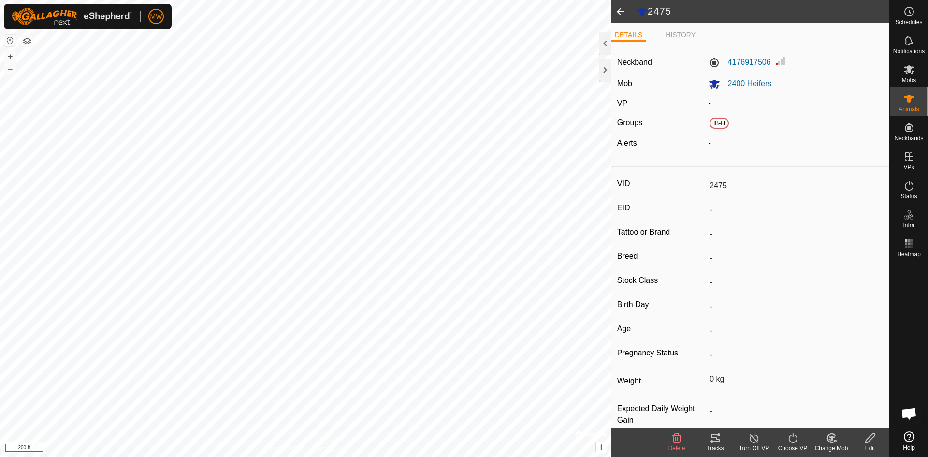
click at [622, 14] on span at bounding box center [620, 11] width 19 height 23
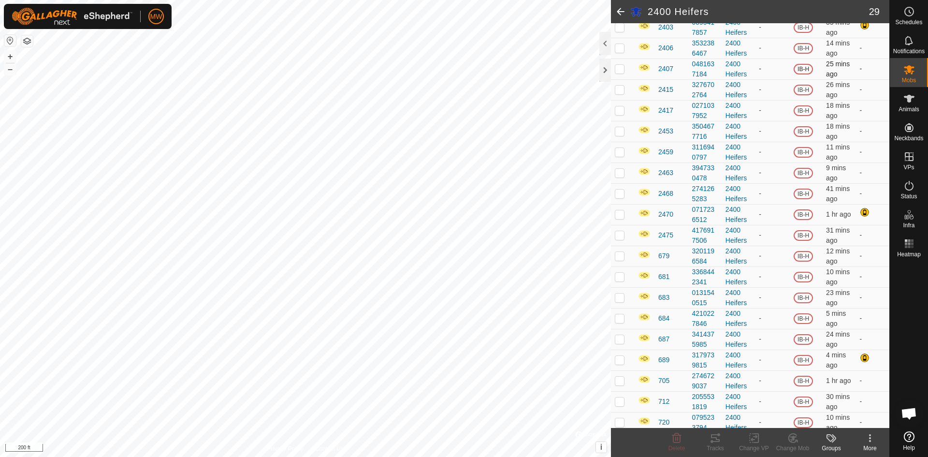
scroll to position [193, 0]
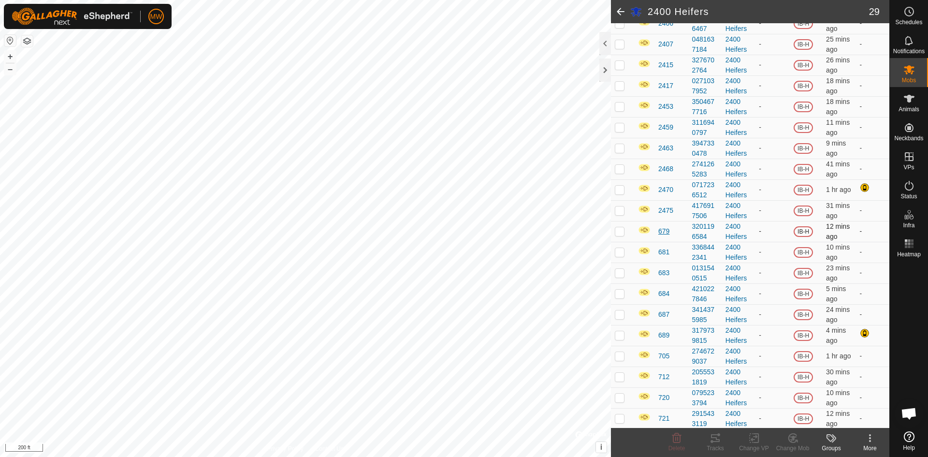
click at [662, 233] on span "679" at bounding box center [664, 231] width 11 height 10
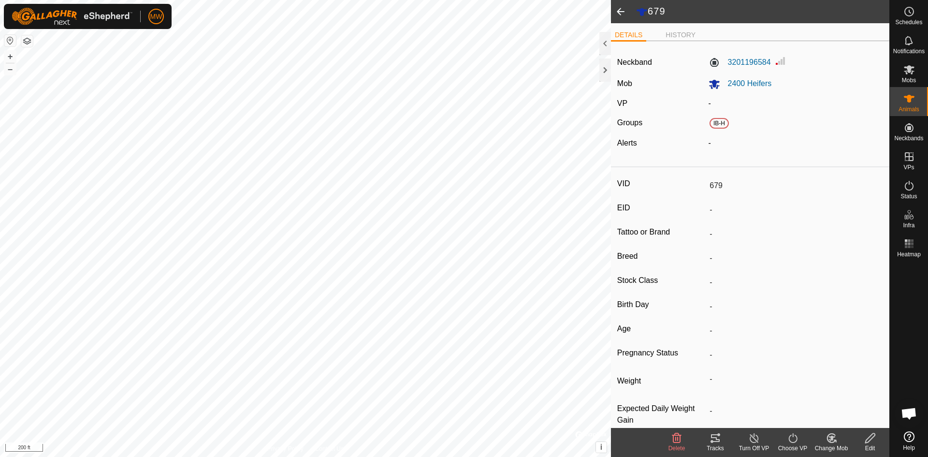
click at [872, 441] on icon at bounding box center [871, 438] width 12 height 12
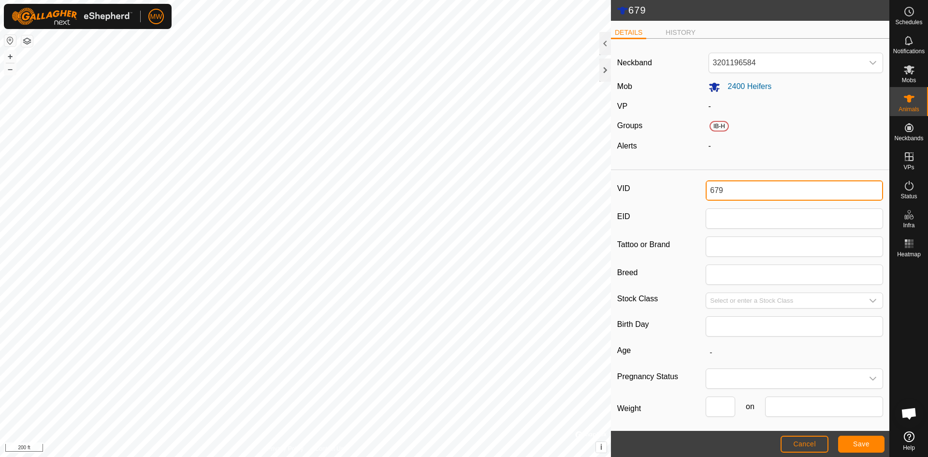
click at [712, 193] on input "679" at bounding box center [794, 190] width 177 height 20
click at [744, 191] on input "2479" at bounding box center [794, 190] width 177 height 20
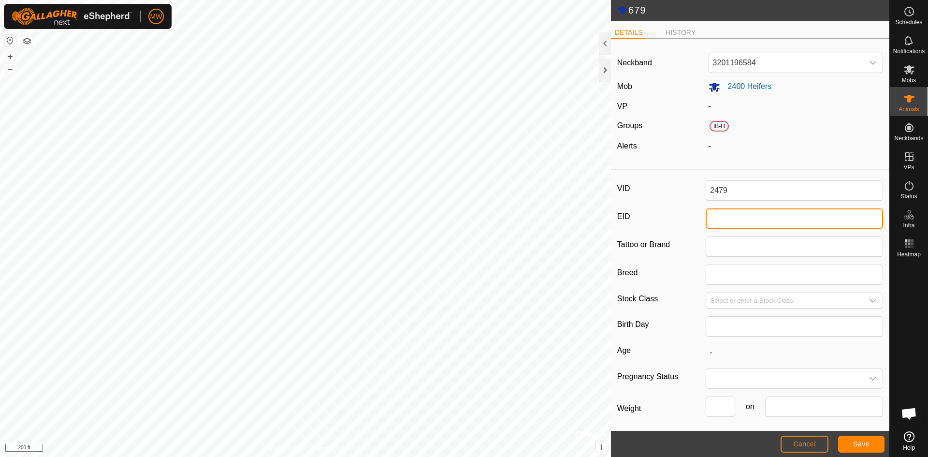
click at [741, 225] on input "EID" at bounding box center [794, 218] width 177 height 20
click at [858, 446] on span "Save" at bounding box center [861, 444] width 16 height 8
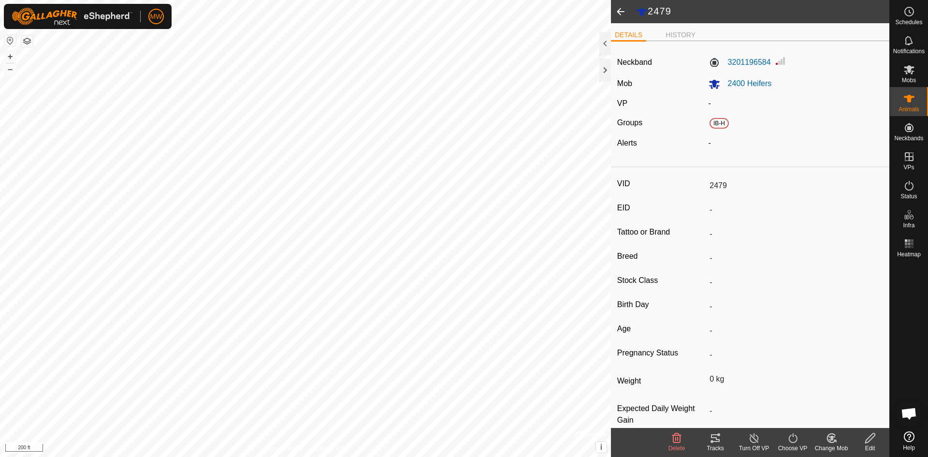
click at [626, 7] on span at bounding box center [620, 11] width 19 height 23
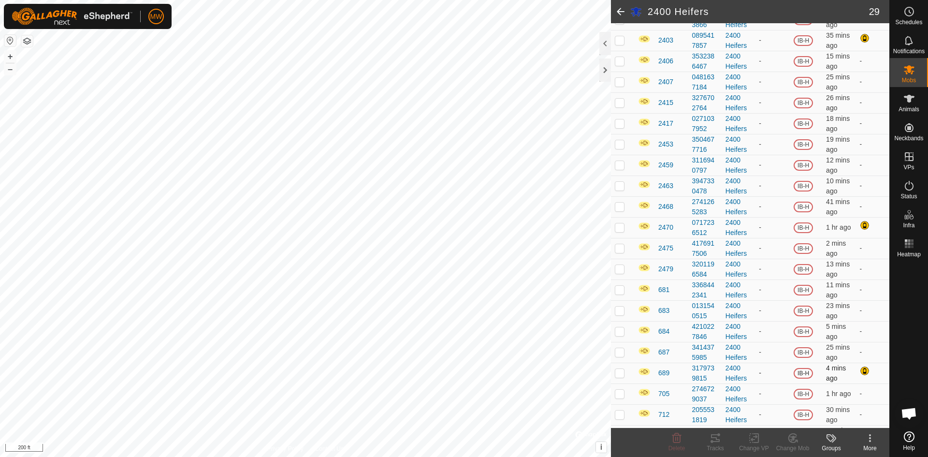
scroll to position [242, 0]
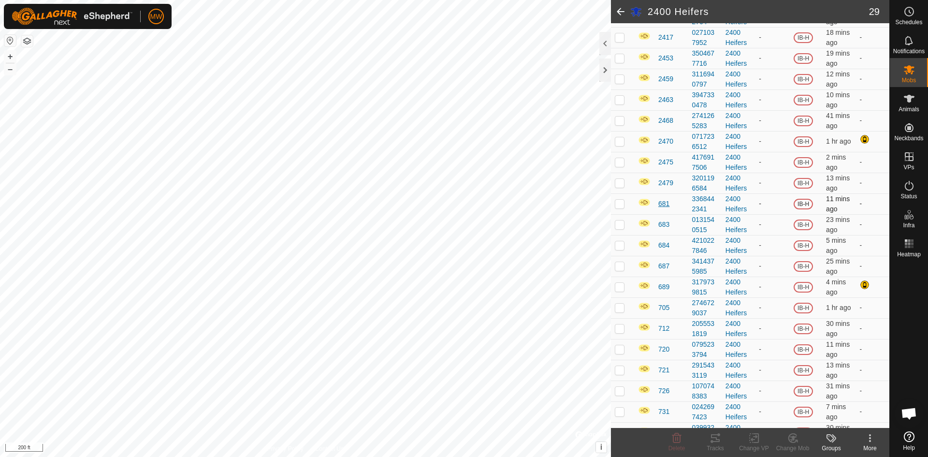
click at [667, 201] on span "681" at bounding box center [664, 204] width 11 height 10
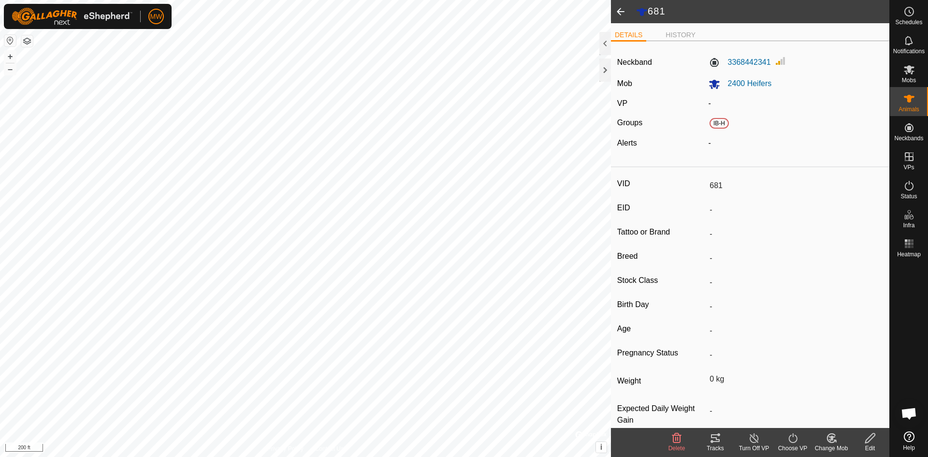
click at [866, 440] on icon at bounding box center [871, 438] width 12 height 12
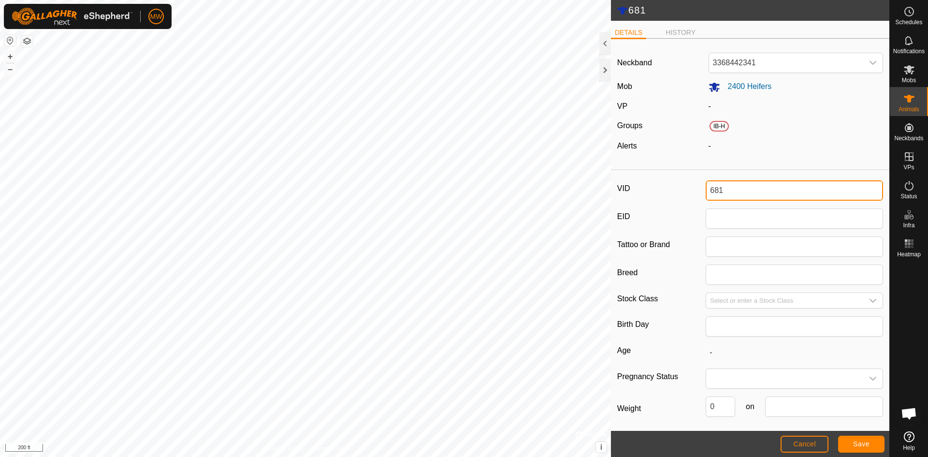
drag, startPoint x: 723, startPoint y: 186, endPoint x: 657, endPoint y: 186, distance: 66.2
click at [657, 186] on div "VID 681" at bounding box center [750, 190] width 266 height 20
click at [808, 448] on span "Cancel" at bounding box center [804, 444] width 23 height 8
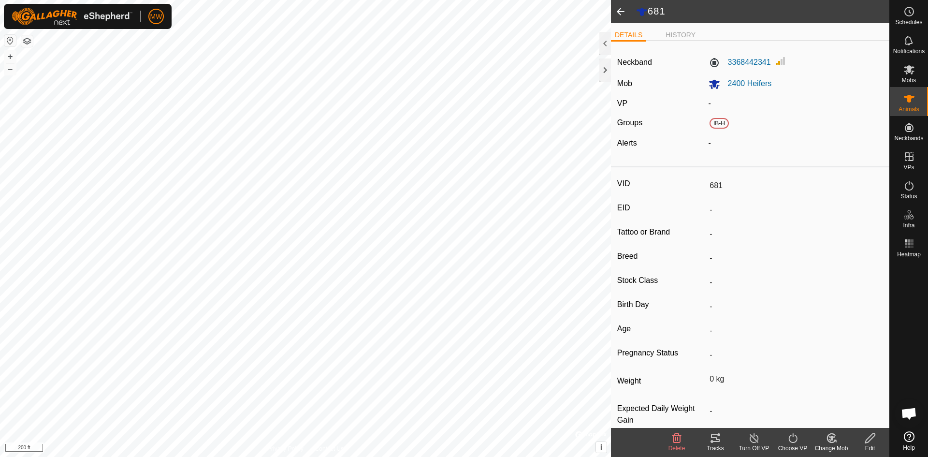
click at [734, 189] on input "681" at bounding box center [794, 185] width 177 height 16
click at [876, 436] on icon at bounding box center [871, 438] width 12 height 12
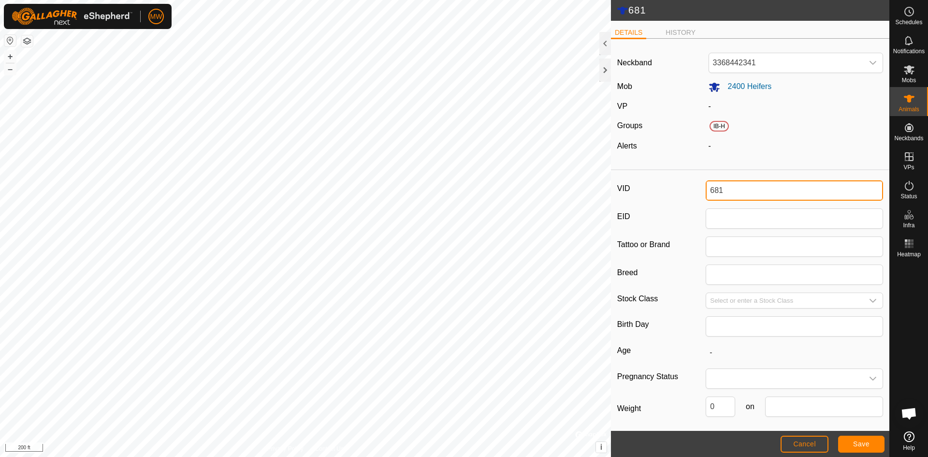
drag, startPoint x: 731, startPoint y: 192, endPoint x: 661, endPoint y: 195, distance: 69.7
click at [661, 195] on div "VID 681" at bounding box center [750, 190] width 266 height 20
click at [871, 444] on button "Save" at bounding box center [861, 444] width 46 height 17
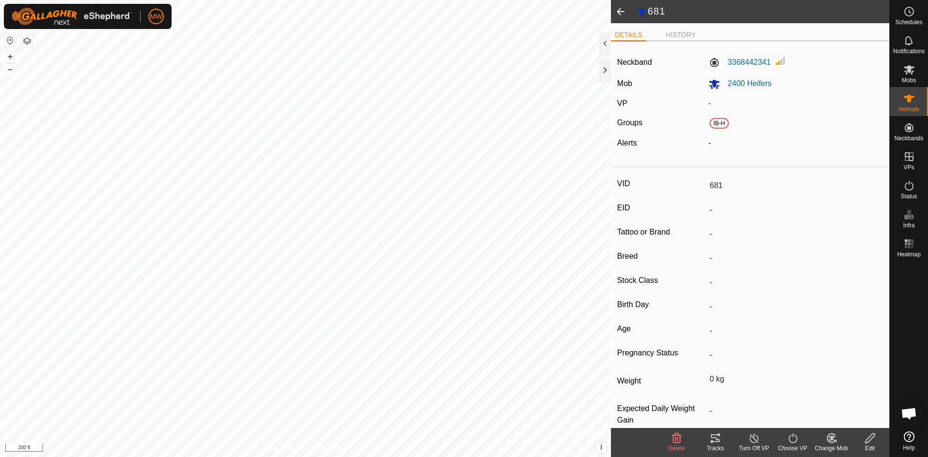
click at [870, 437] on icon at bounding box center [871, 438] width 10 height 10
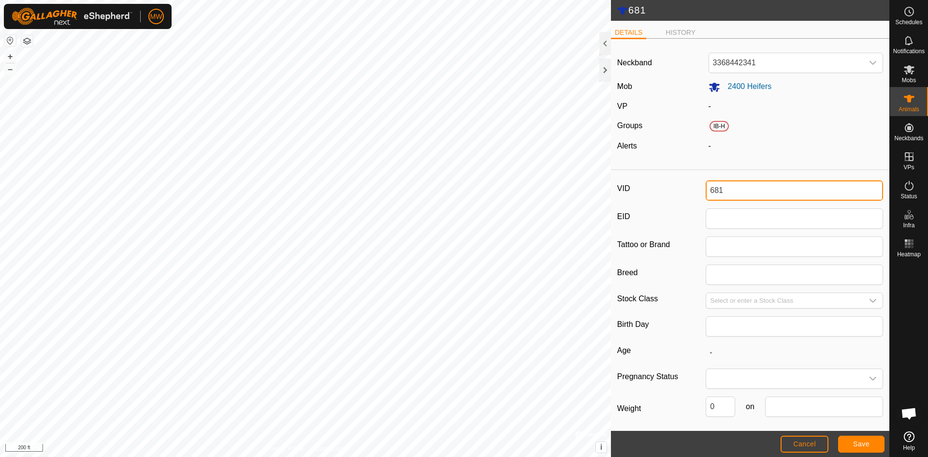
drag, startPoint x: 724, startPoint y: 194, endPoint x: 706, endPoint y: 192, distance: 17.9
click at [706, 192] on input "681" at bounding box center [794, 190] width 177 height 20
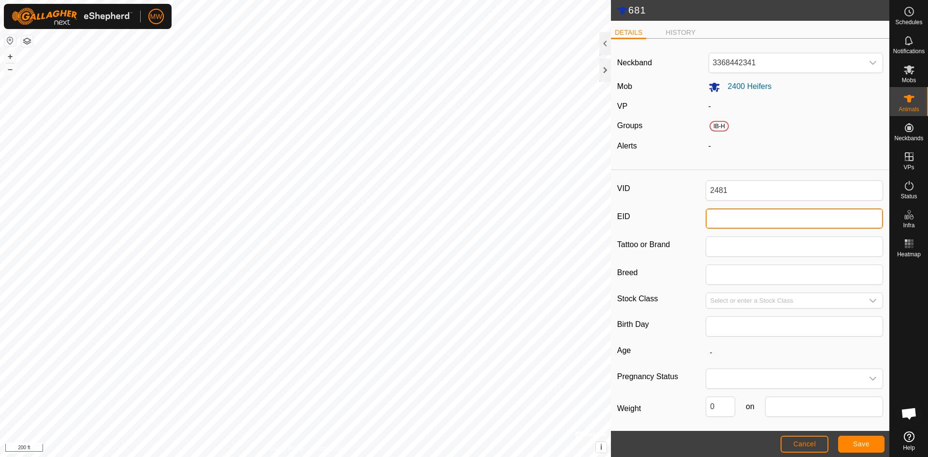
click at [717, 220] on input "EID" at bounding box center [794, 218] width 177 height 20
click at [858, 441] on span "Save" at bounding box center [861, 444] width 16 height 8
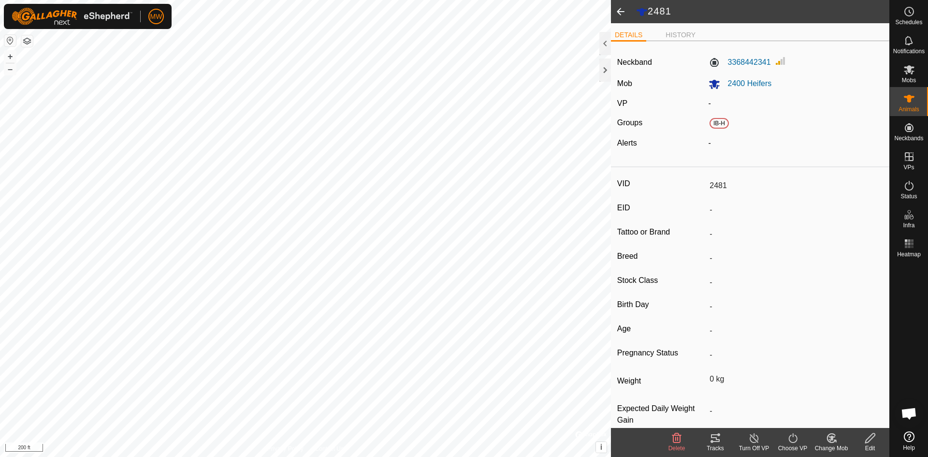
click at [622, 11] on span at bounding box center [620, 11] width 19 height 23
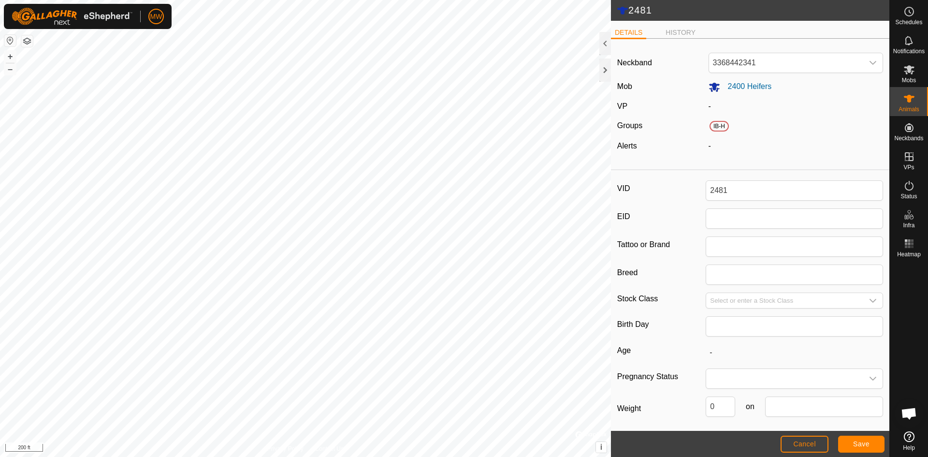
click at [622, 10] on icon at bounding box center [622, 11] width 11 height 8
click at [617, 12] on header "2481" at bounding box center [750, 10] width 279 height 21
click at [823, 446] on button "Cancel" at bounding box center [805, 444] width 48 height 17
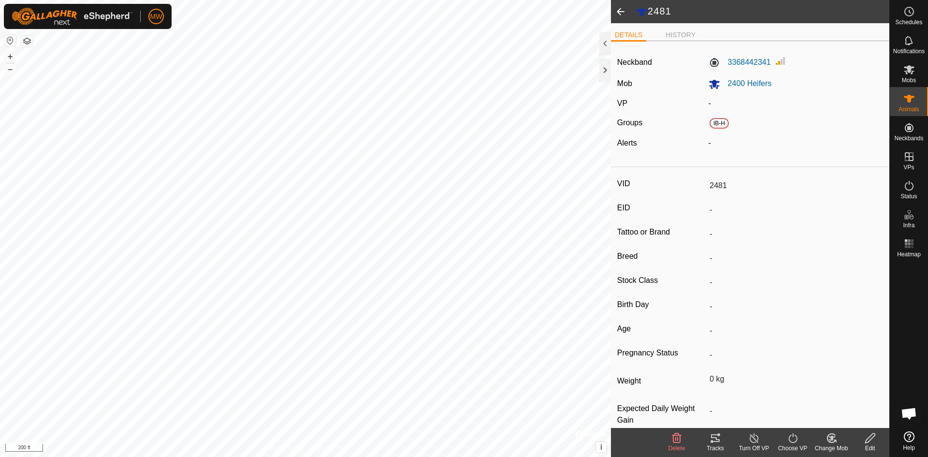
click at [620, 11] on span at bounding box center [620, 11] width 19 height 23
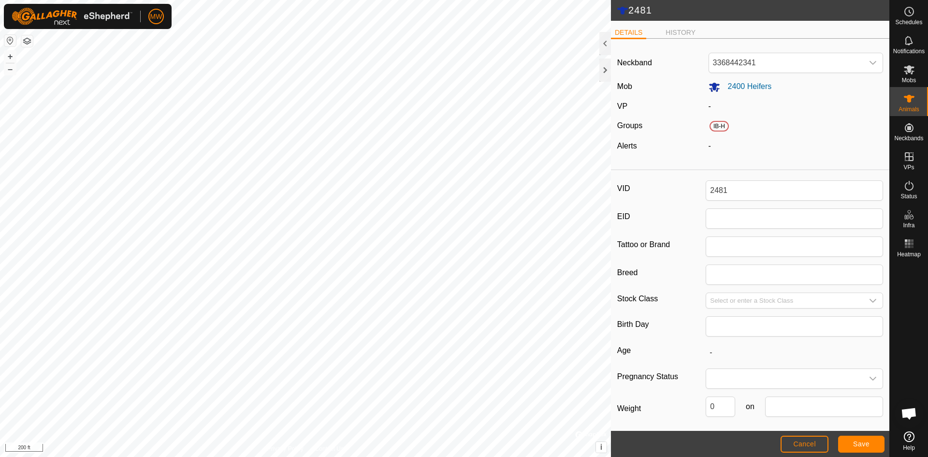
click at [620, 11] on icon at bounding box center [623, 11] width 12 height 12
click at [909, 97] on icon at bounding box center [909, 99] width 11 height 8
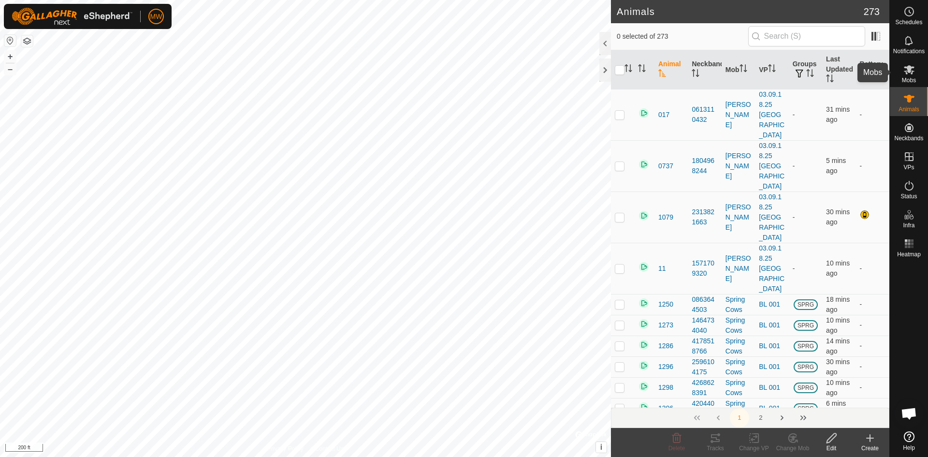
click at [908, 79] on span "Mobs" at bounding box center [909, 80] width 14 height 6
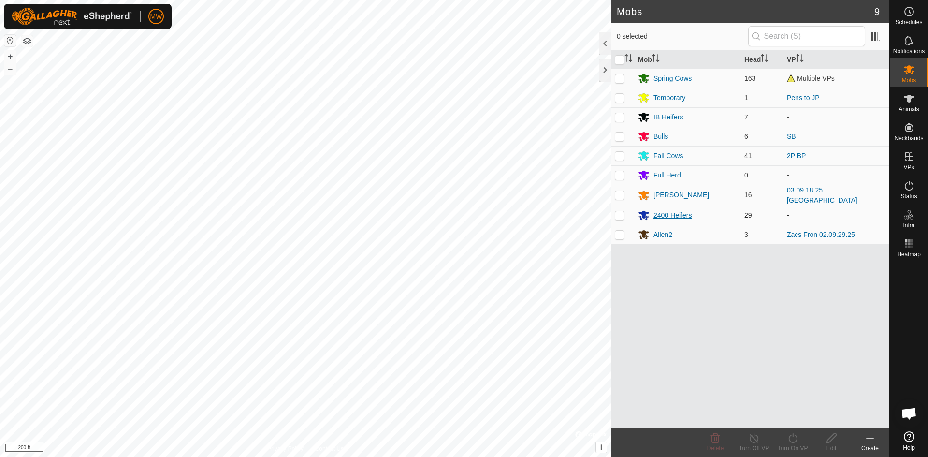
click at [668, 218] on div "2400 Heifers" at bounding box center [673, 215] width 38 height 10
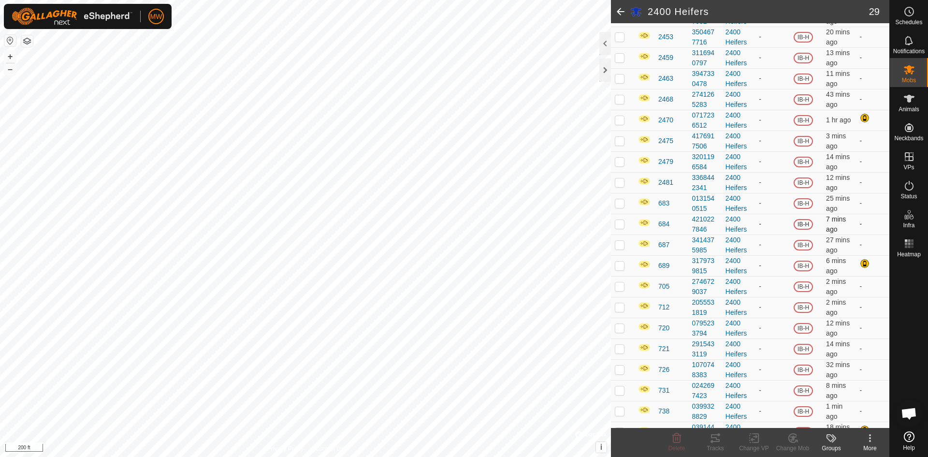
scroll to position [290, 0]
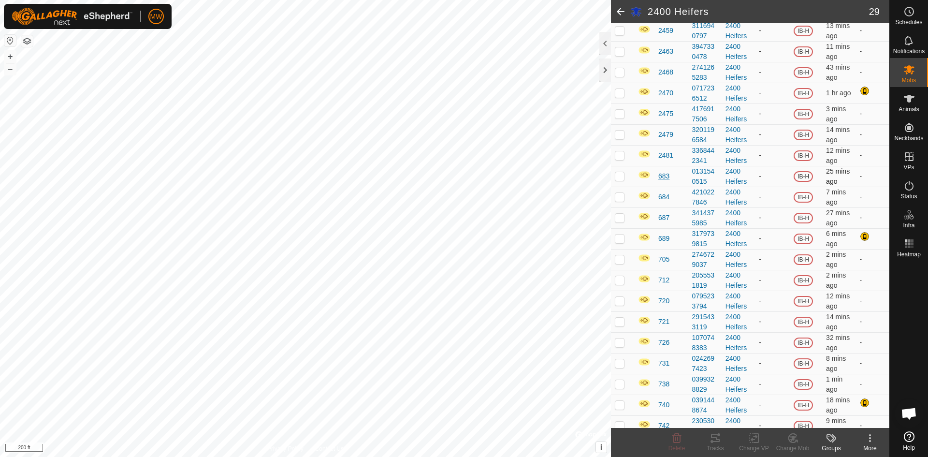
click at [666, 174] on span "683" at bounding box center [664, 176] width 11 height 10
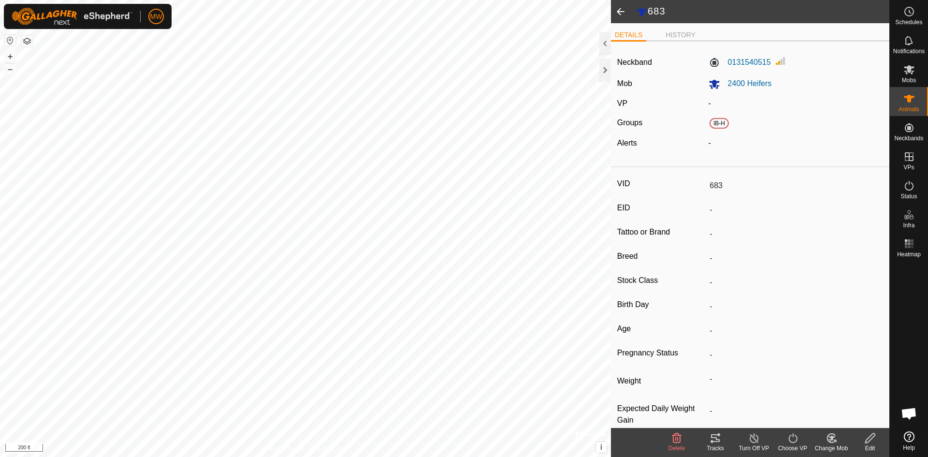
click at [872, 437] on icon at bounding box center [871, 438] width 12 height 12
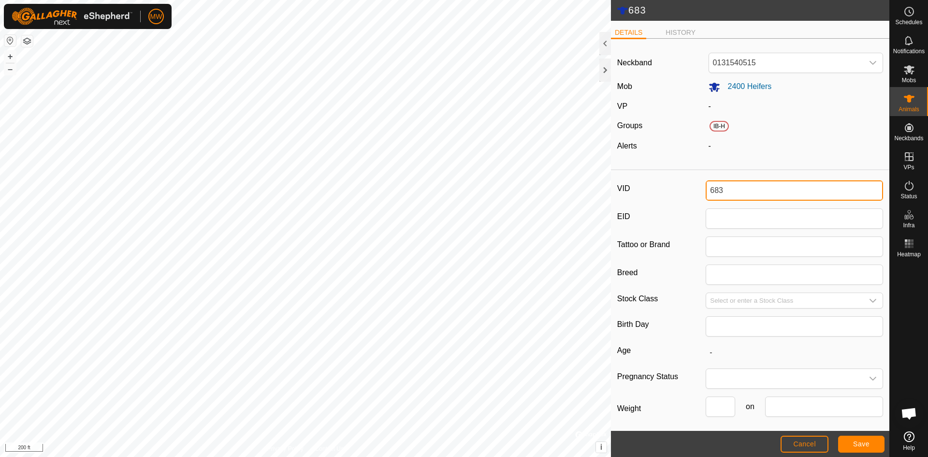
drag, startPoint x: 725, startPoint y: 196, endPoint x: 680, endPoint y: 189, distance: 45.5
click at [680, 189] on div "VID 683" at bounding box center [750, 190] width 266 height 20
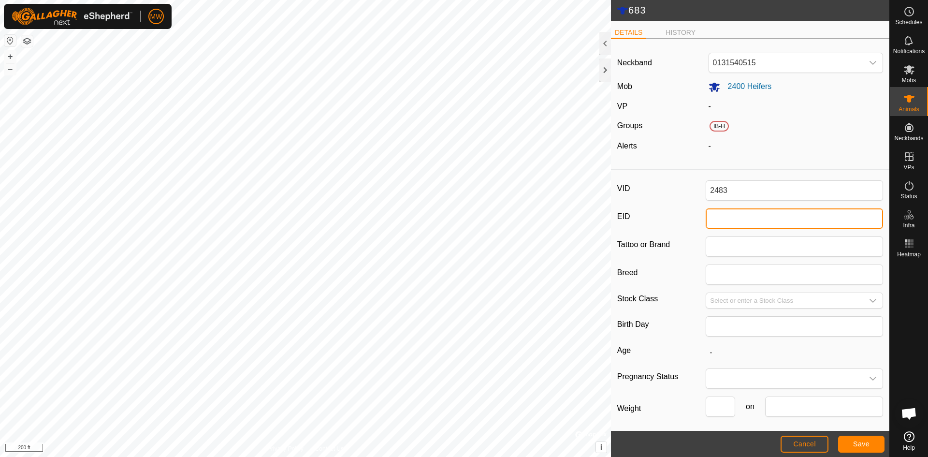
click at [734, 218] on input "EID" at bounding box center [794, 218] width 177 height 20
click at [853, 444] on button "Save" at bounding box center [861, 444] width 46 height 17
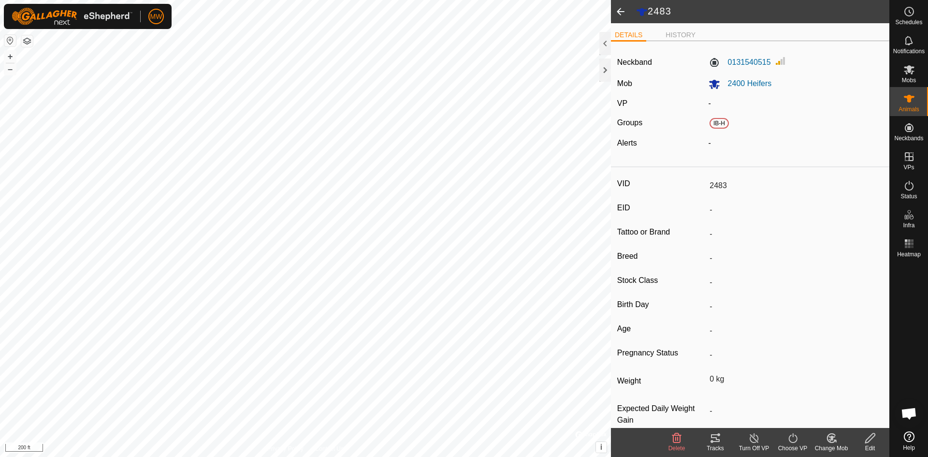
click at [622, 9] on span at bounding box center [620, 11] width 19 height 23
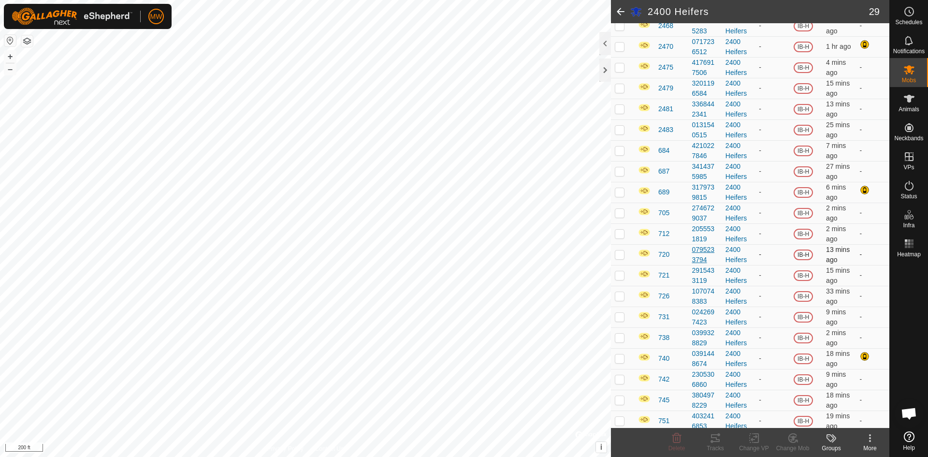
scroll to position [340, 0]
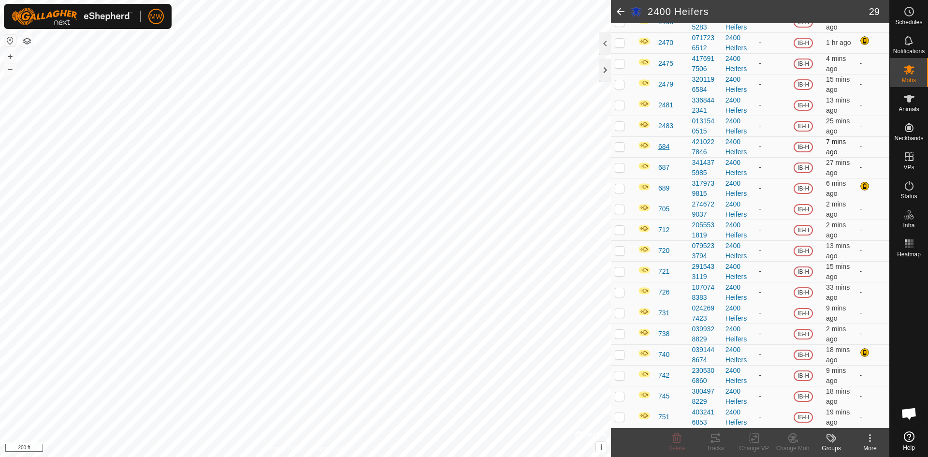
click at [667, 146] on span "684" at bounding box center [664, 147] width 11 height 10
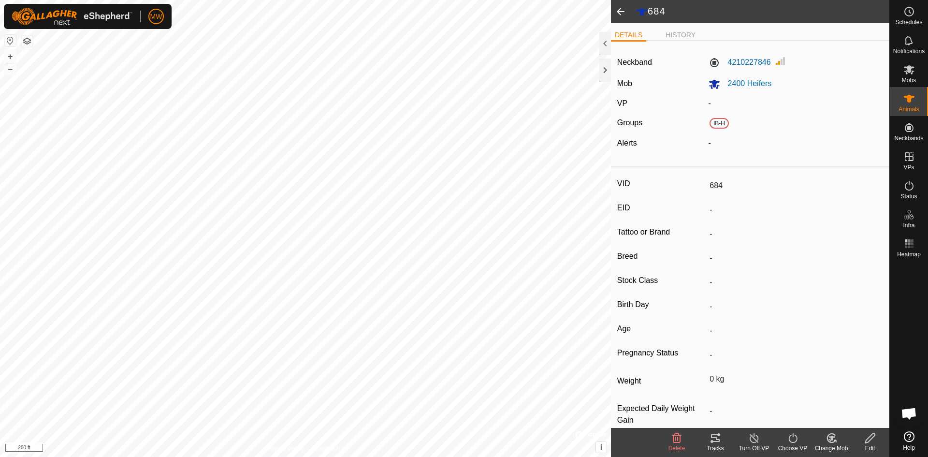
click at [870, 443] on icon at bounding box center [871, 438] width 12 height 12
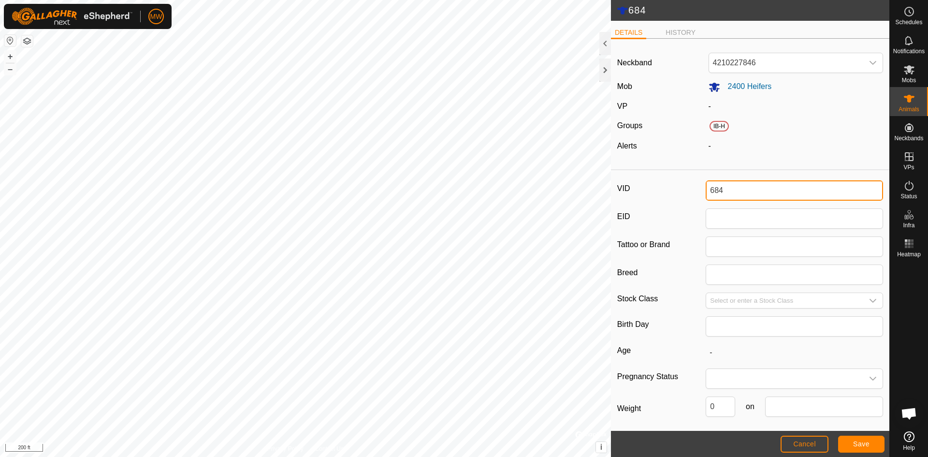
drag, startPoint x: 734, startPoint y: 188, endPoint x: 679, endPoint y: 188, distance: 54.2
click at [679, 188] on div "VID 684" at bounding box center [750, 190] width 266 height 20
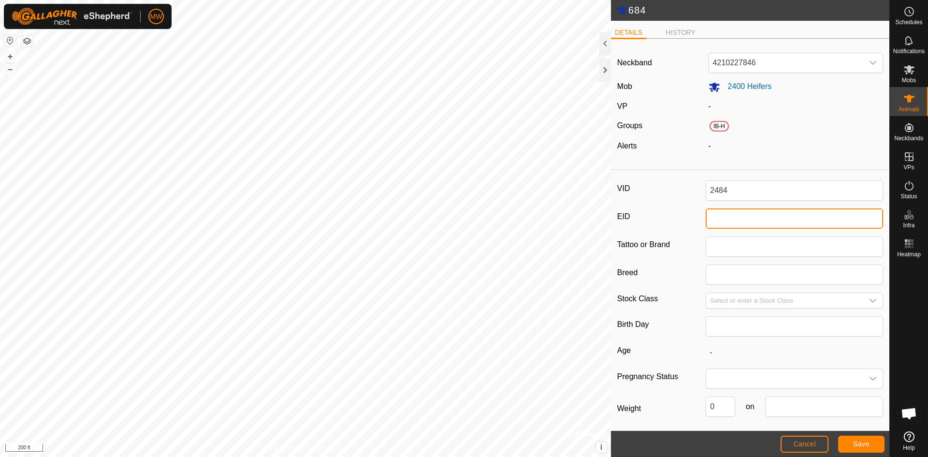
click at [732, 220] on input "EID" at bounding box center [794, 218] width 177 height 20
click at [858, 443] on span "Save" at bounding box center [861, 444] width 16 height 8
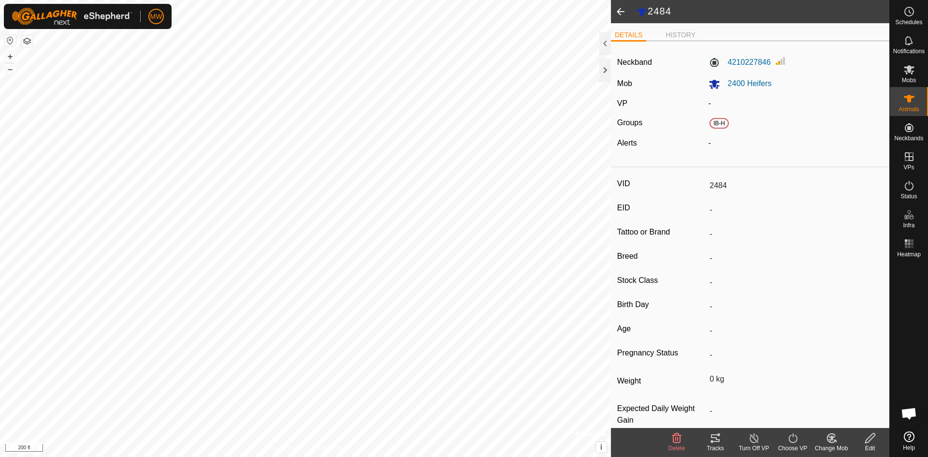
click at [620, 7] on span at bounding box center [620, 11] width 19 height 23
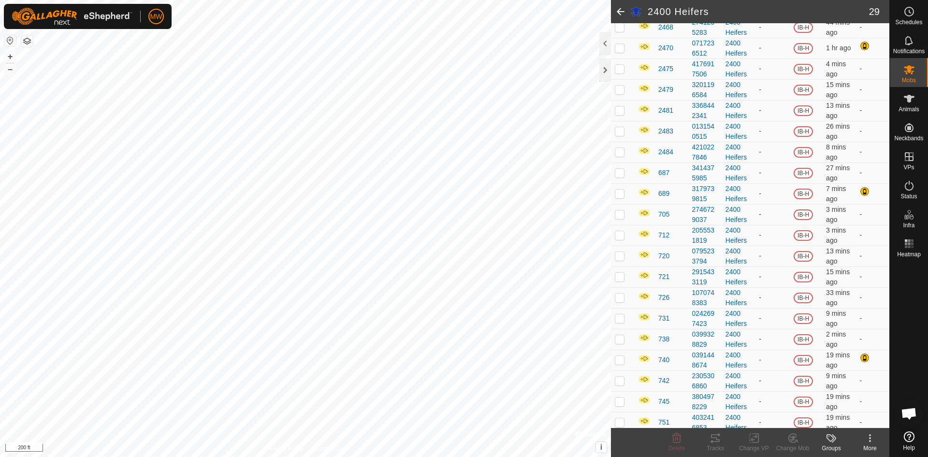
scroll to position [338, 0]
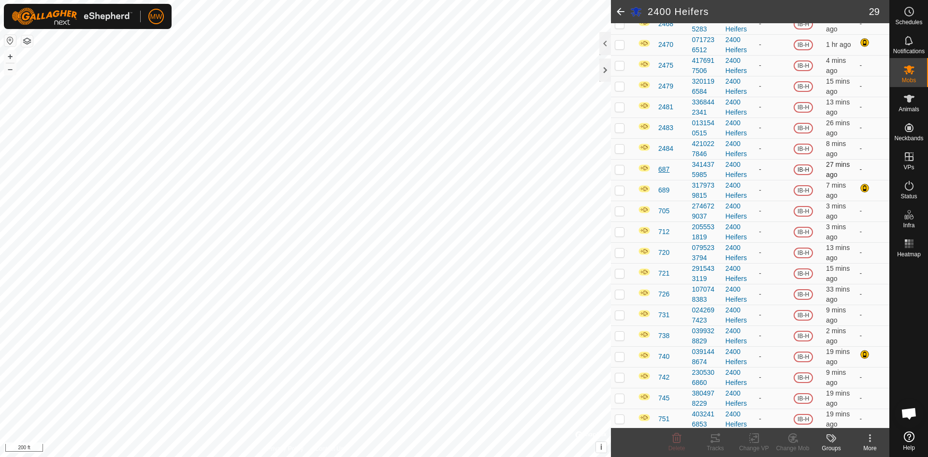
click at [667, 172] on span "687" at bounding box center [664, 169] width 11 height 10
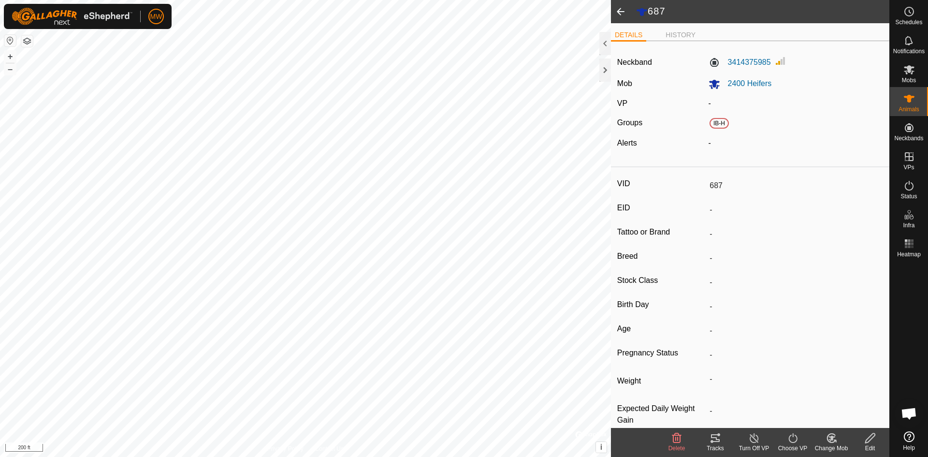
click at [871, 441] on icon at bounding box center [871, 438] width 12 height 12
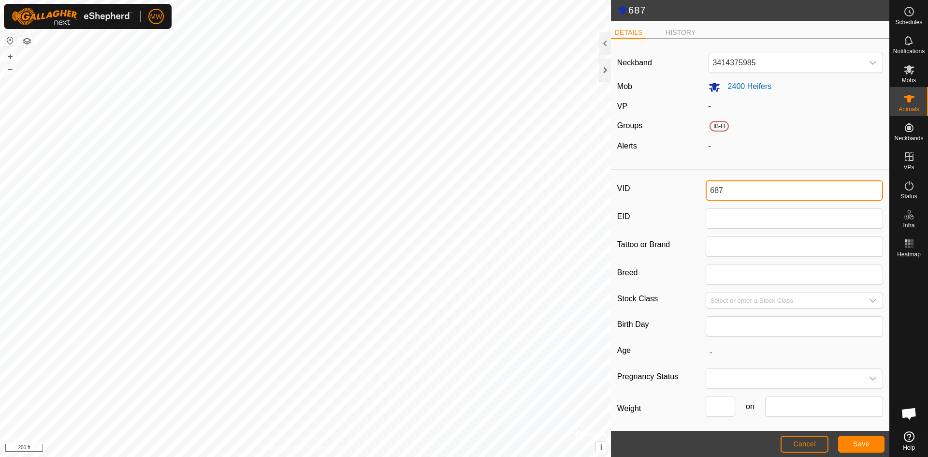
drag, startPoint x: 724, startPoint y: 191, endPoint x: 675, endPoint y: 188, distance: 49.9
click at [675, 188] on div "VID 687" at bounding box center [750, 190] width 266 height 20
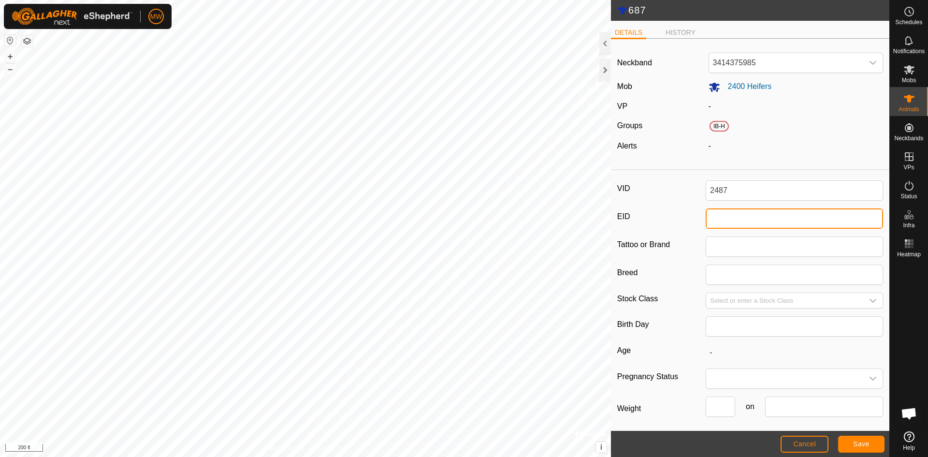
drag, startPoint x: 727, startPoint y: 218, endPoint x: 733, endPoint y: 225, distance: 8.9
click at [727, 218] on input "EID" at bounding box center [794, 218] width 177 height 20
click at [858, 443] on span "Save" at bounding box center [861, 444] width 16 height 8
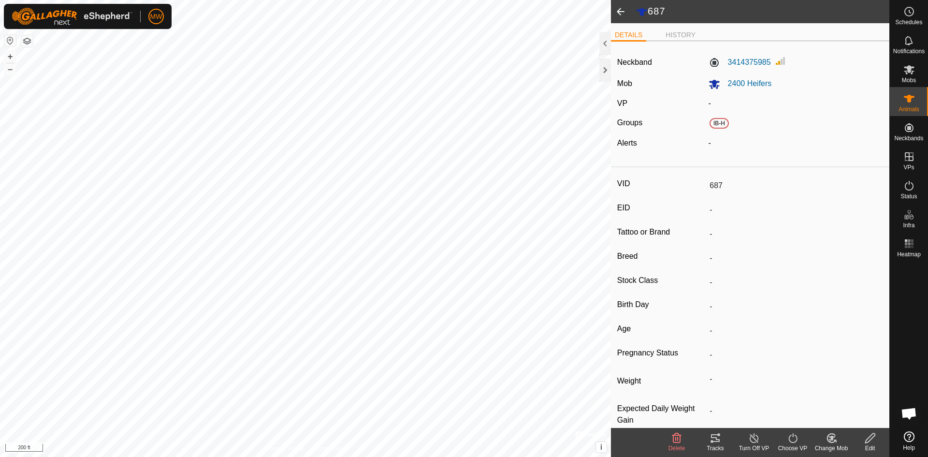
click at [875, 435] on icon at bounding box center [871, 438] width 10 height 10
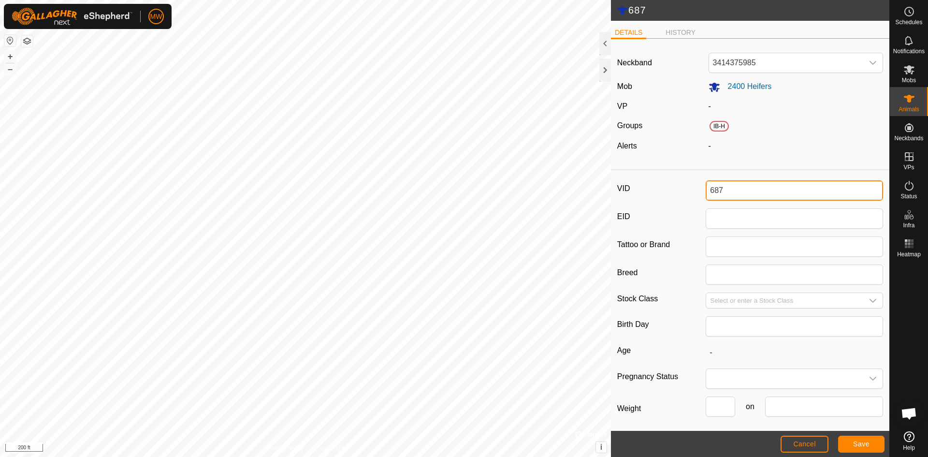
drag, startPoint x: 742, startPoint y: 196, endPoint x: 668, endPoint y: 194, distance: 74.5
click at [668, 194] on div "VID 687" at bounding box center [750, 190] width 266 height 20
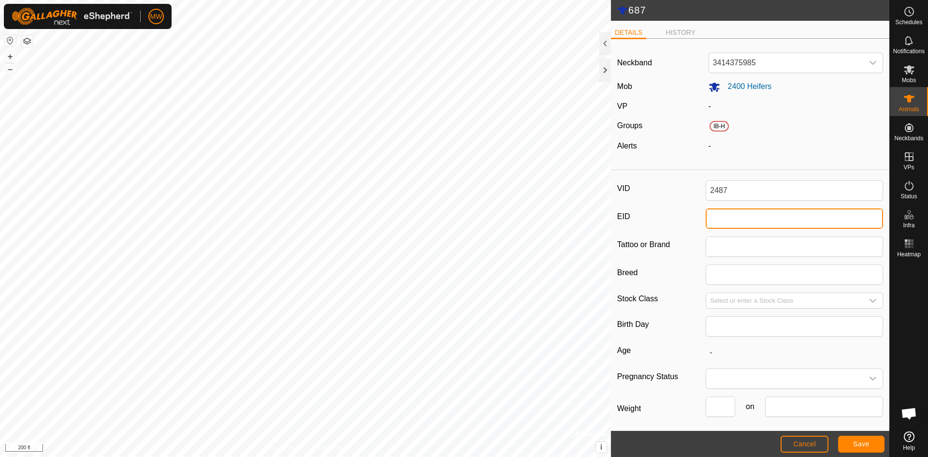
click at [722, 220] on input "EID" at bounding box center [794, 218] width 177 height 20
click at [868, 445] on span "Save" at bounding box center [861, 444] width 16 height 8
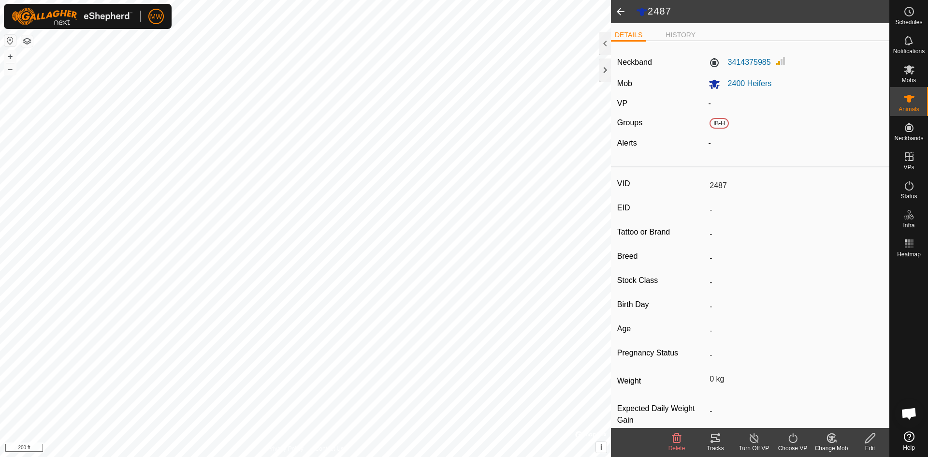
click at [625, 13] on span at bounding box center [620, 11] width 19 height 23
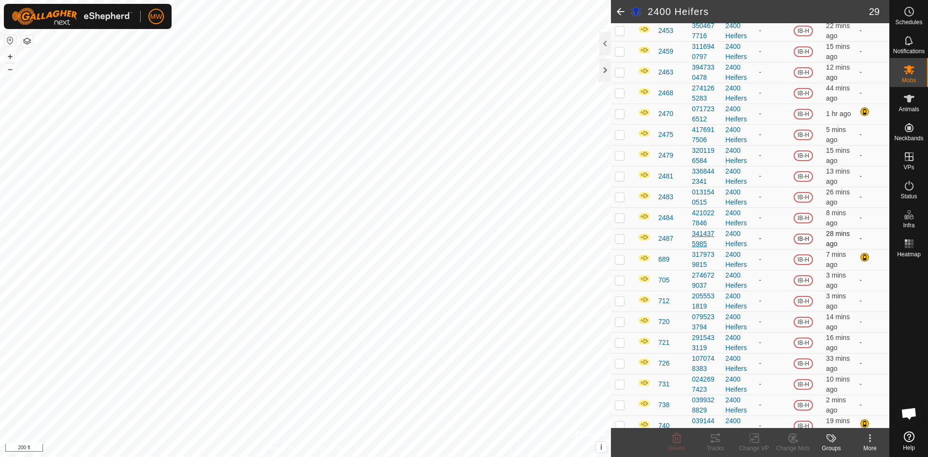
scroll to position [290, 0]
click at [669, 236] on span "689" at bounding box center [664, 239] width 11 height 10
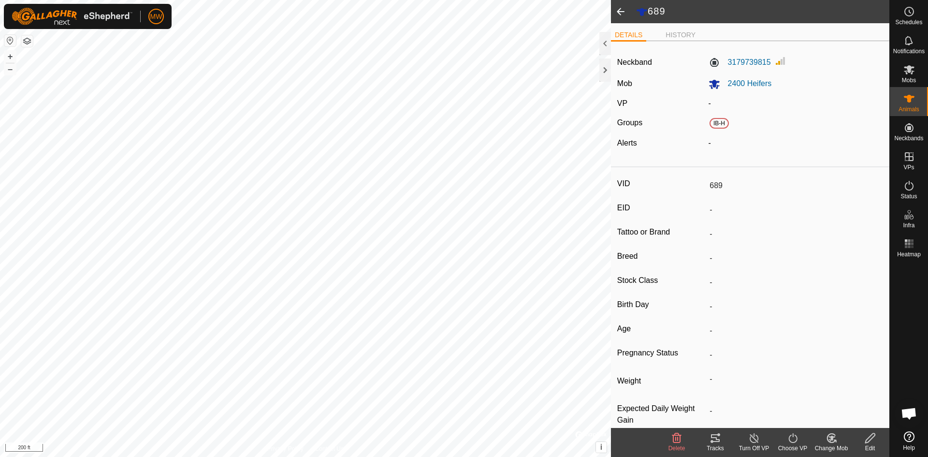
click at [868, 441] on icon at bounding box center [871, 438] width 12 height 12
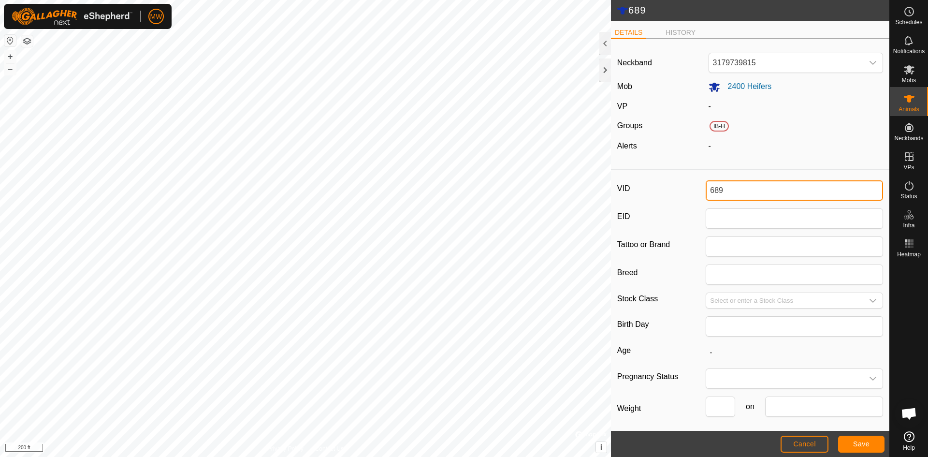
drag, startPoint x: 729, startPoint y: 197, endPoint x: 697, endPoint y: 193, distance: 32.2
click at [697, 193] on div "VID 689" at bounding box center [750, 190] width 266 height 20
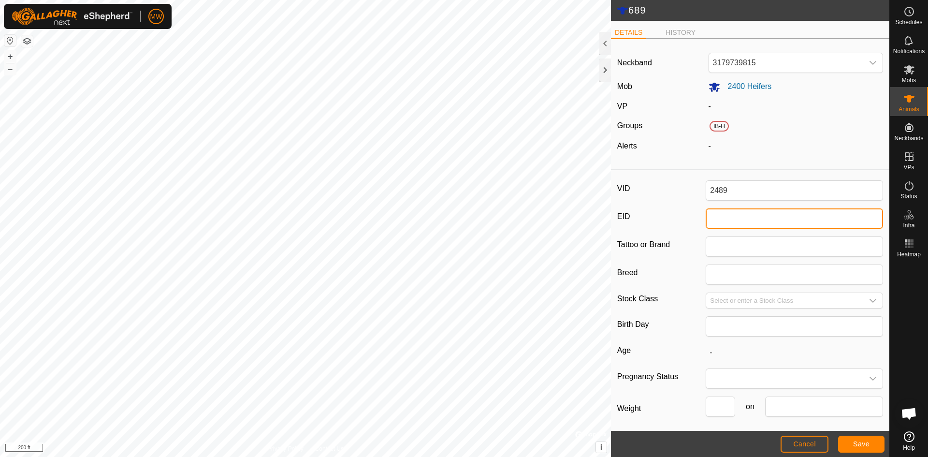
click at [726, 220] on input "EID" at bounding box center [794, 218] width 177 height 20
click at [872, 446] on button "Save" at bounding box center [861, 444] width 46 height 17
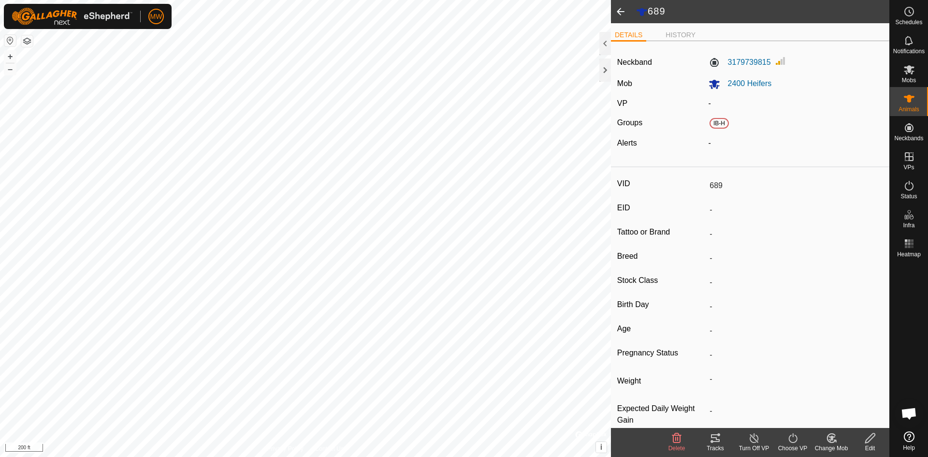
drag, startPoint x: 873, startPoint y: 438, endPoint x: 861, endPoint y: 425, distance: 17.1
click at [872, 438] on icon at bounding box center [871, 438] width 10 height 10
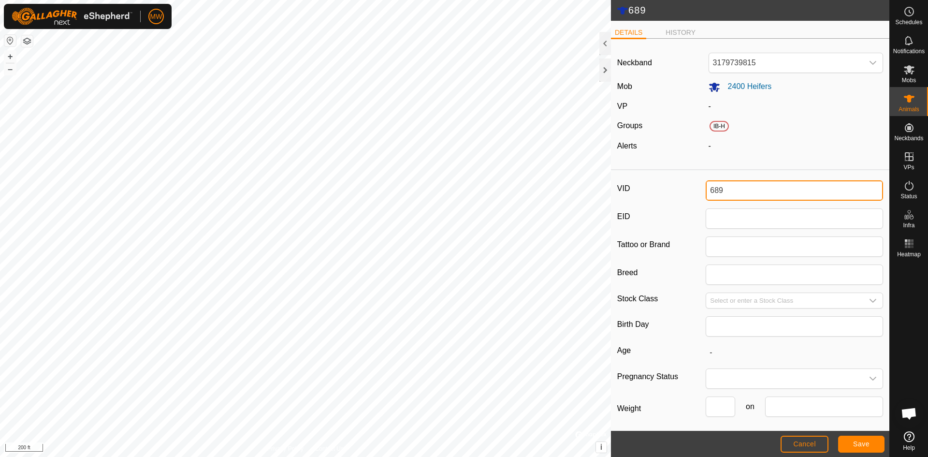
drag, startPoint x: 732, startPoint y: 189, endPoint x: 672, endPoint y: 188, distance: 60.5
click at [672, 188] on div "VID 689" at bounding box center [750, 190] width 266 height 20
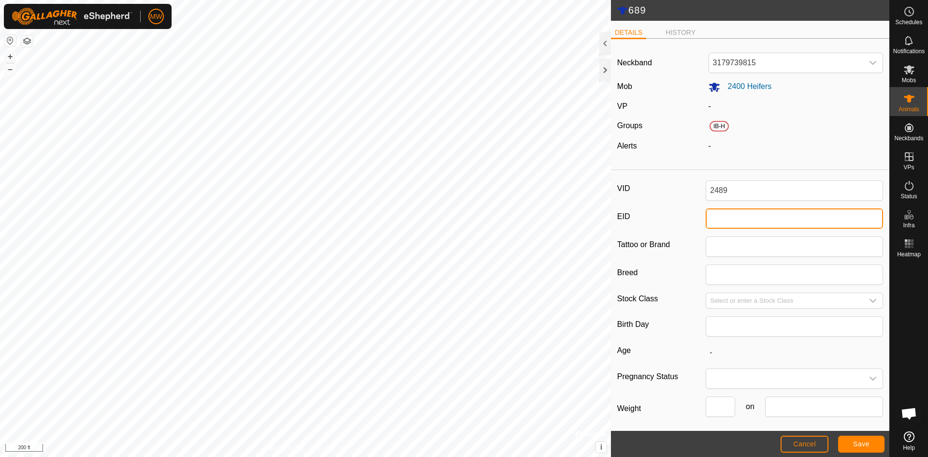
click at [732, 223] on input "EID" at bounding box center [794, 218] width 177 height 20
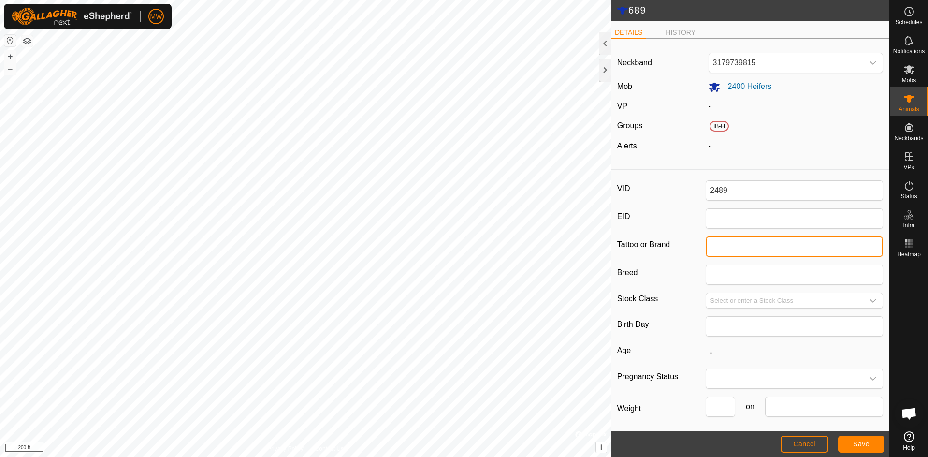
click at [724, 254] on input "Tattoo or Brand" at bounding box center [794, 246] width 177 height 20
click at [858, 441] on span "Save" at bounding box center [861, 444] width 16 height 8
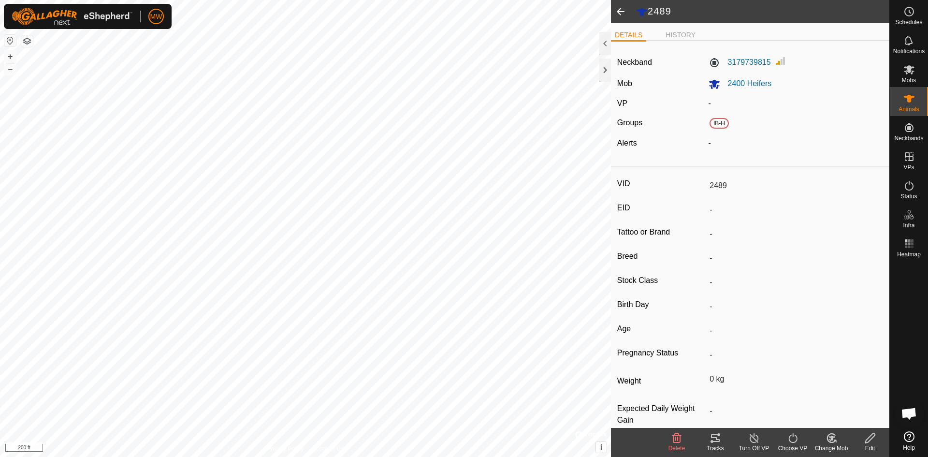
click at [617, 10] on span at bounding box center [620, 11] width 19 height 23
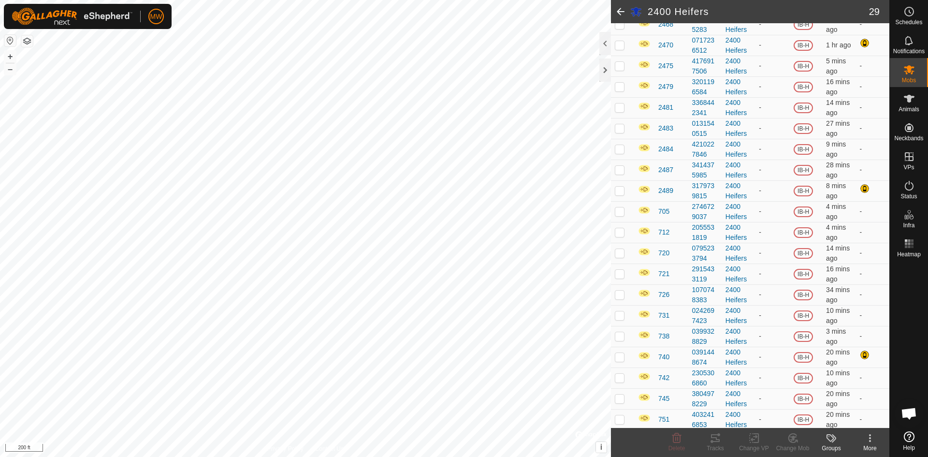
scroll to position [340, 0]
click at [668, 205] on span "705" at bounding box center [664, 209] width 11 height 10
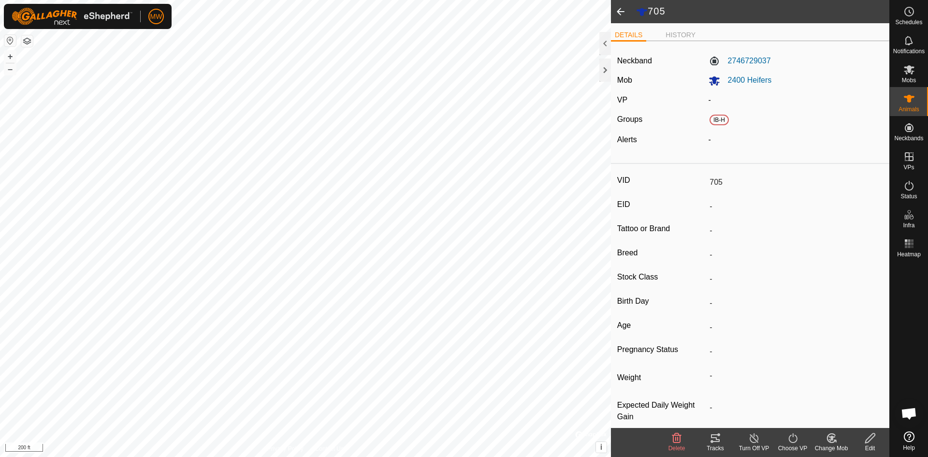
click at [872, 436] on icon at bounding box center [871, 438] width 12 height 12
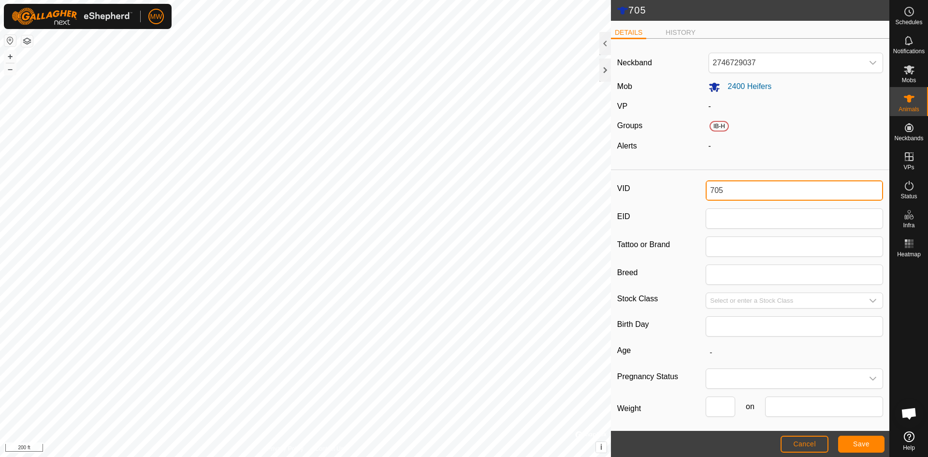
drag, startPoint x: 731, startPoint y: 193, endPoint x: 675, endPoint y: 191, distance: 56.1
click at [675, 191] on div "VID 705" at bounding box center [750, 190] width 266 height 20
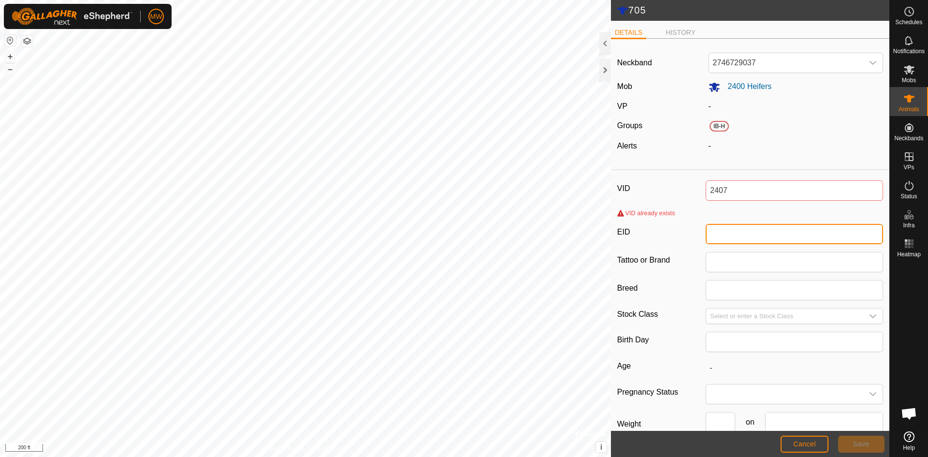
click at [748, 235] on input "EID" at bounding box center [794, 234] width 177 height 20
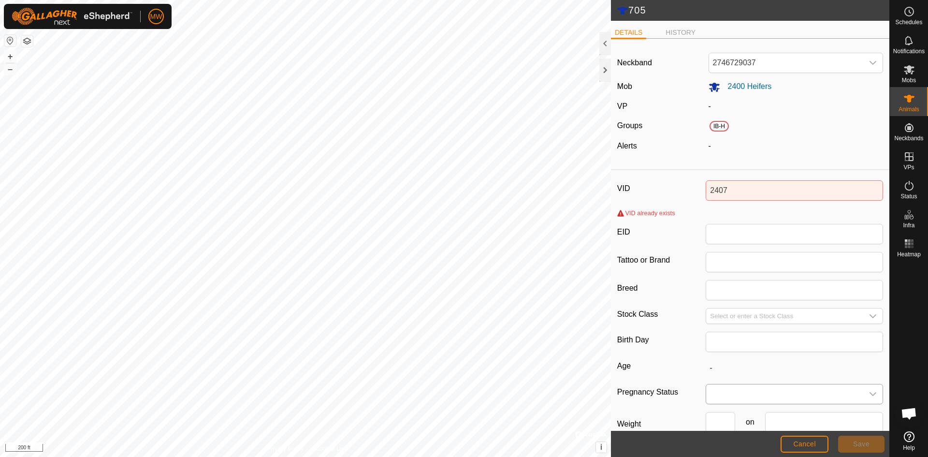
click at [799, 395] on span at bounding box center [784, 393] width 157 height 19
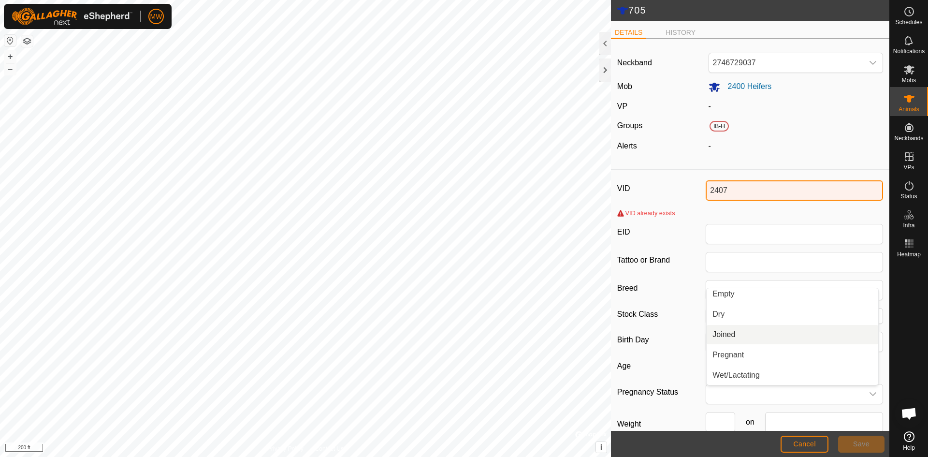
click at [731, 186] on input "2407" at bounding box center [794, 190] width 177 height 20
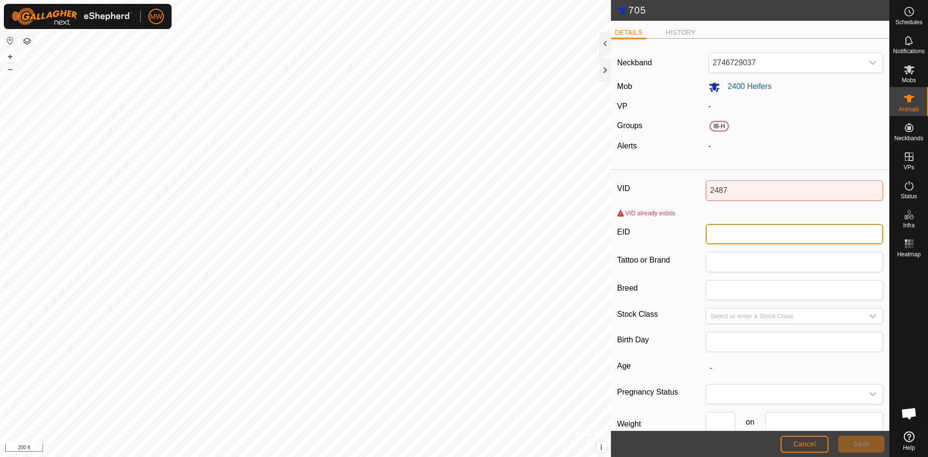
click at [742, 234] on input "EID" at bounding box center [794, 234] width 177 height 20
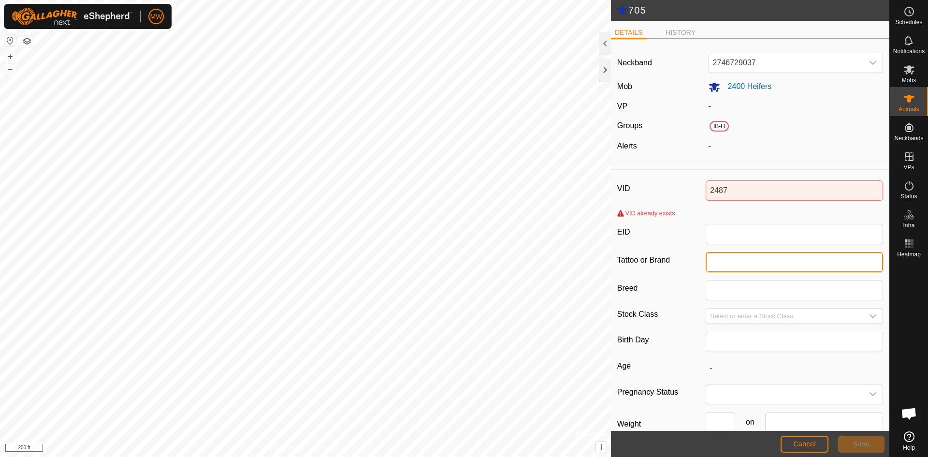
click at [726, 267] on input "Tattoo or Brand" at bounding box center [794, 262] width 177 height 20
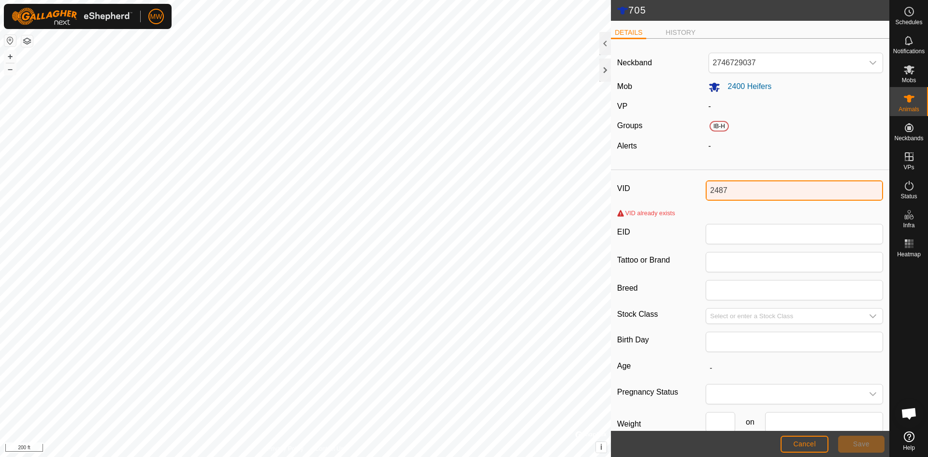
click at [601, 188] on div "705 DETAILS HISTORY Neckband 2746729037 Mob 2400 Heifers VP - Groups IB-H Alert…" at bounding box center [445, 228] width 890 height 457
click at [741, 192] on input "VID" at bounding box center [794, 190] width 177 height 20
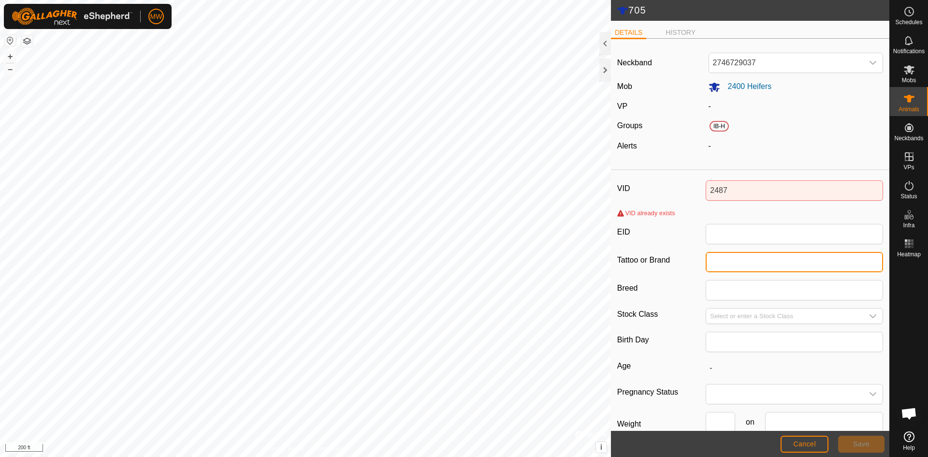
click at [748, 254] on input "Tattoo or Brand" at bounding box center [794, 262] width 177 height 20
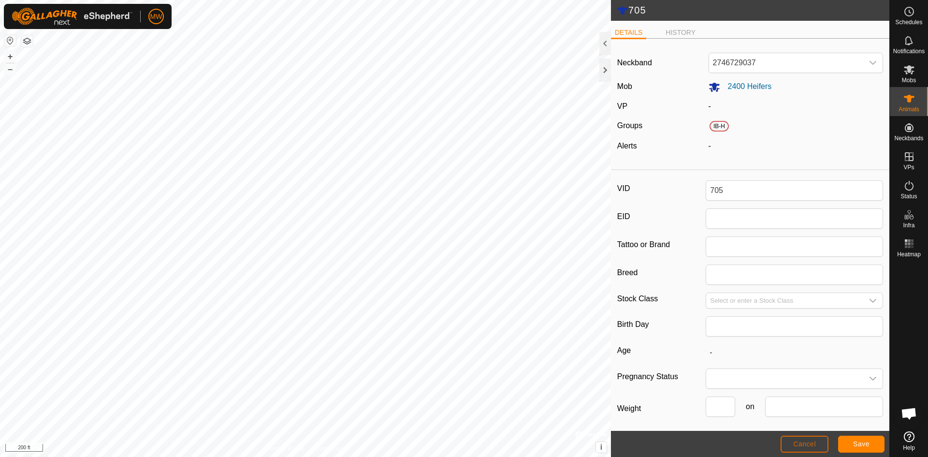
click at [814, 447] on span "Cancel" at bounding box center [804, 444] width 23 height 8
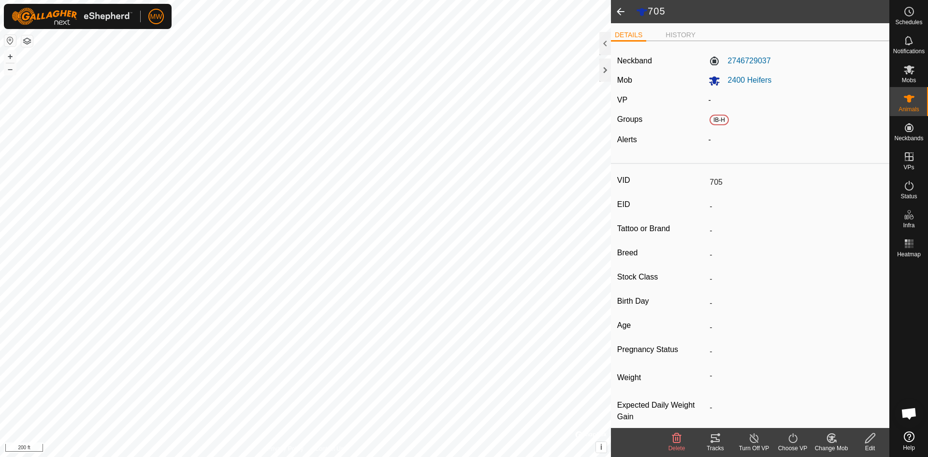
click at [870, 433] on icon at bounding box center [871, 438] width 12 height 12
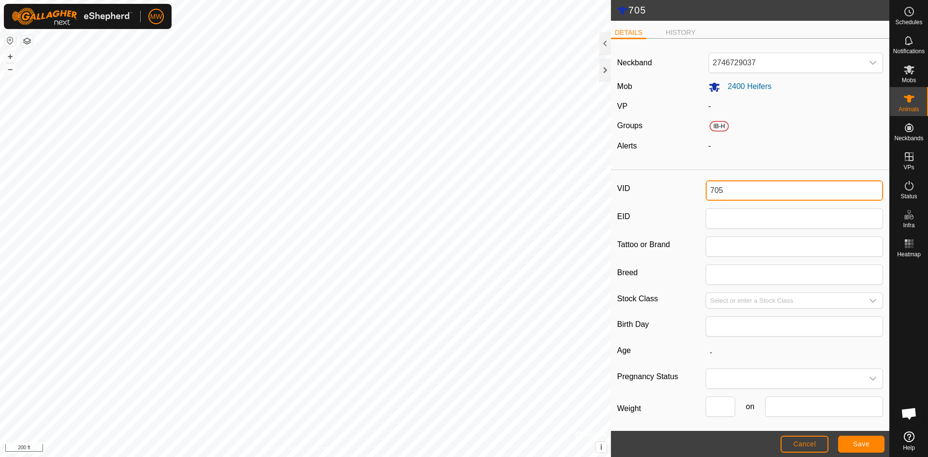
drag, startPoint x: 730, startPoint y: 185, endPoint x: 690, endPoint y: 189, distance: 39.4
click at [690, 189] on div "VID 705" at bounding box center [750, 190] width 266 height 20
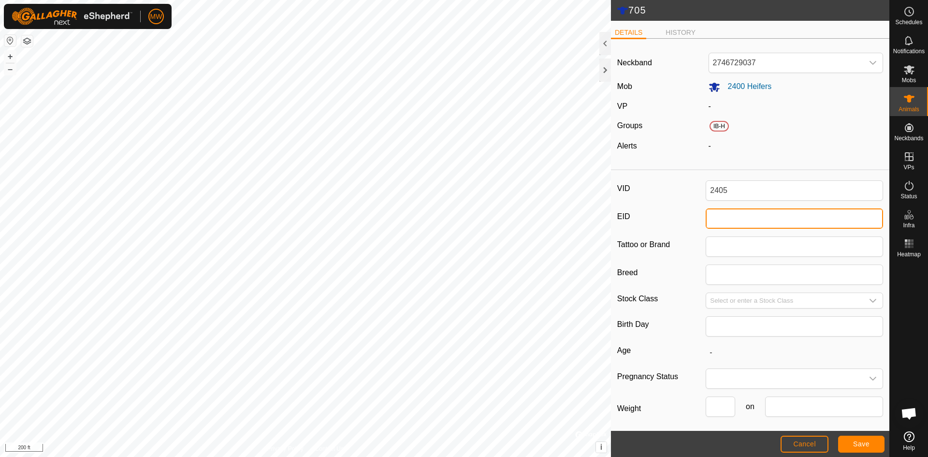
click at [750, 218] on input "EID" at bounding box center [794, 218] width 177 height 20
click at [865, 444] on span "Save" at bounding box center [861, 444] width 16 height 8
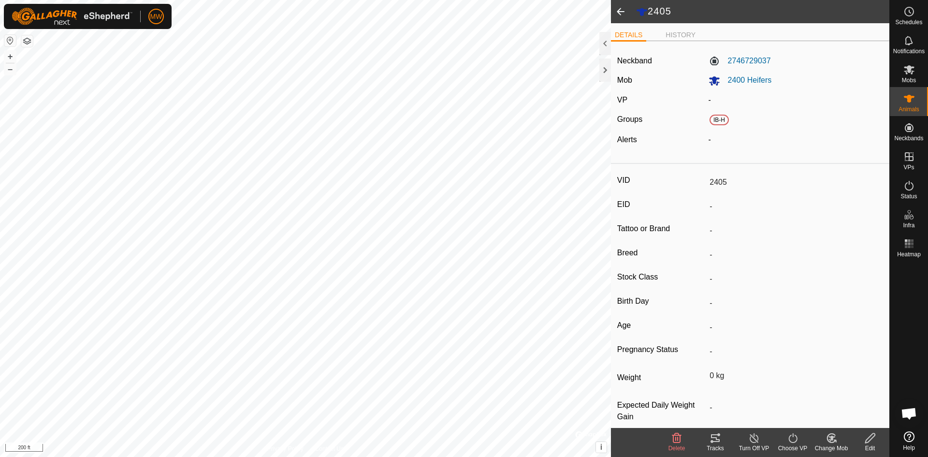
click at [622, 12] on span at bounding box center [620, 11] width 19 height 23
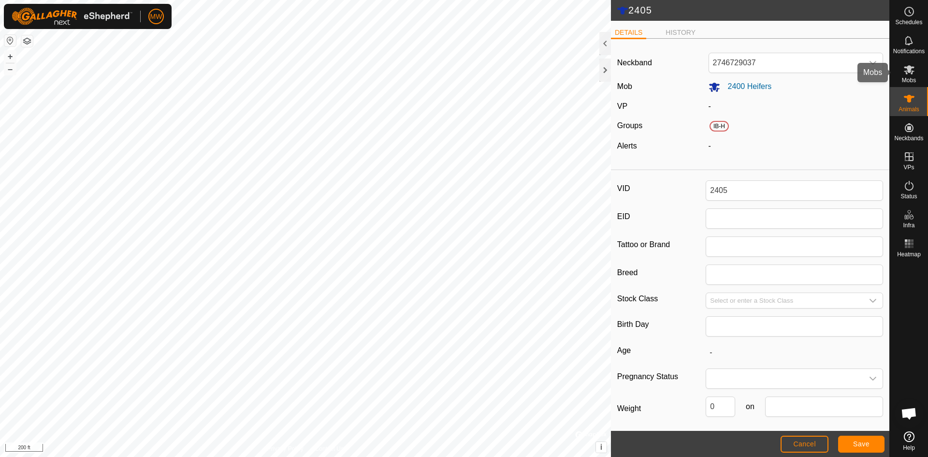
click at [906, 67] on icon at bounding box center [909, 69] width 11 height 9
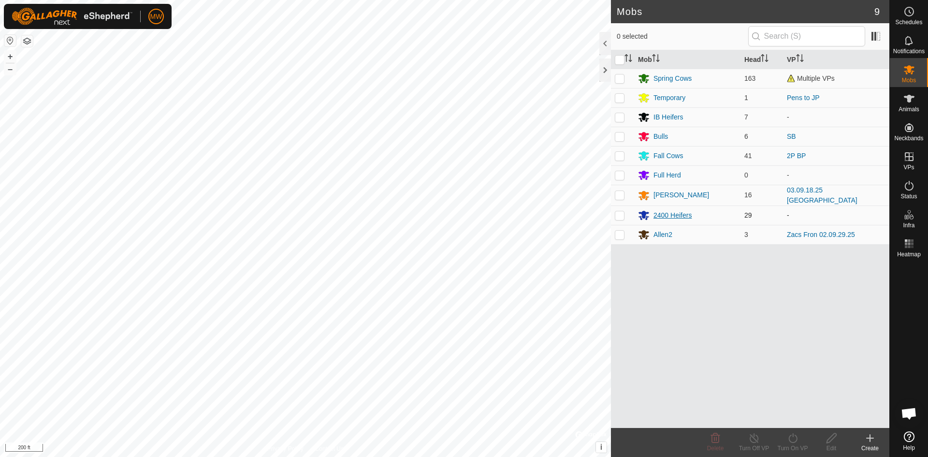
click at [670, 210] on div "2400 Heifers" at bounding box center [673, 215] width 38 height 10
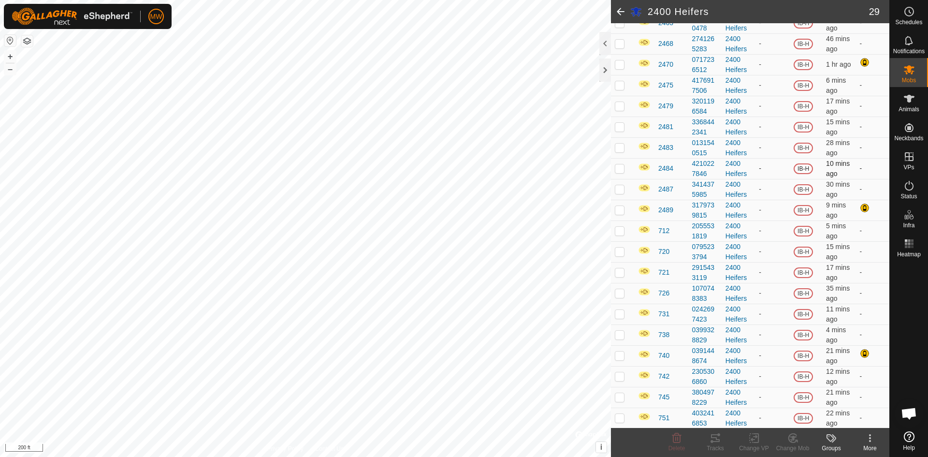
scroll to position [340, 0]
click at [664, 233] on span "712" at bounding box center [664, 230] width 11 height 10
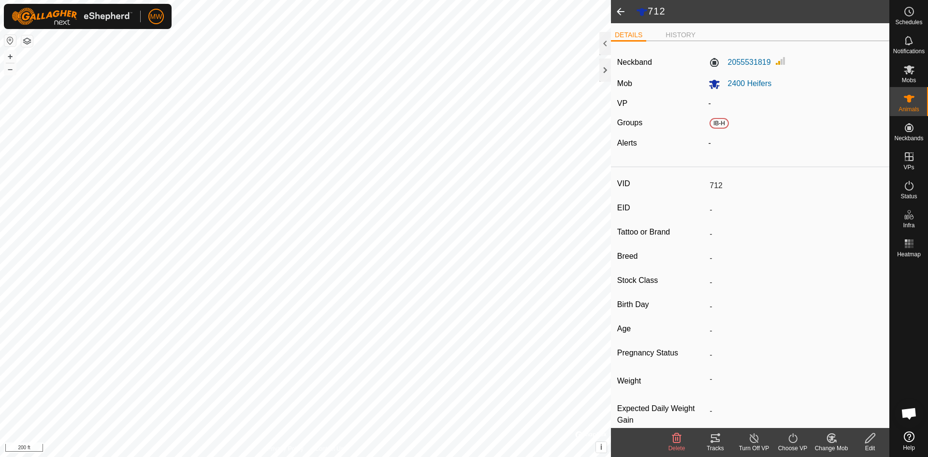
click at [870, 436] on icon at bounding box center [871, 438] width 10 height 10
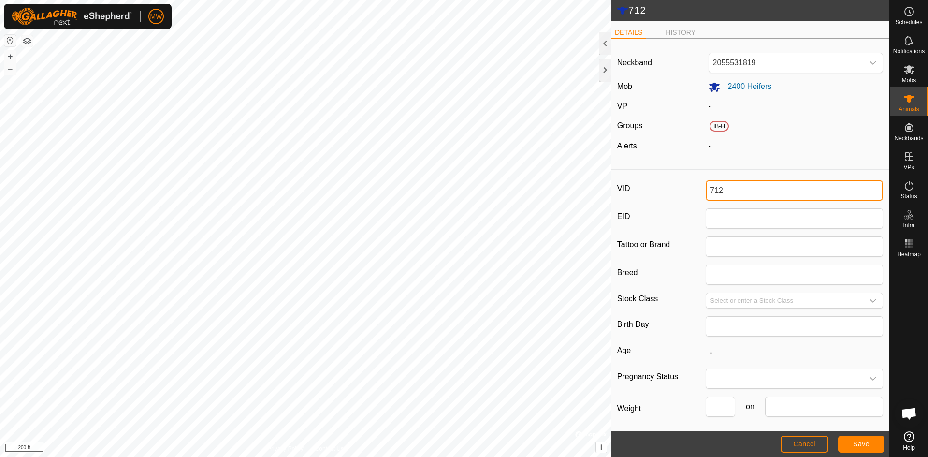
drag, startPoint x: 742, startPoint y: 191, endPoint x: 687, endPoint y: 190, distance: 55.6
click at [687, 190] on div "VID 712" at bounding box center [750, 190] width 266 height 20
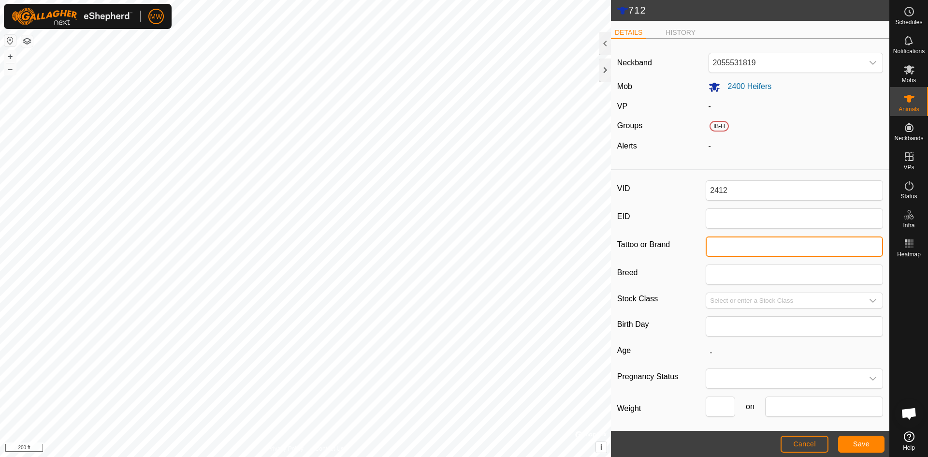
click at [725, 250] on input "Tattoo or Brand" at bounding box center [794, 246] width 177 height 20
click at [862, 442] on span "Save" at bounding box center [861, 444] width 16 height 8
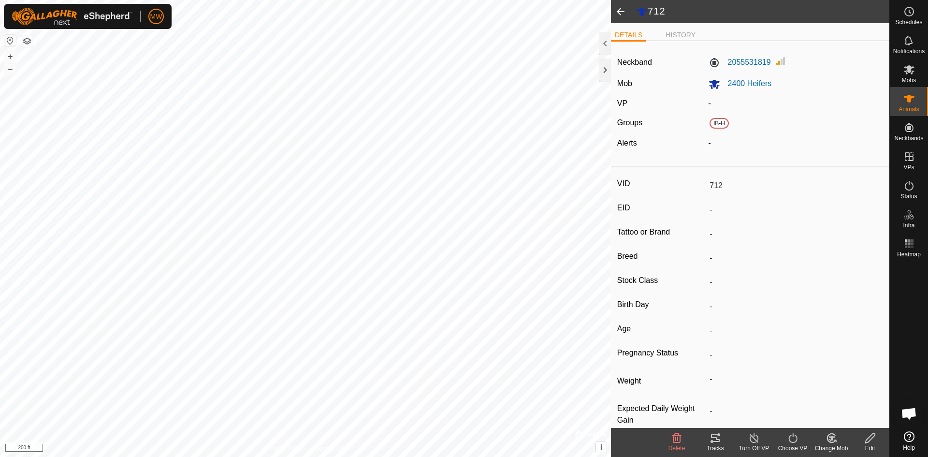
click at [874, 443] on icon at bounding box center [871, 438] width 12 height 12
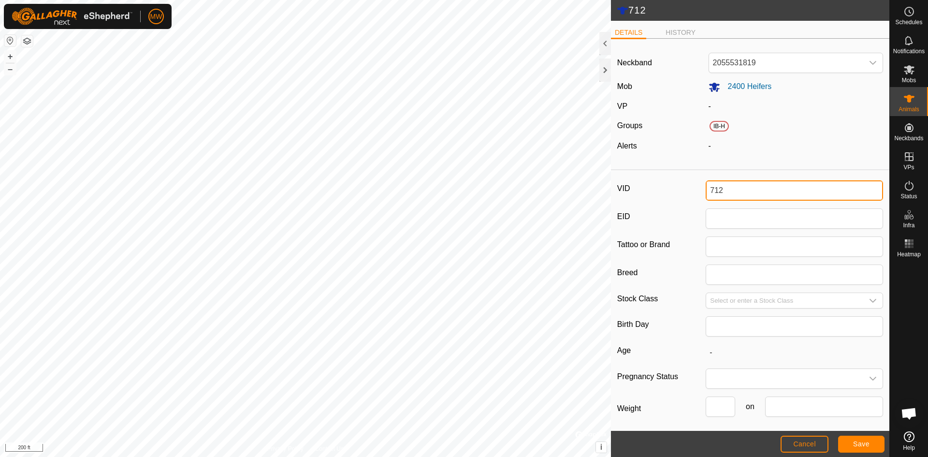
drag, startPoint x: 763, startPoint y: 186, endPoint x: 617, endPoint y: 186, distance: 145.1
click at [617, 186] on div "VID 712" at bounding box center [750, 190] width 266 height 20
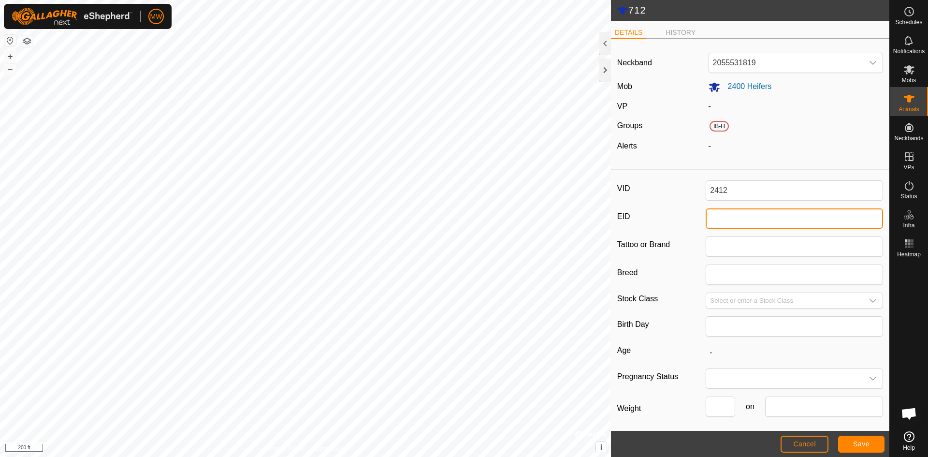
click at [834, 218] on input "EID" at bounding box center [794, 218] width 177 height 20
click at [868, 449] on button "Save" at bounding box center [861, 444] width 46 height 17
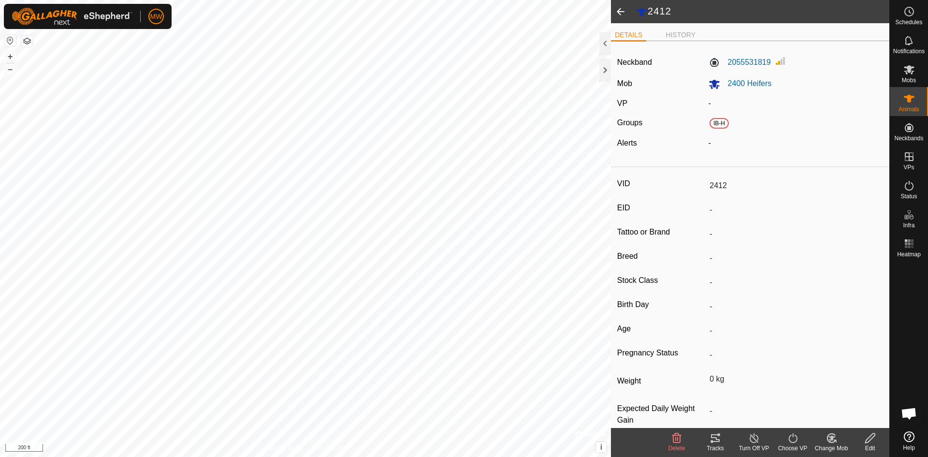
click at [616, 11] on span at bounding box center [620, 11] width 19 height 23
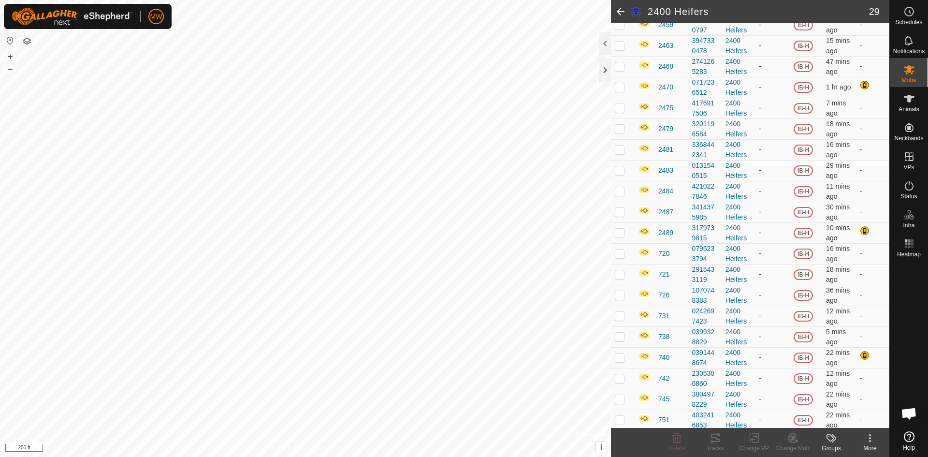
scroll to position [340, 0]
click at [664, 250] on span "720" at bounding box center [664, 251] width 11 height 10
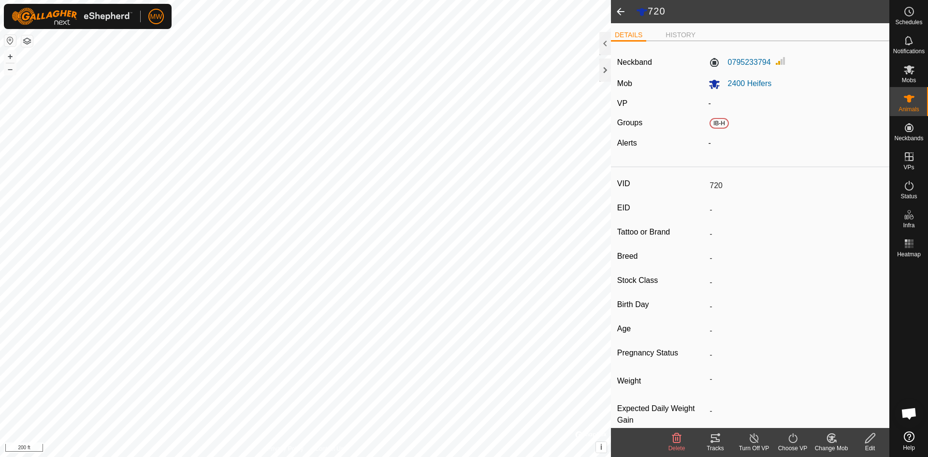
click at [868, 438] on icon at bounding box center [871, 438] width 12 height 12
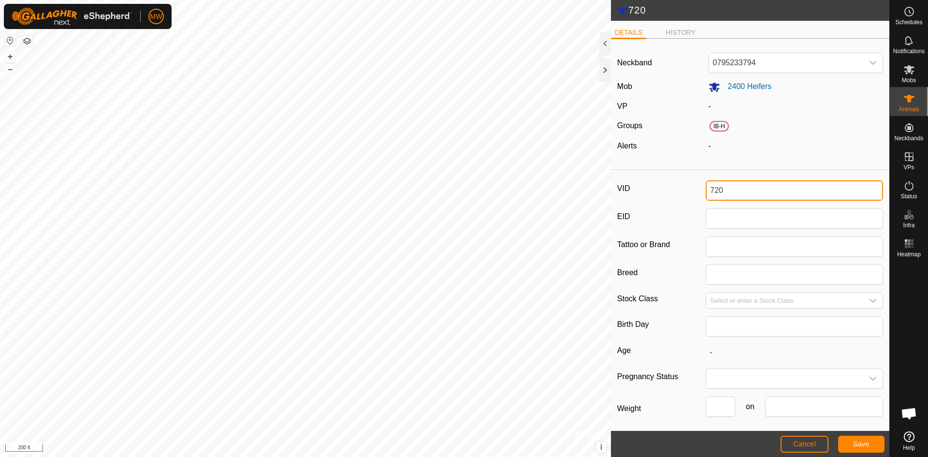
drag, startPoint x: 749, startPoint y: 193, endPoint x: 654, endPoint y: 180, distance: 96.1
click at [654, 180] on div "VID 720" at bounding box center [750, 190] width 266 height 20
click at [857, 444] on span "Save" at bounding box center [861, 444] width 16 height 8
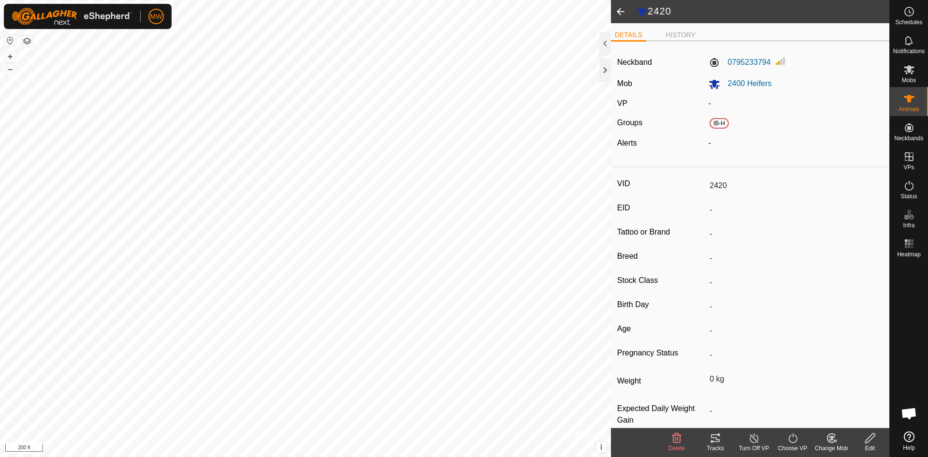
click at [621, 14] on span at bounding box center [620, 11] width 19 height 23
click at [620, 15] on span at bounding box center [620, 11] width 19 height 23
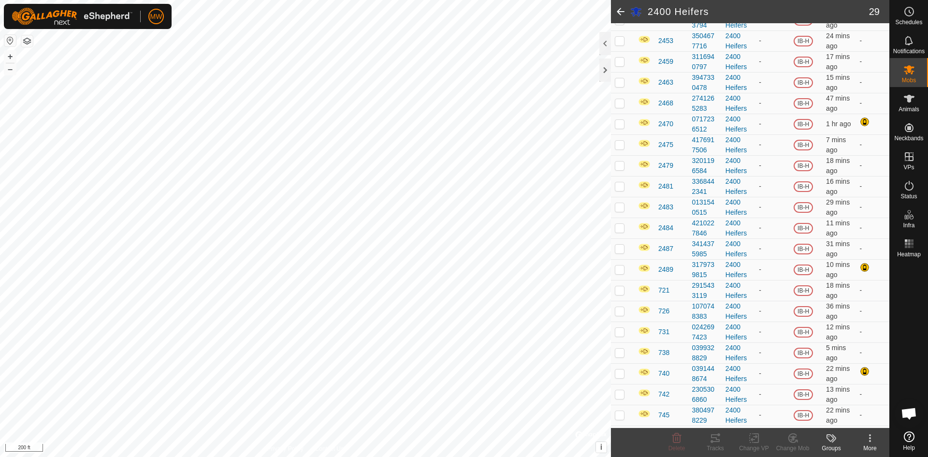
scroll to position [340, 0]
click at [668, 270] on span "721" at bounding box center [664, 271] width 11 height 10
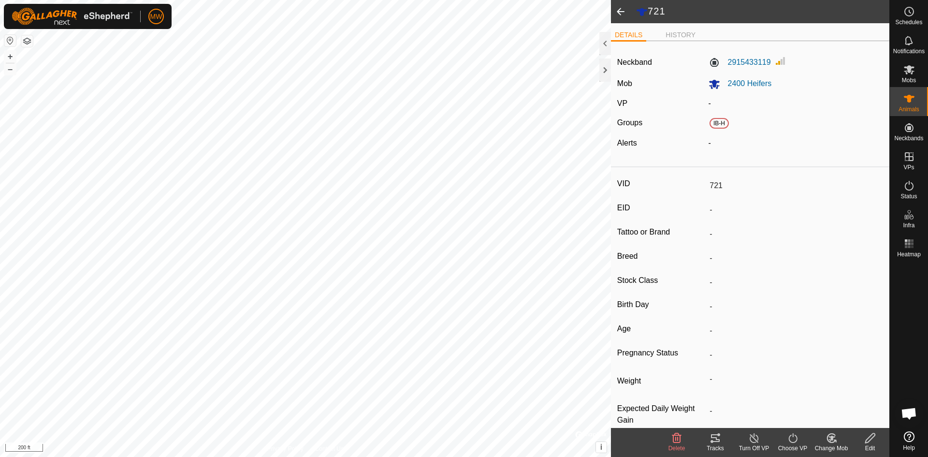
click at [874, 435] on icon at bounding box center [871, 438] width 12 height 12
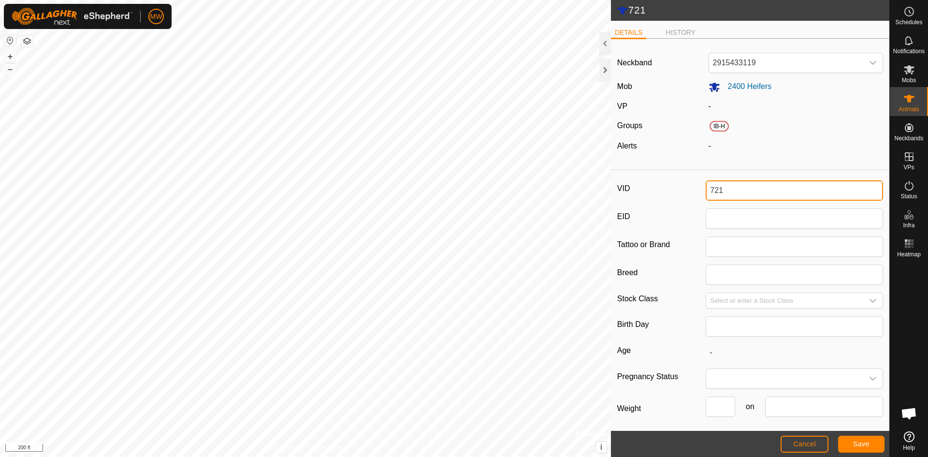
drag, startPoint x: 728, startPoint y: 186, endPoint x: 622, endPoint y: 186, distance: 105.9
click at [622, 186] on div "VID 721" at bounding box center [750, 190] width 266 height 20
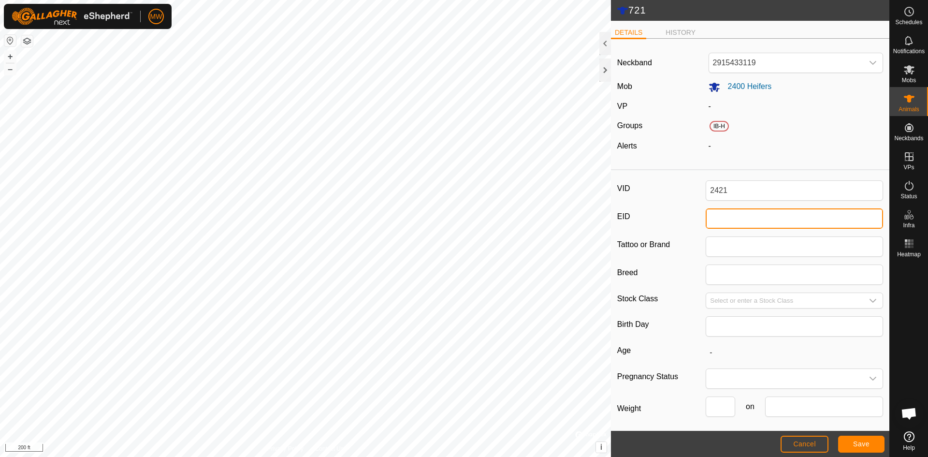
click at [792, 221] on input "EID" at bounding box center [794, 218] width 177 height 20
click at [867, 443] on span "Save" at bounding box center [861, 444] width 16 height 8
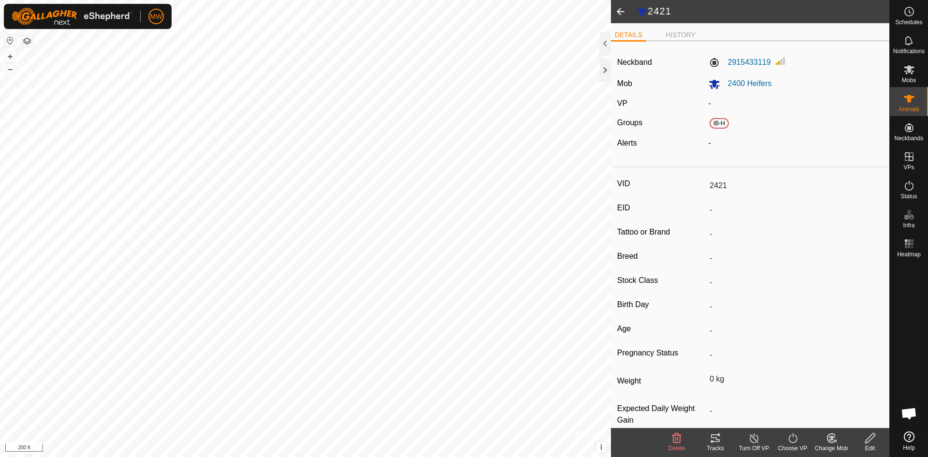
click at [619, 13] on span at bounding box center [620, 11] width 19 height 23
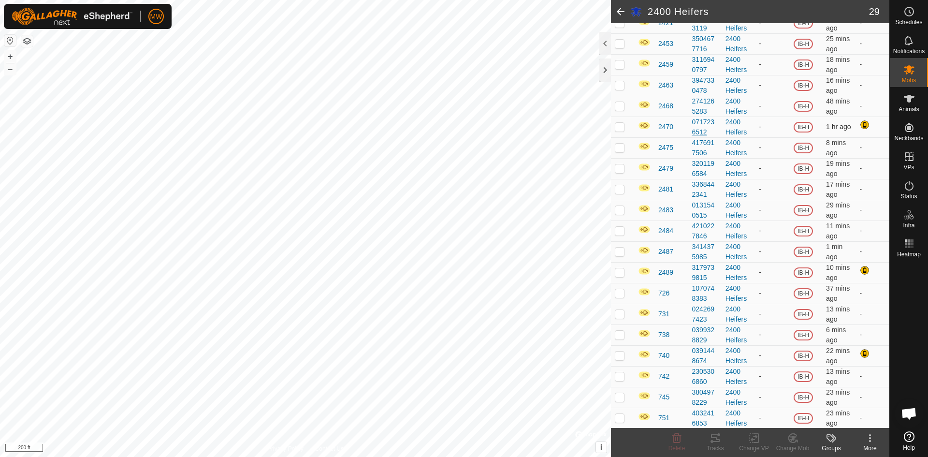
scroll to position [340, 0]
click at [663, 294] on span "726" at bounding box center [664, 292] width 11 height 10
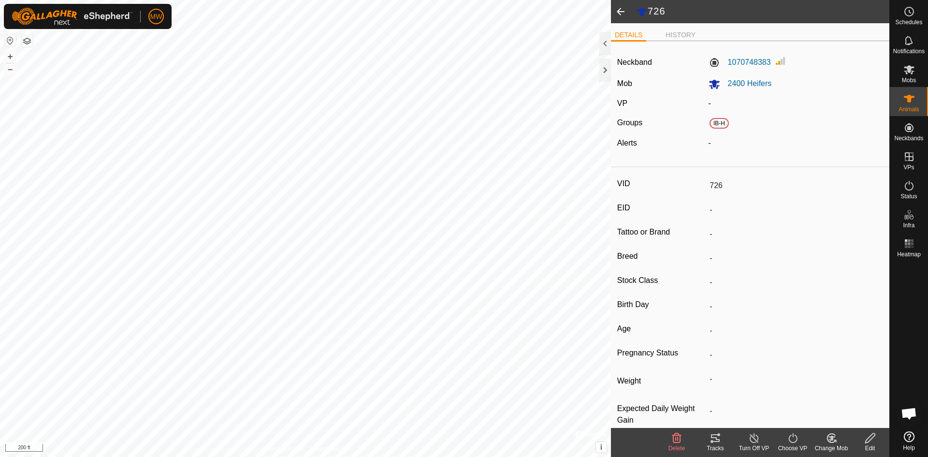
click at [873, 434] on icon at bounding box center [871, 438] width 10 height 10
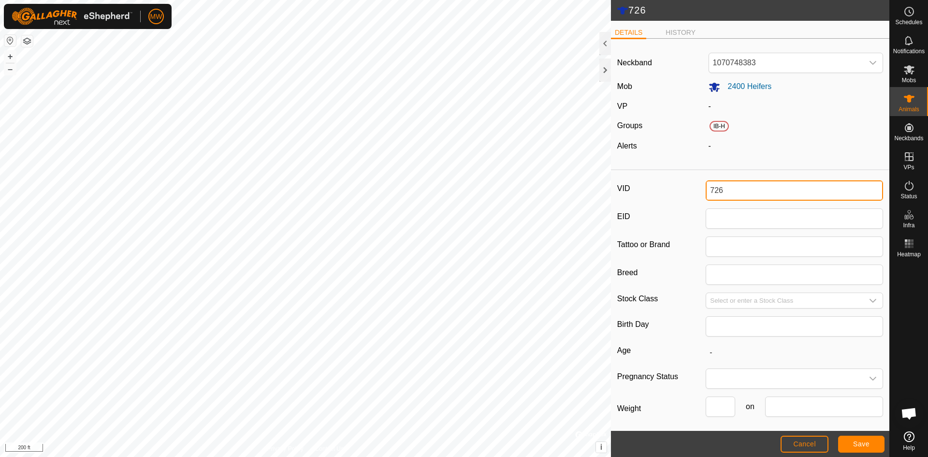
drag, startPoint x: 740, startPoint y: 185, endPoint x: 652, endPoint y: 193, distance: 88.4
click at [652, 193] on div "VID 726" at bounding box center [750, 190] width 266 height 20
click at [868, 445] on span "Save" at bounding box center [861, 444] width 16 height 8
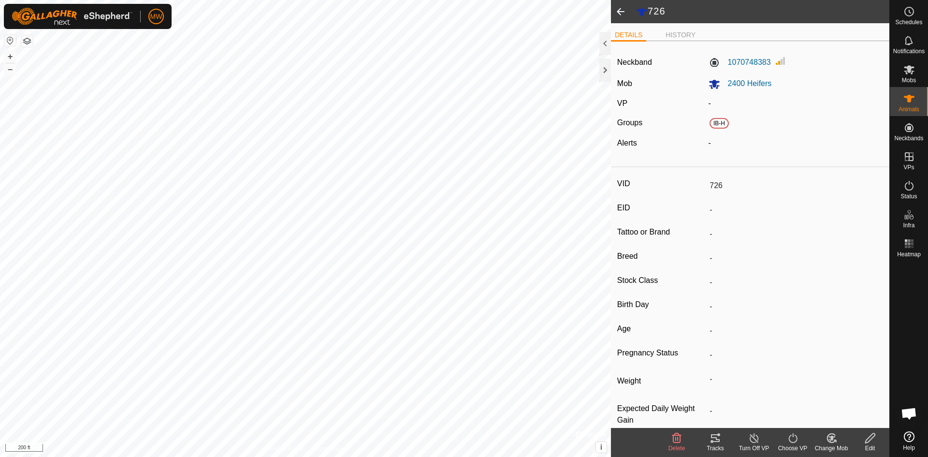
click at [863, 432] on edit-svg-icon at bounding box center [870, 438] width 39 height 12
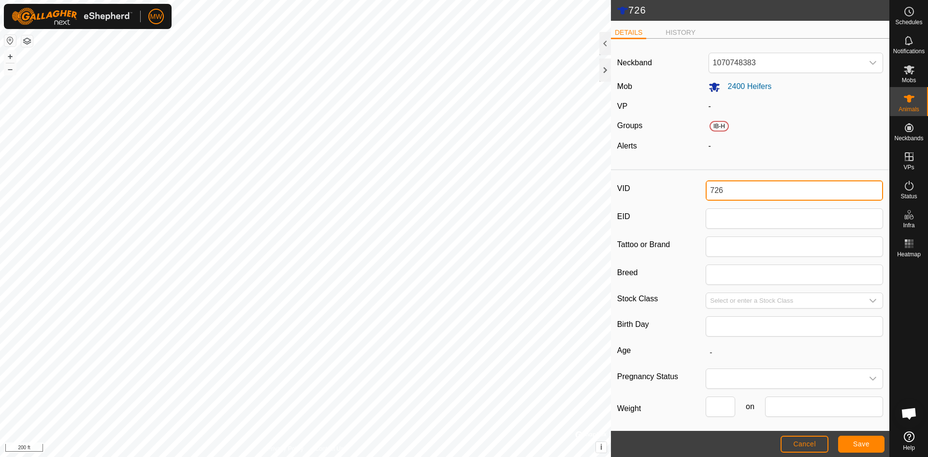
drag, startPoint x: 722, startPoint y: 188, endPoint x: 690, endPoint y: 190, distance: 31.5
click at [690, 190] on div "VID 726" at bounding box center [750, 190] width 266 height 20
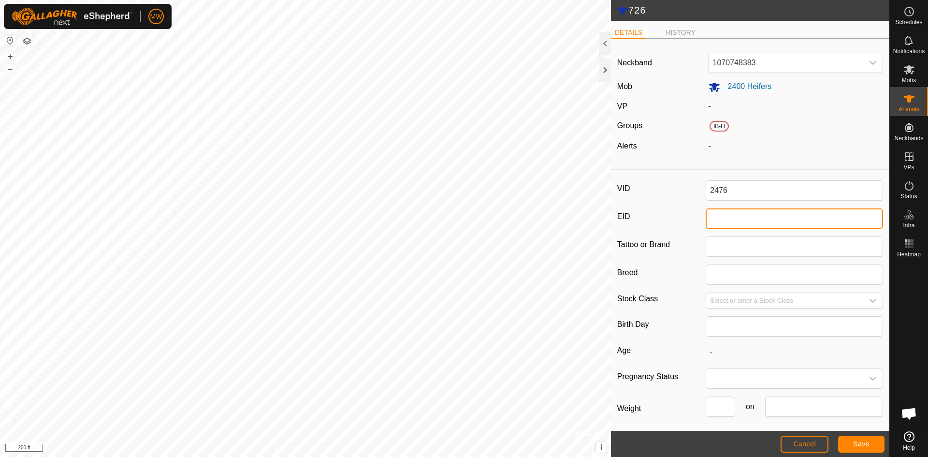
click at [710, 216] on input "EID" at bounding box center [794, 218] width 177 height 20
click at [865, 447] on span "Save" at bounding box center [861, 444] width 16 height 8
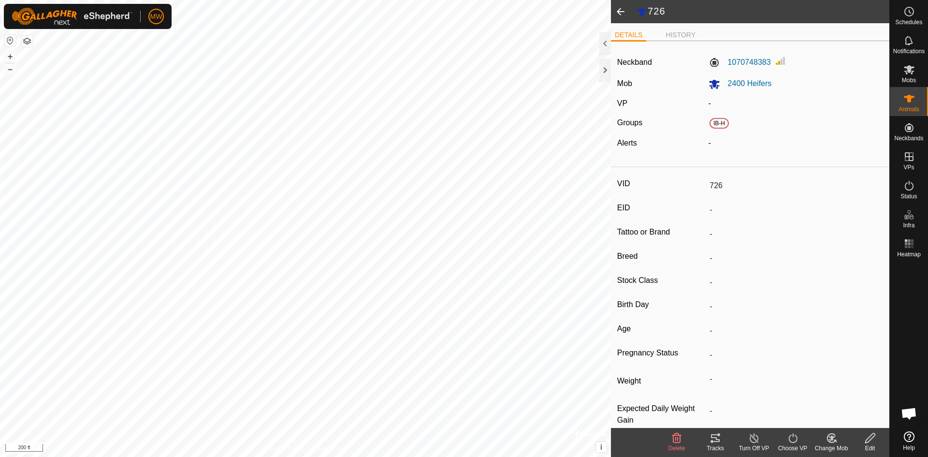
click at [877, 434] on edit-svg-icon at bounding box center [870, 438] width 39 height 12
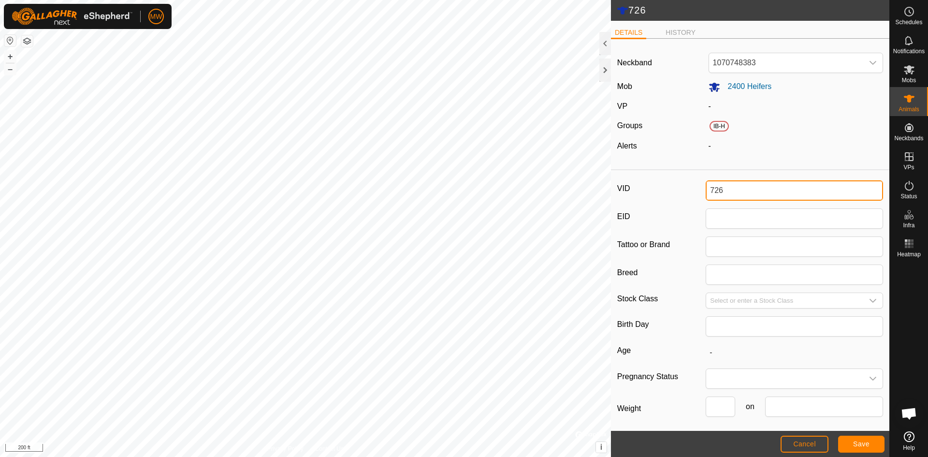
click at [593, 192] on div "726 DETAILS HISTORY Neckband 1070748383 Mob 2400 Heifers VP - Groups IB-H Alert…" at bounding box center [445, 228] width 890 height 457
click at [741, 157] on div "Neckband 1070748383 Mob 2400 Heifers VP - Groups IB-H Alerts -" at bounding box center [750, 105] width 279 height 119
click at [746, 311] on div "VID 2476 EID Tattoo or Brand Breed Stock Class Birth Day Age - Pregnancy Status…" at bounding box center [750, 323] width 279 height 299
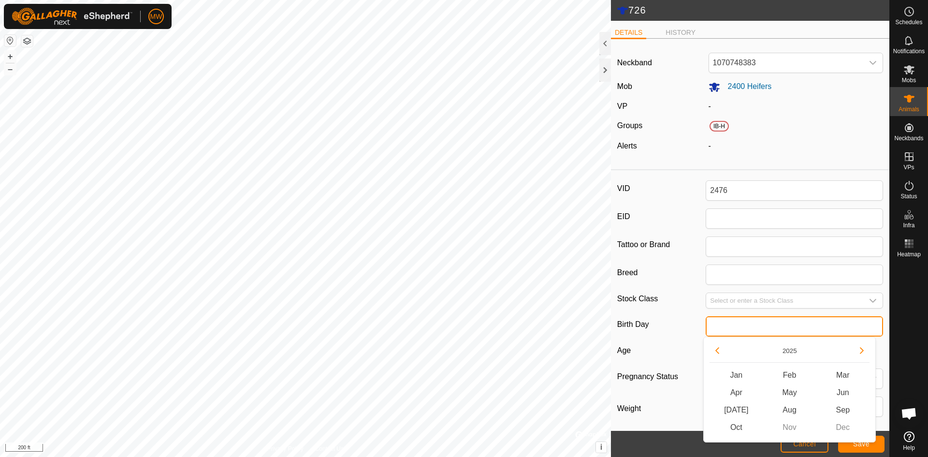
click at [747, 331] on input "text" at bounding box center [794, 326] width 177 height 20
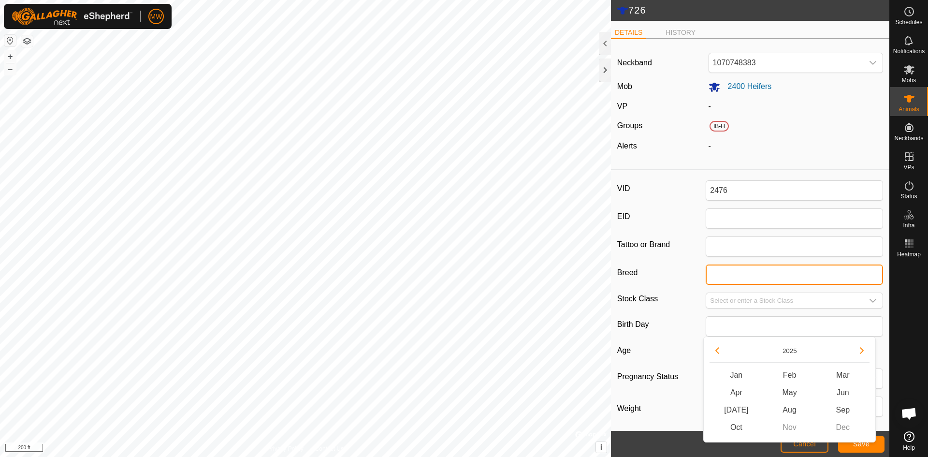
click at [749, 274] on input "Breed" at bounding box center [794, 274] width 177 height 20
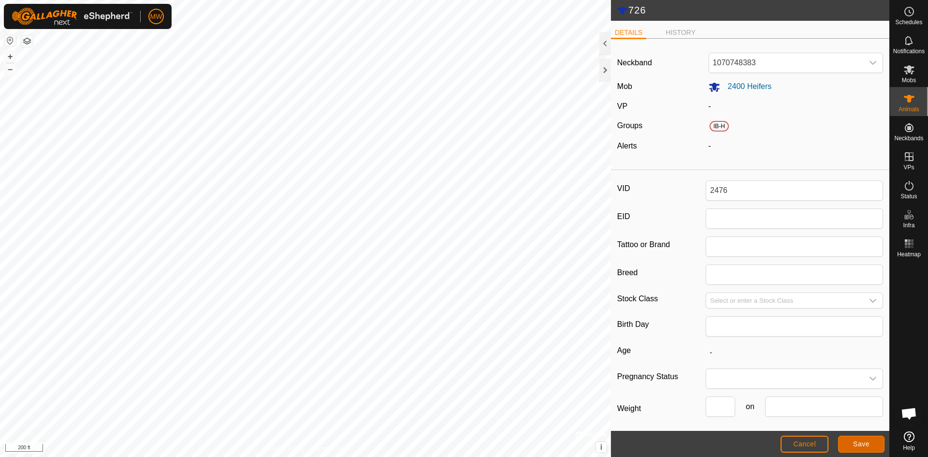
click at [861, 444] on span "Save" at bounding box center [861, 444] width 16 height 8
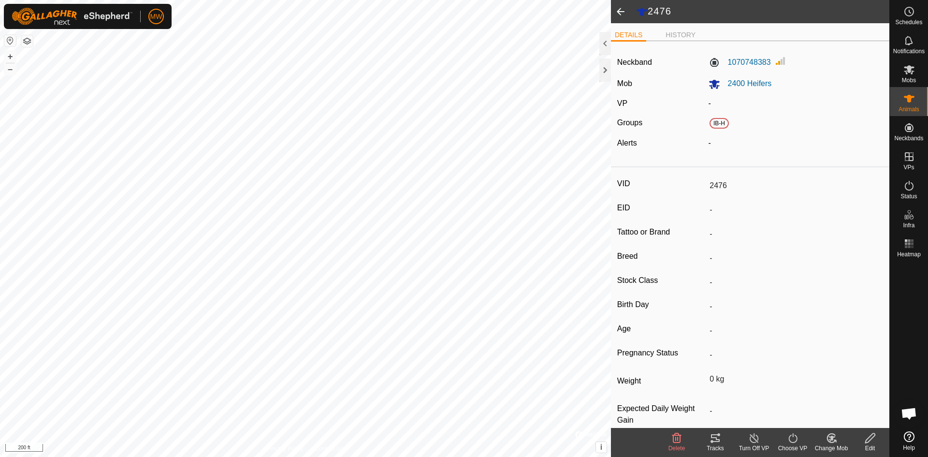
click at [623, 14] on span at bounding box center [620, 11] width 19 height 23
click at [870, 435] on icon at bounding box center [871, 438] width 12 height 12
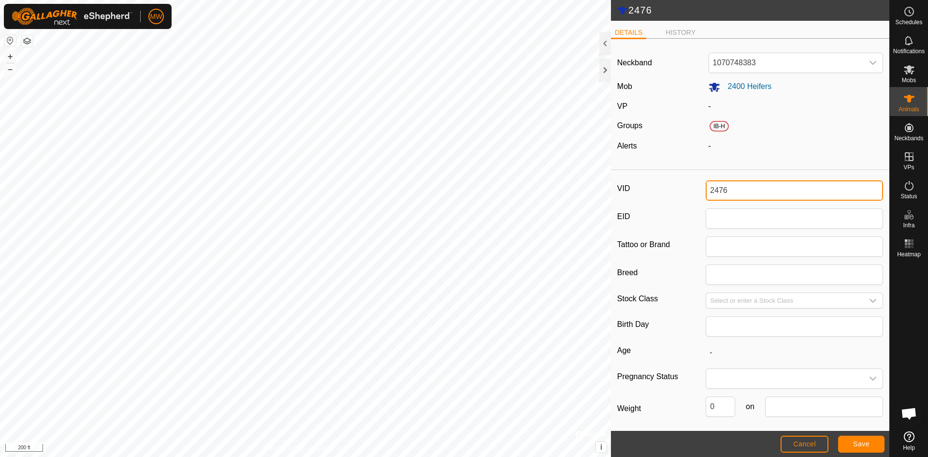
click at [729, 190] on input "2476" at bounding box center [794, 190] width 177 height 20
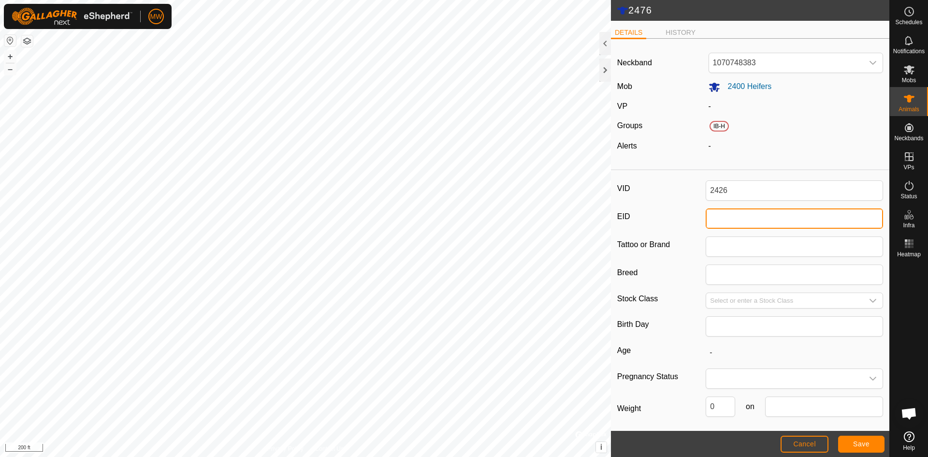
click at [730, 222] on input "EID" at bounding box center [794, 218] width 177 height 20
click at [862, 445] on span "Save" at bounding box center [861, 444] width 16 height 8
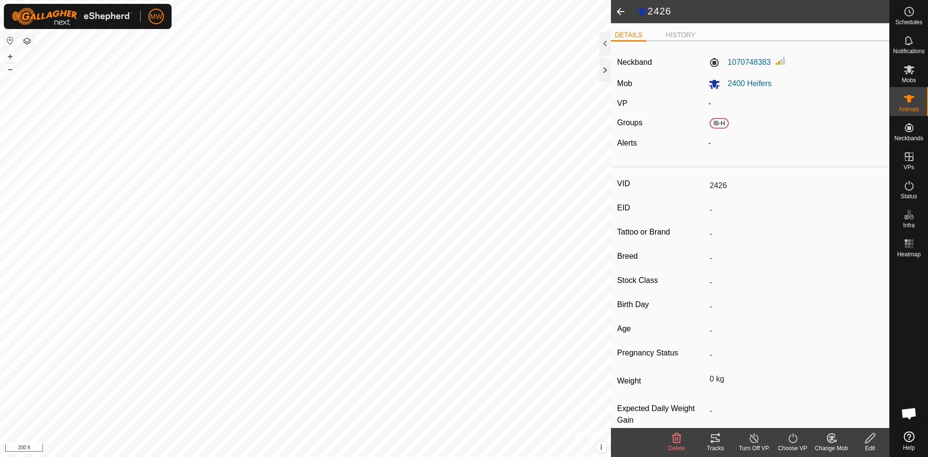
click at [622, 10] on span at bounding box center [620, 11] width 19 height 23
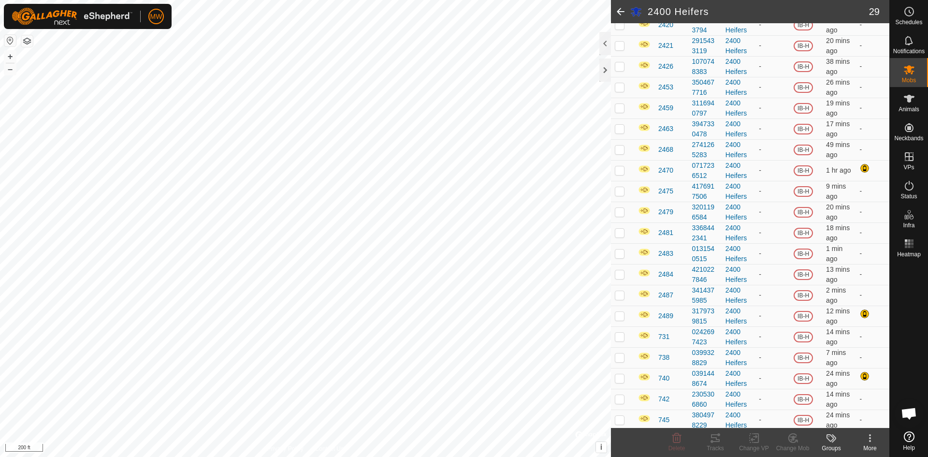
scroll to position [338, 0]
click at [662, 314] on span "731" at bounding box center [664, 315] width 11 height 10
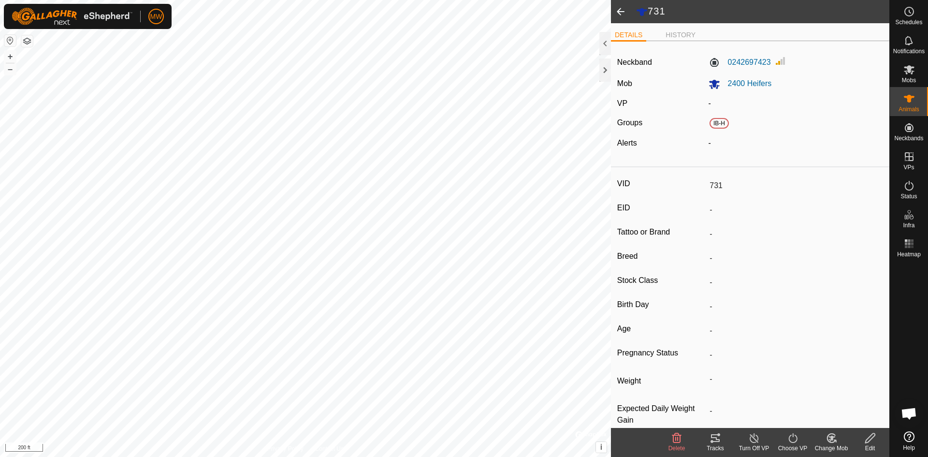
click at [868, 439] on icon at bounding box center [871, 438] width 10 height 10
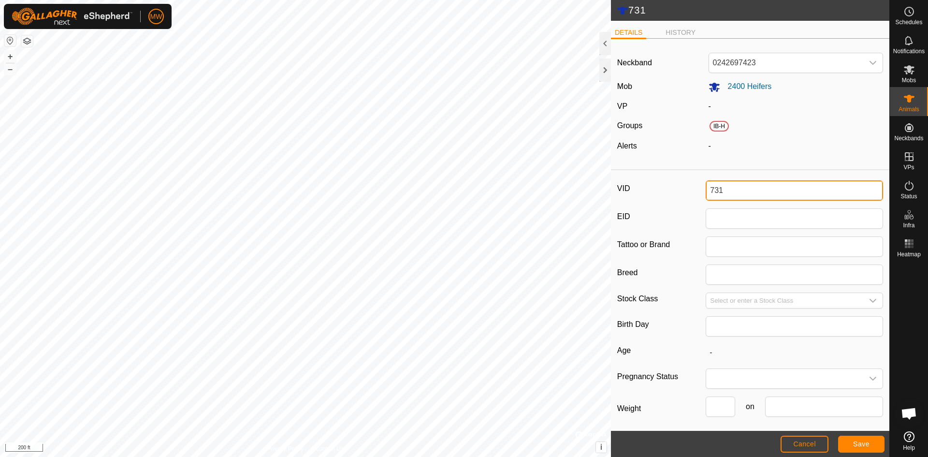
drag, startPoint x: 751, startPoint y: 194, endPoint x: 676, endPoint y: 194, distance: 75.4
click at [676, 194] on div "VID 731" at bounding box center [750, 190] width 266 height 20
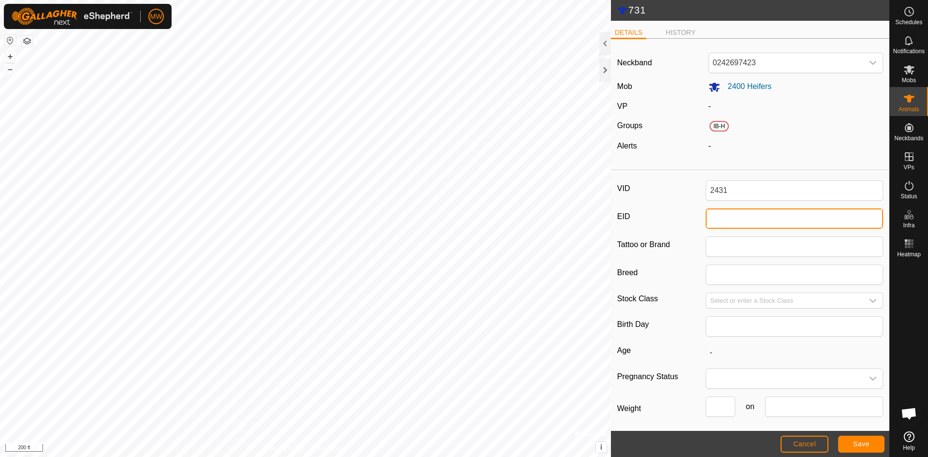
click at [750, 221] on input "EID" at bounding box center [794, 218] width 177 height 20
click at [868, 447] on span "Save" at bounding box center [861, 444] width 16 height 8
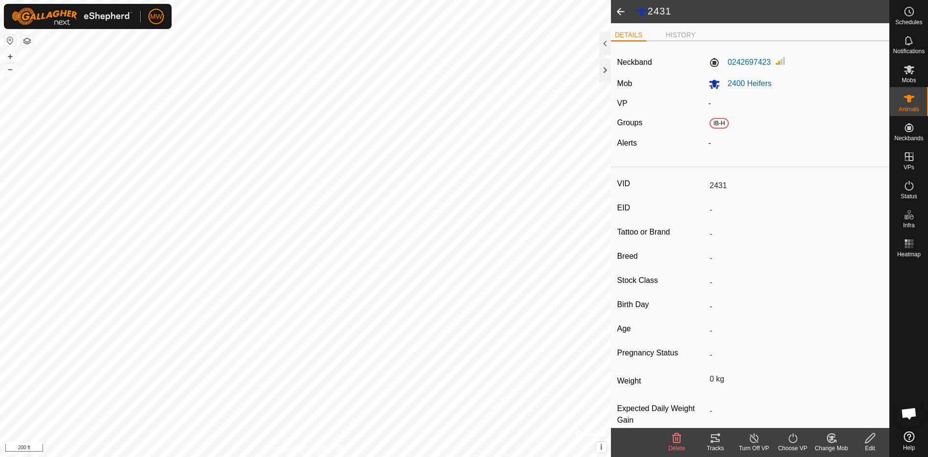
click at [619, 8] on span at bounding box center [620, 11] width 19 height 23
click at [620, 10] on span at bounding box center [620, 11] width 19 height 23
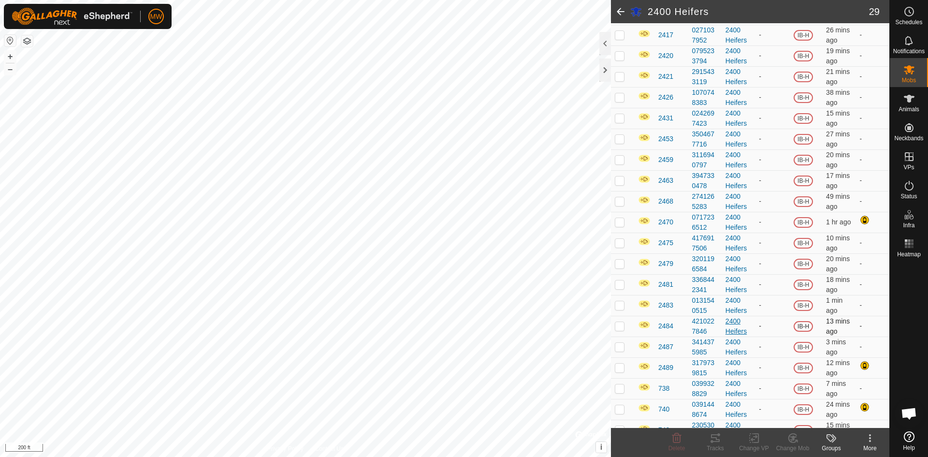
scroll to position [340, 0]
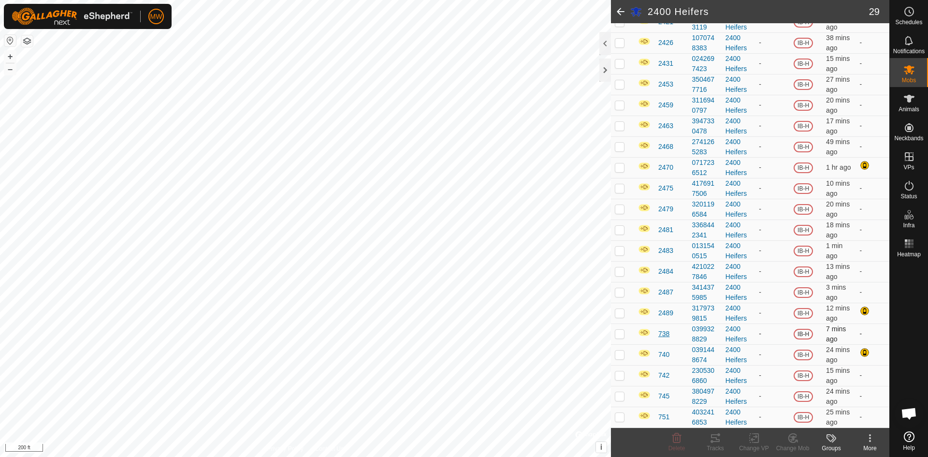
click at [659, 331] on span "738" at bounding box center [664, 334] width 11 height 10
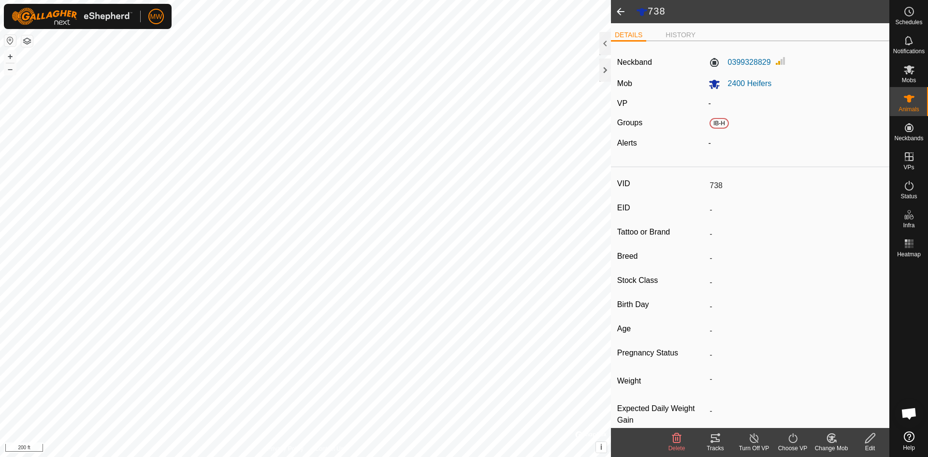
click at [867, 434] on icon at bounding box center [871, 438] width 12 height 12
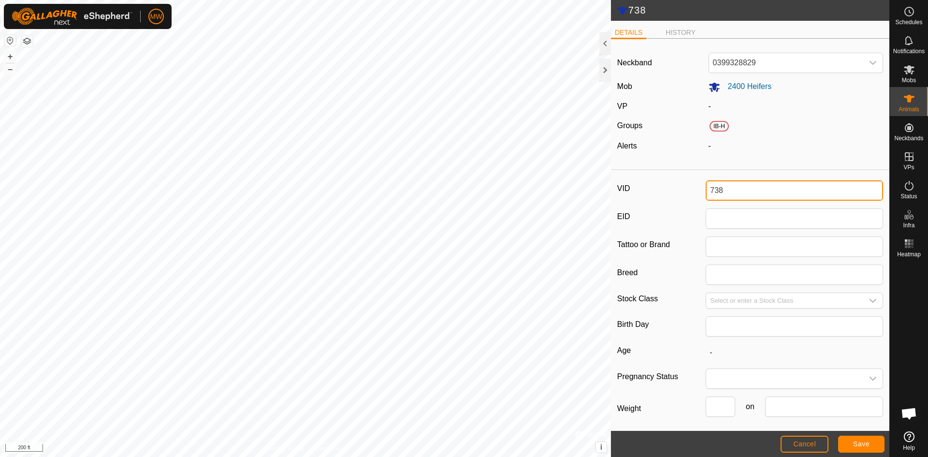
drag, startPoint x: 732, startPoint y: 193, endPoint x: 662, endPoint y: 193, distance: 69.6
click at [662, 193] on div "VID 738" at bounding box center [750, 190] width 266 height 20
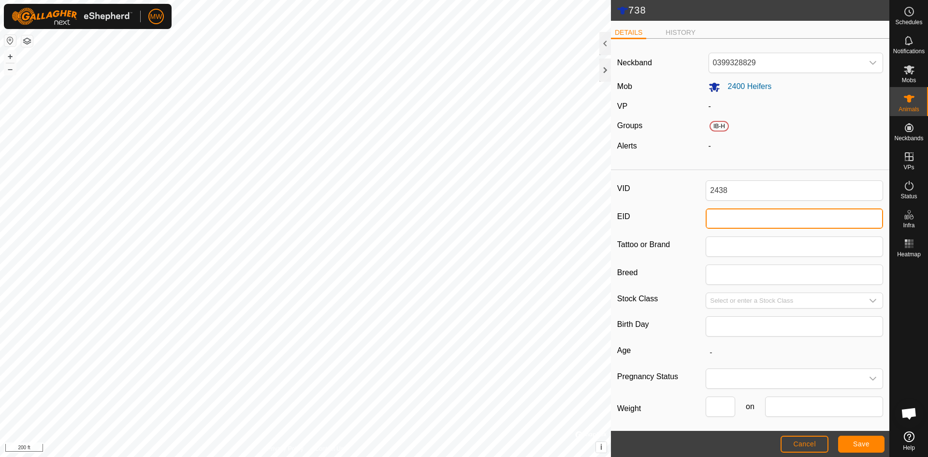
click at [738, 218] on input "EID" at bounding box center [794, 218] width 177 height 20
click at [863, 445] on span "Save" at bounding box center [861, 444] width 16 height 8
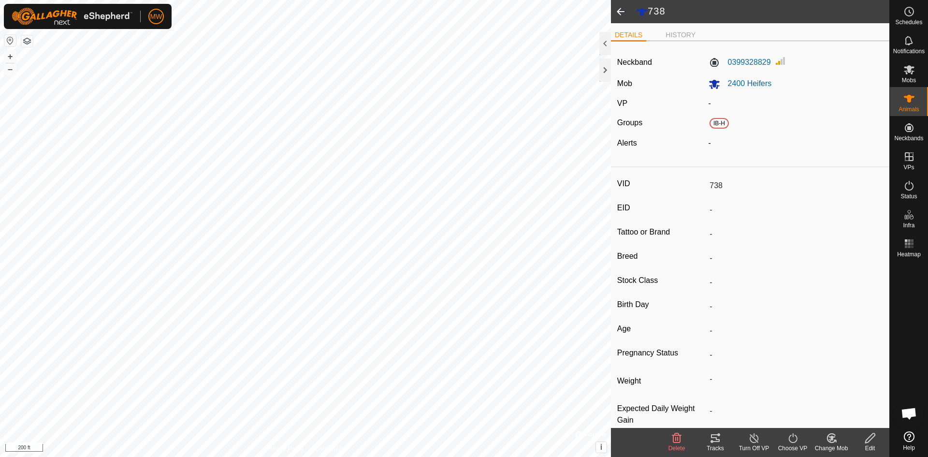
click at [764, 183] on input "738" at bounding box center [794, 185] width 177 height 16
click at [866, 439] on icon at bounding box center [871, 438] width 12 height 12
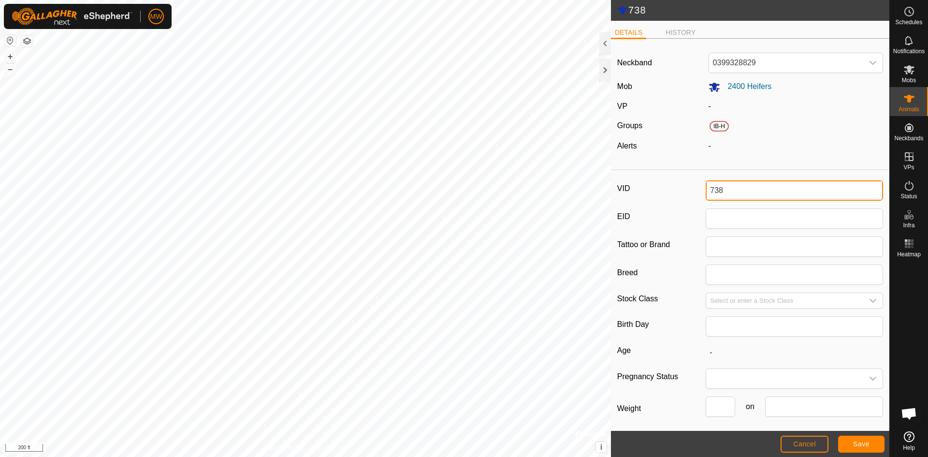
drag, startPoint x: 725, startPoint y: 188, endPoint x: 637, endPoint y: 187, distance: 87.5
click at [637, 187] on div "VID 738" at bounding box center [750, 190] width 266 height 20
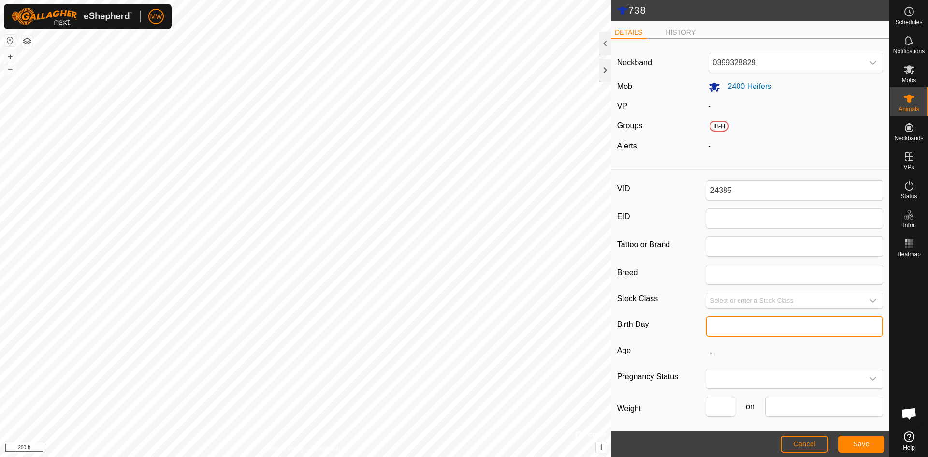
click at [765, 334] on input "text" at bounding box center [794, 326] width 177 height 20
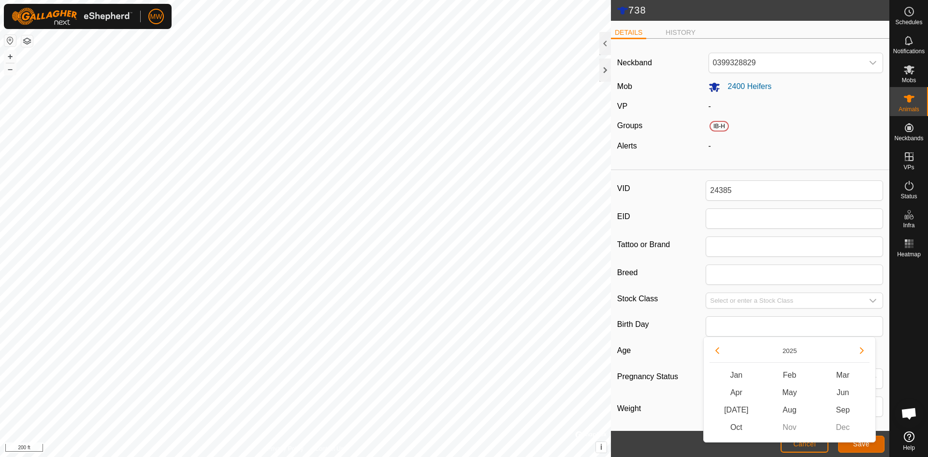
click at [871, 451] on button "Save" at bounding box center [861, 444] width 46 height 17
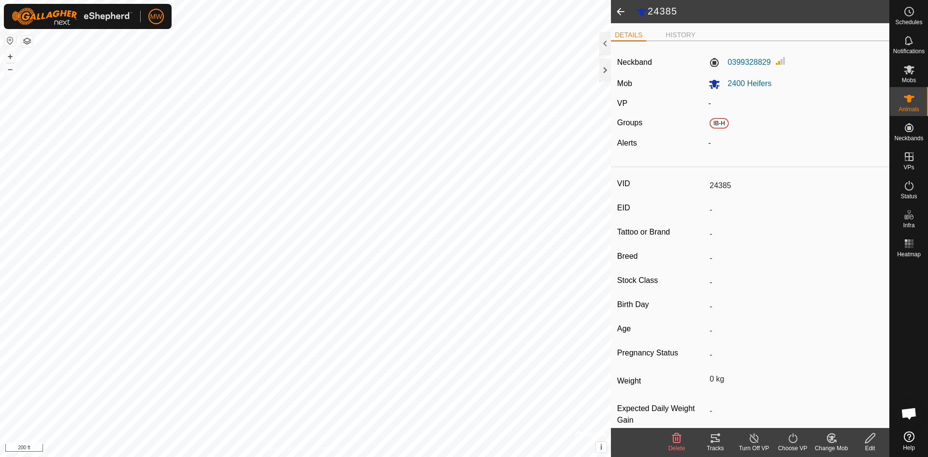
click at [867, 441] on icon at bounding box center [871, 438] width 12 height 12
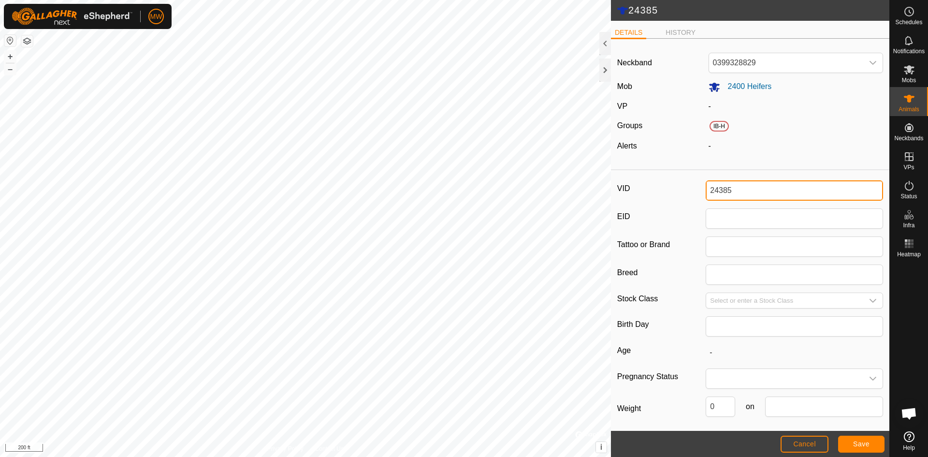
click at [725, 190] on input "24385" at bounding box center [794, 190] width 177 height 20
click at [739, 192] on input "2435" at bounding box center [794, 190] width 177 height 20
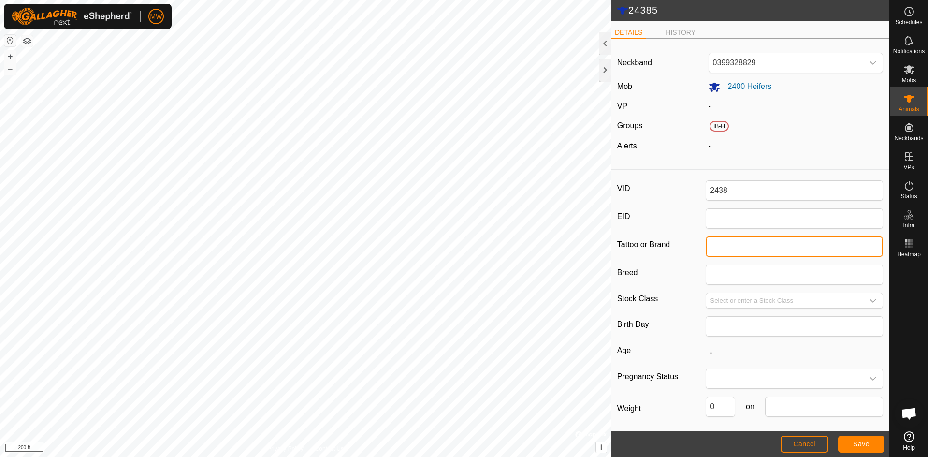
click at [774, 249] on input "Tattoo or Brand" at bounding box center [794, 246] width 177 height 20
click at [867, 445] on span "Save" at bounding box center [861, 444] width 16 height 8
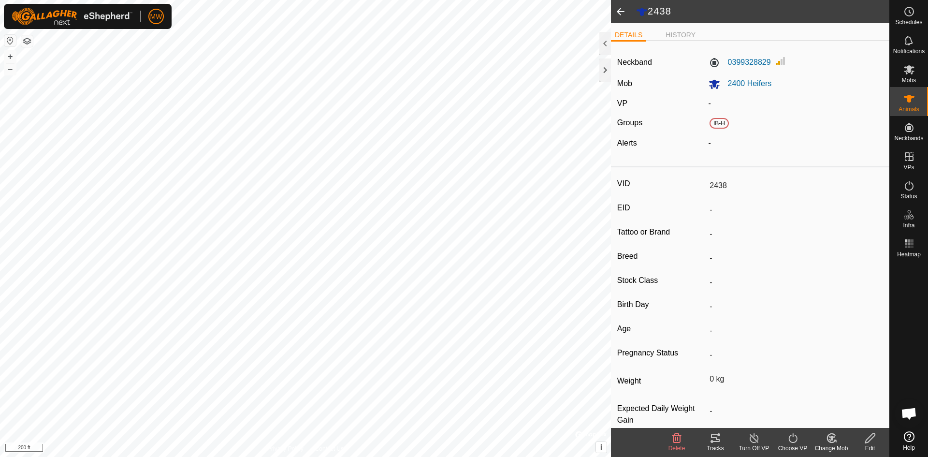
click at [619, 14] on span at bounding box center [620, 11] width 19 height 23
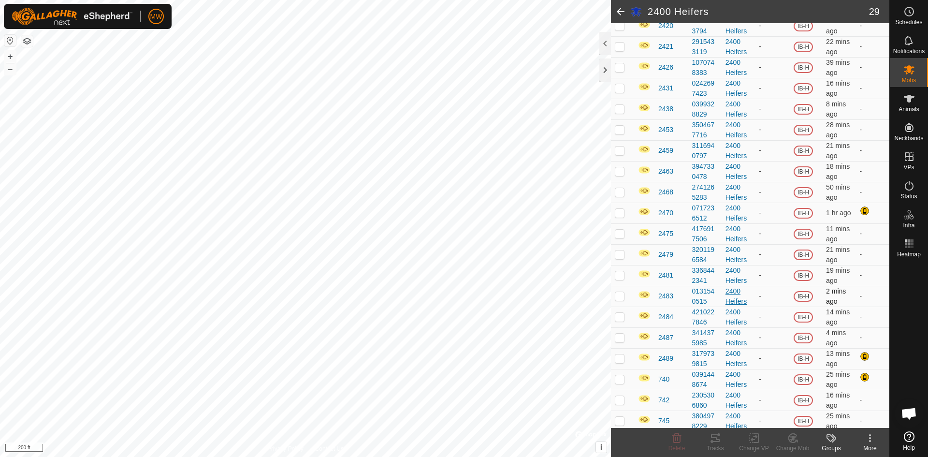
scroll to position [340, 0]
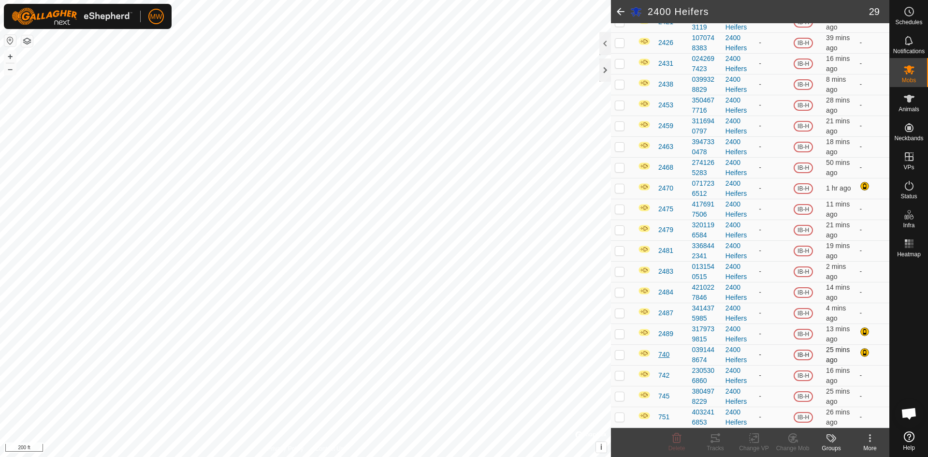
click at [666, 354] on span "740" at bounding box center [664, 355] width 11 height 10
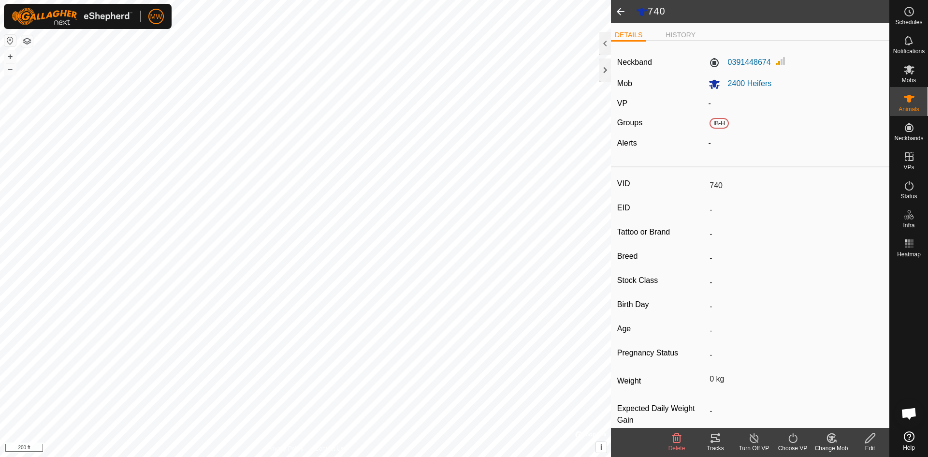
click at [867, 440] on icon at bounding box center [871, 438] width 10 height 10
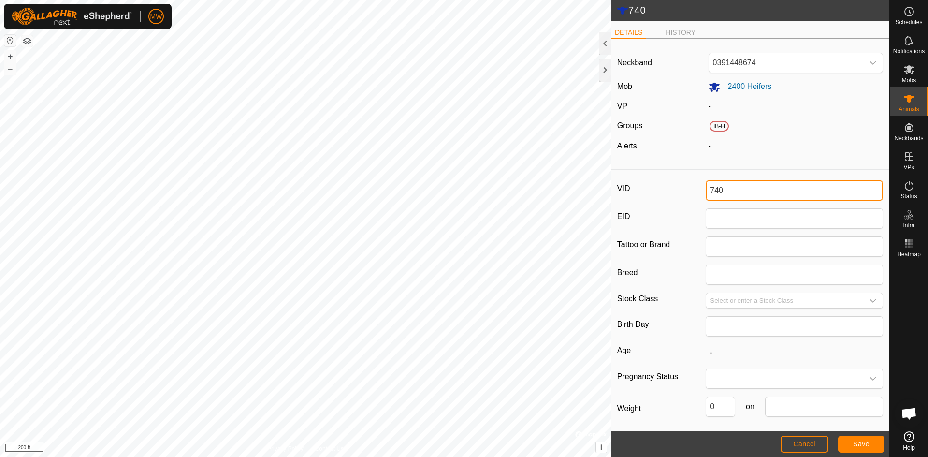
drag, startPoint x: 723, startPoint y: 190, endPoint x: 666, endPoint y: 192, distance: 57.1
click at [666, 192] on div "VID 740" at bounding box center [750, 190] width 266 height 20
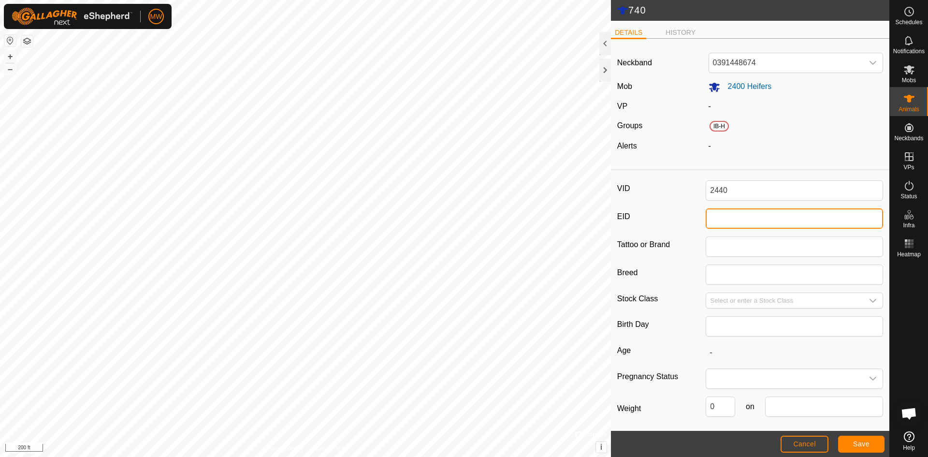
click at [727, 220] on input "EID" at bounding box center [794, 218] width 177 height 20
click at [857, 446] on span "Save" at bounding box center [861, 444] width 16 height 8
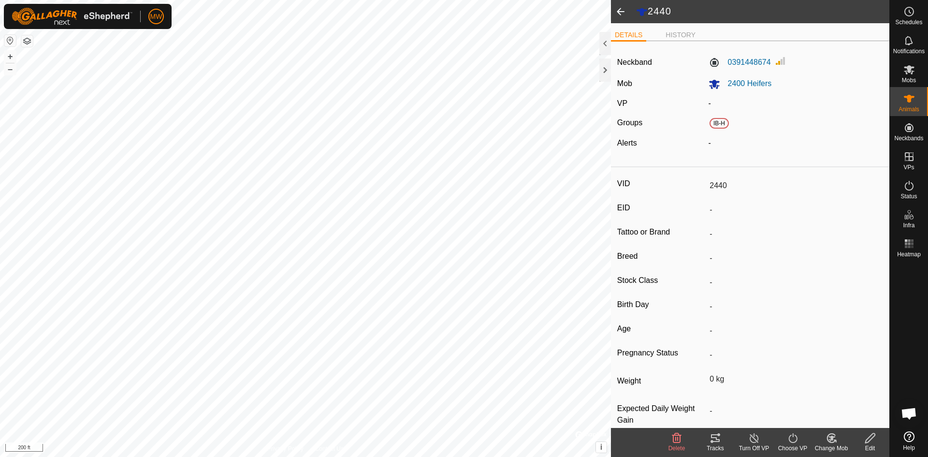
click at [619, 12] on span at bounding box center [620, 11] width 19 height 23
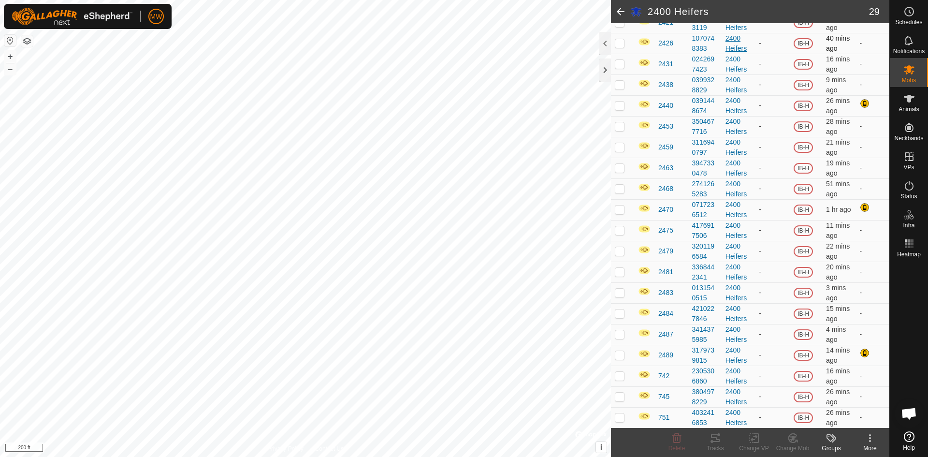
scroll to position [340, 0]
click at [664, 374] on span "742" at bounding box center [664, 375] width 11 height 10
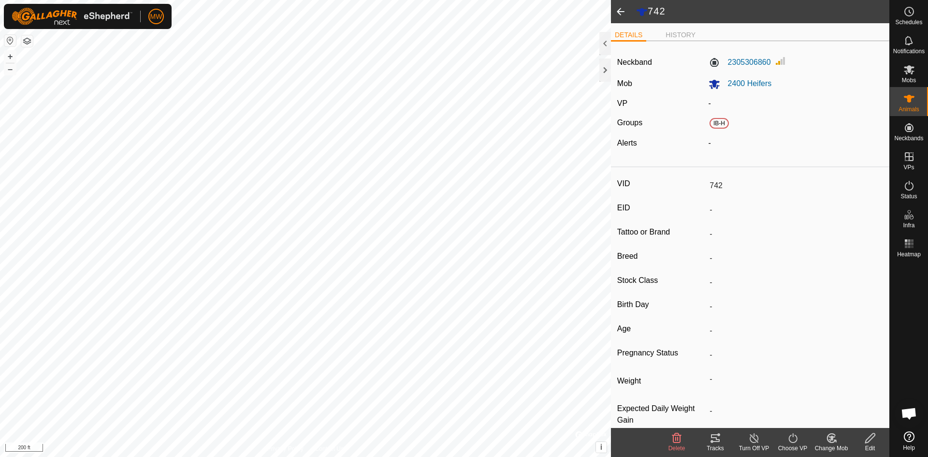
click at [871, 438] on icon at bounding box center [871, 438] width 12 height 12
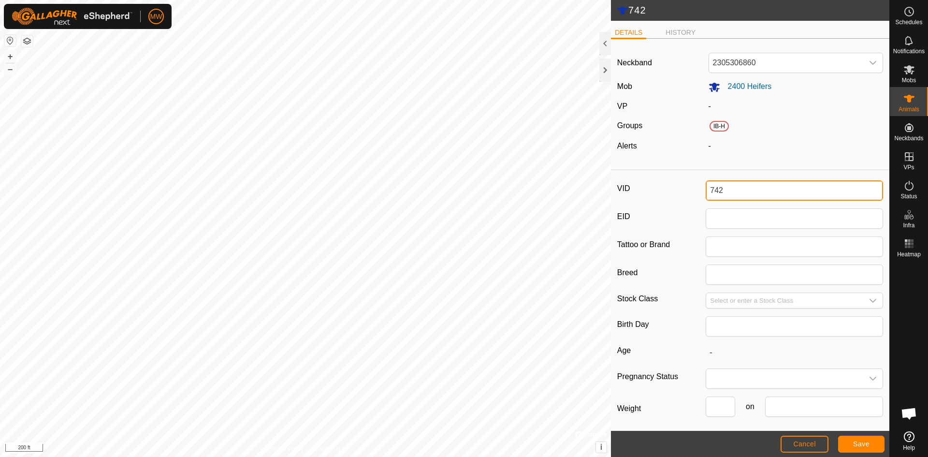
drag, startPoint x: 728, startPoint y: 194, endPoint x: 677, endPoint y: 195, distance: 51.3
click at [678, 195] on div "VID 742" at bounding box center [750, 190] width 266 height 20
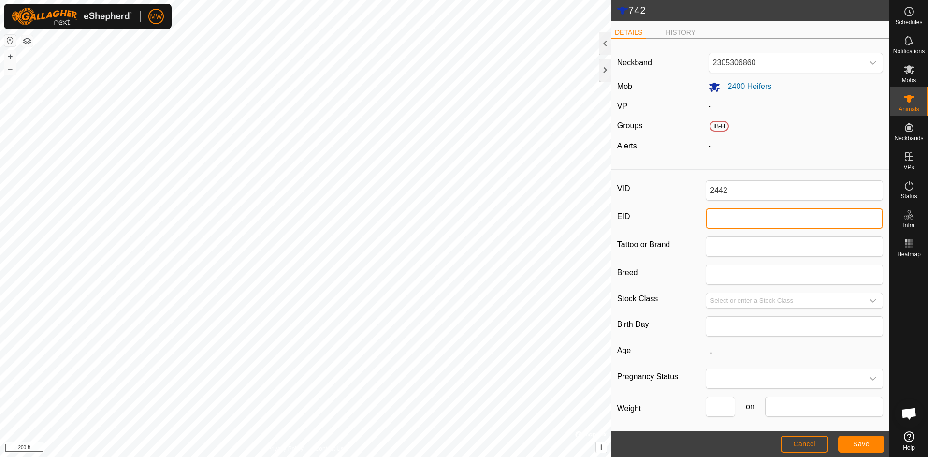
click at [751, 218] on input "EID" at bounding box center [794, 218] width 177 height 20
click at [856, 445] on span "Save" at bounding box center [861, 444] width 16 height 8
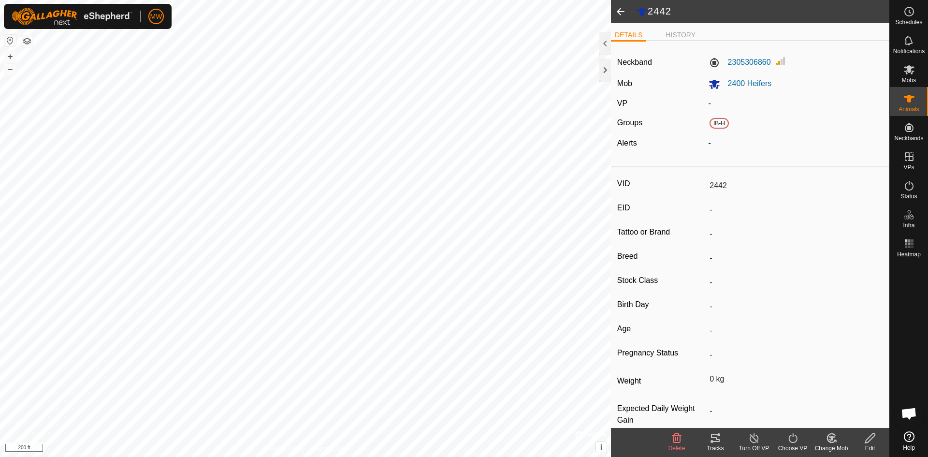
click at [615, 11] on span at bounding box center [620, 11] width 19 height 23
click at [620, 9] on span at bounding box center [620, 11] width 19 height 23
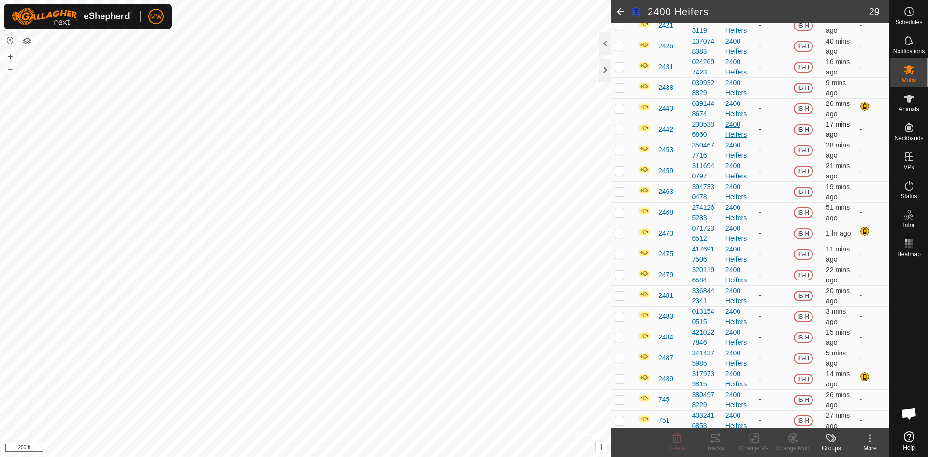
scroll to position [340, 0]
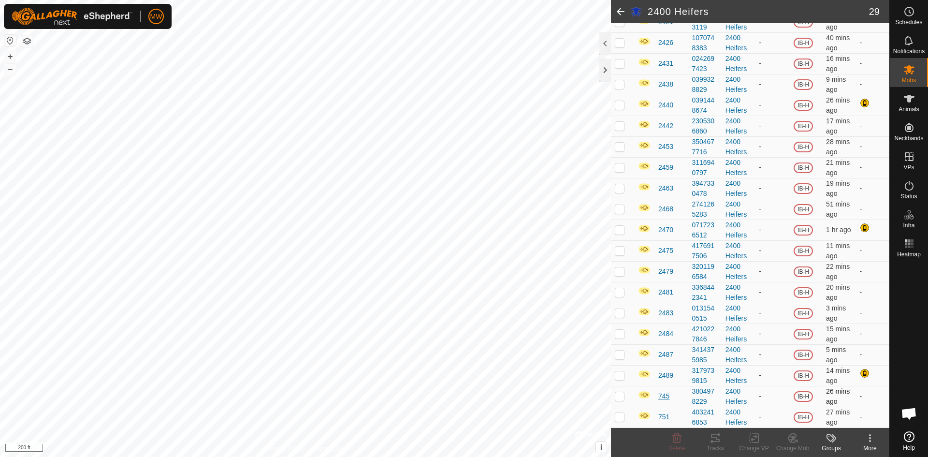
click at [666, 397] on span "745" at bounding box center [664, 396] width 11 height 10
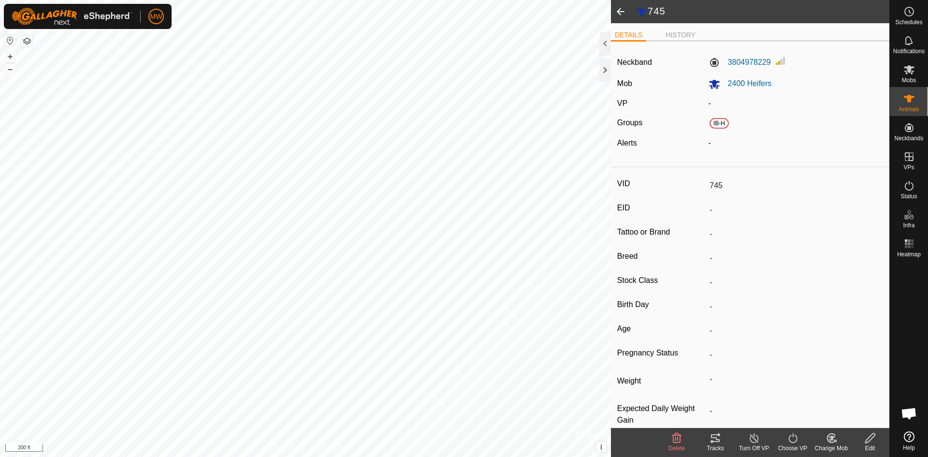
click at [874, 437] on icon at bounding box center [871, 438] width 10 height 10
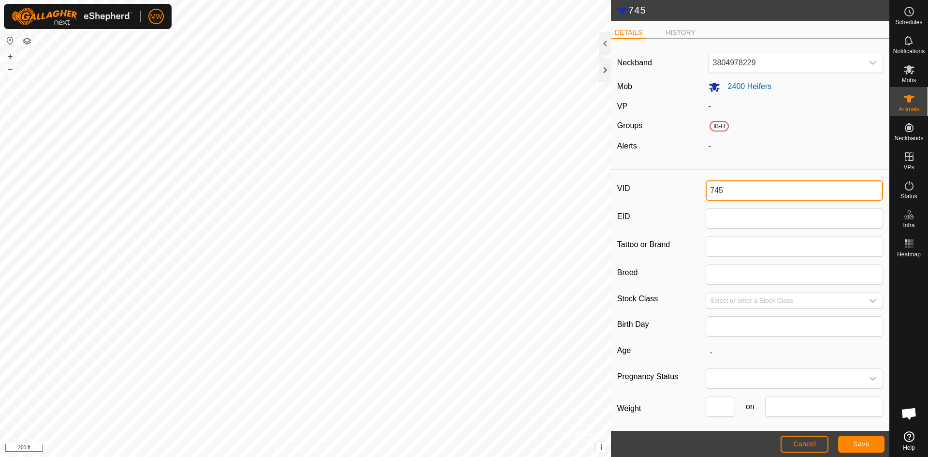
drag, startPoint x: 727, startPoint y: 185, endPoint x: 690, endPoint y: 185, distance: 36.8
click at [690, 185] on div "VID 745" at bounding box center [750, 190] width 266 height 20
click at [860, 443] on span "Save" at bounding box center [861, 444] width 16 height 8
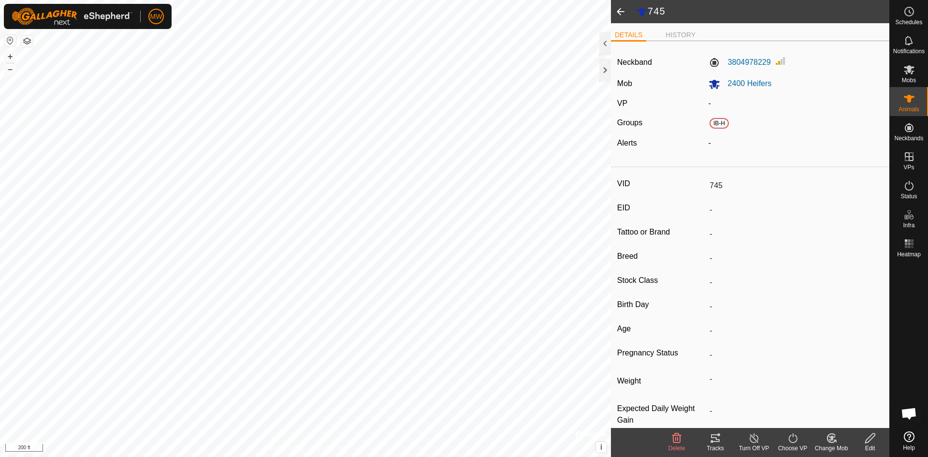
drag, startPoint x: 874, startPoint y: 439, endPoint x: 869, endPoint y: 426, distance: 14.4
click at [874, 439] on icon at bounding box center [871, 438] width 12 height 12
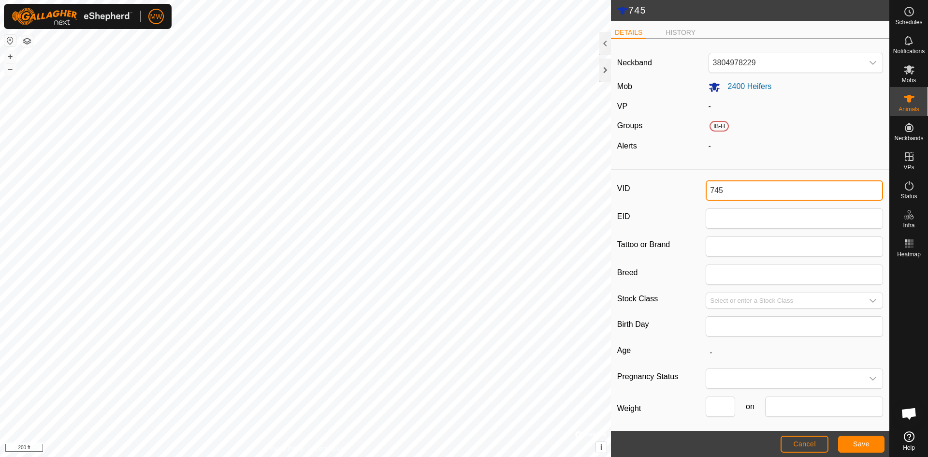
drag, startPoint x: 741, startPoint y: 189, endPoint x: 663, endPoint y: 191, distance: 77.4
click at [663, 191] on div "VID 745" at bounding box center [750, 190] width 266 height 20
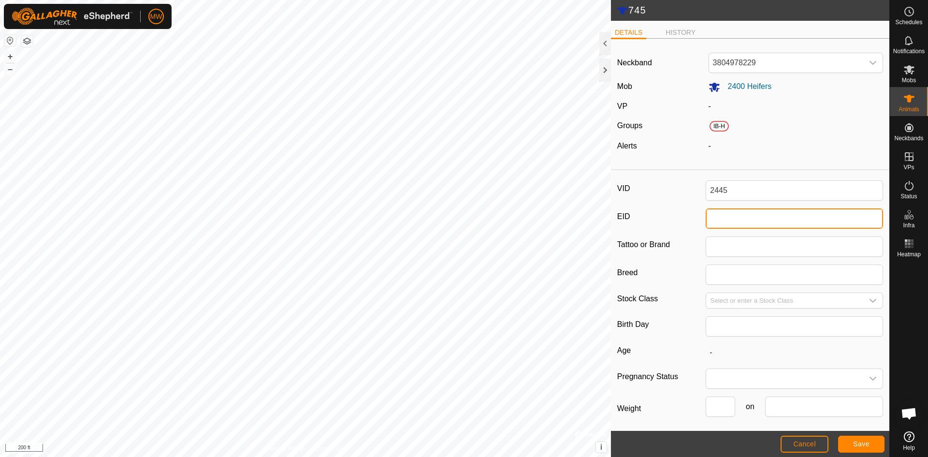
click at [729, 220] on input "EID" at bounding box center [794, 218] width 177 height 20
click at [852, 441] on button "Save" at bounding box center [861, 444] width 46 height 17
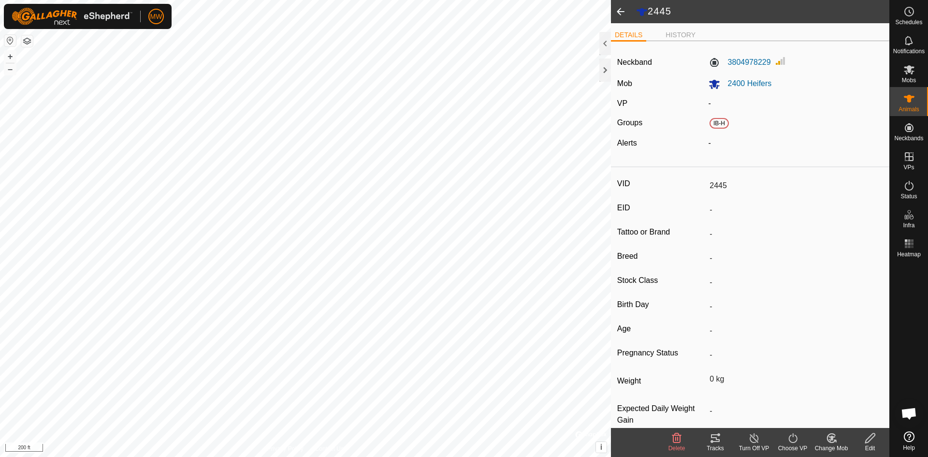
click at [623, 11] on span at bounding box center [620, 11] width 19 height 23
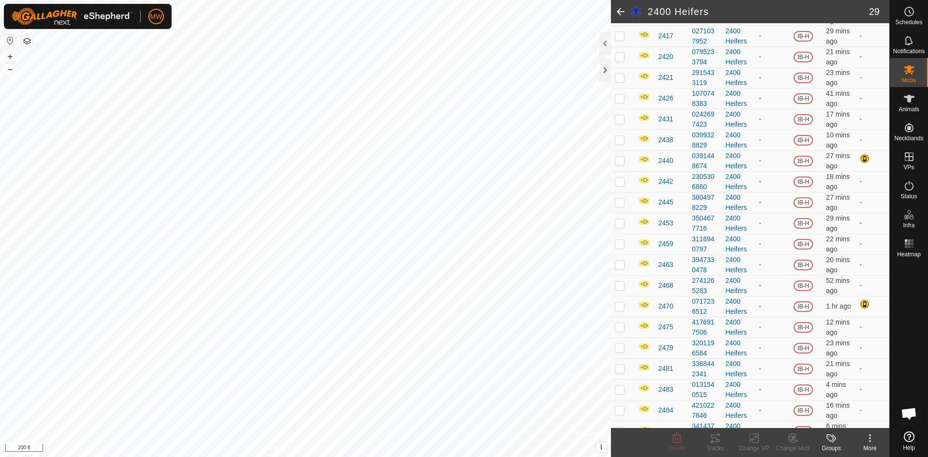
scroll to position [340, 0]
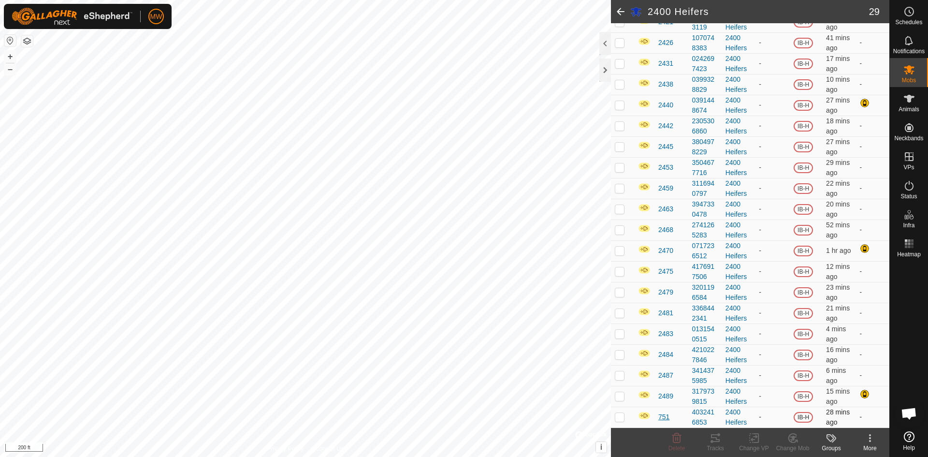
click at [661, 419] on span "751" at bounding box center [664, 417] width 11 height 10
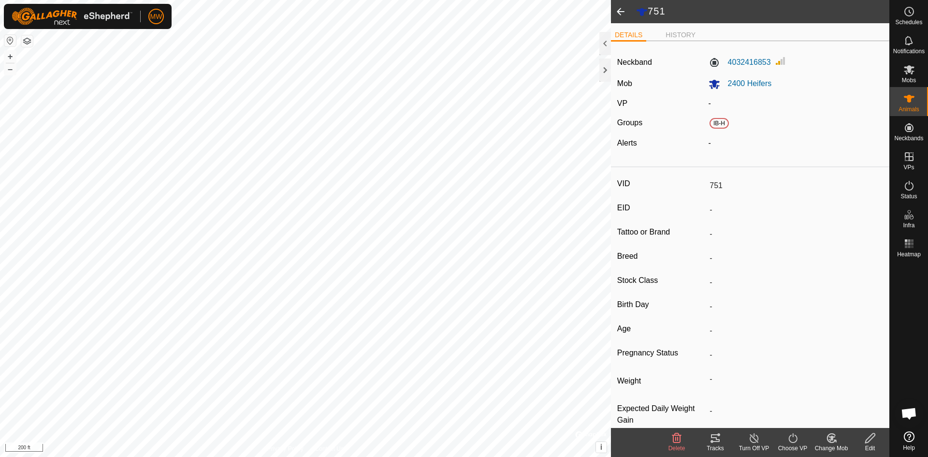
click at [872, 442] on icon at bounding box center [871, 438] width 12 height 12
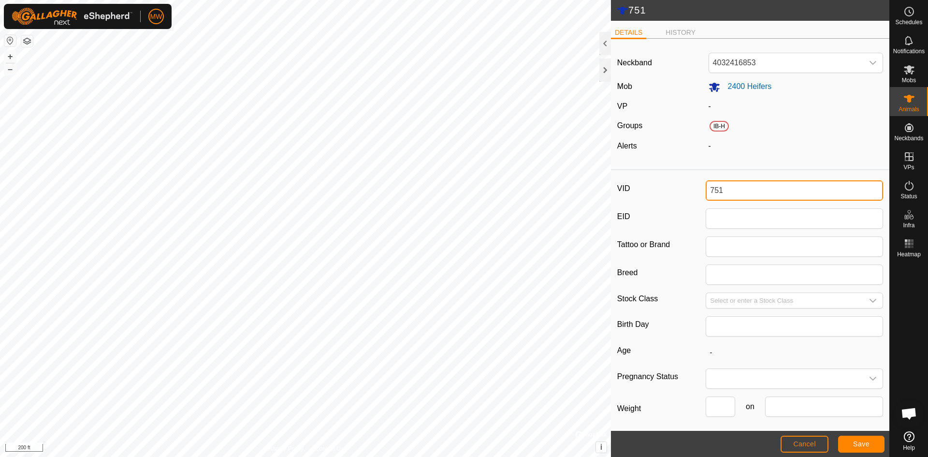
drag, startPoint x: 741, startPoint y: 183, endPoint x: 649, endPoint y: 185, distance: 91.9
click at [649, 185] on div "VID 751" at bounding box center [750, 190] width 266 height 20
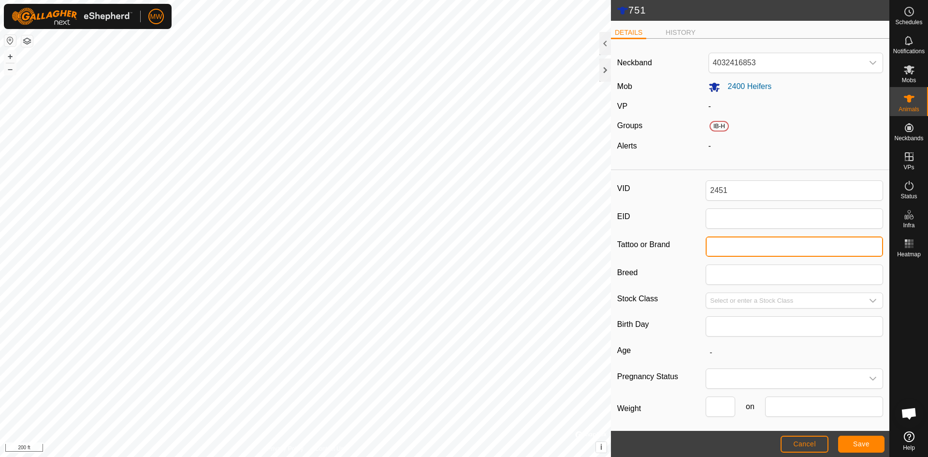
click at [761, 249] on input "Tattoo or Brand" at bounding box center [794, 246] width 177 height 20
click at [860, 443] on span "Save" at bounding box center [861, 444] width 16 height 8
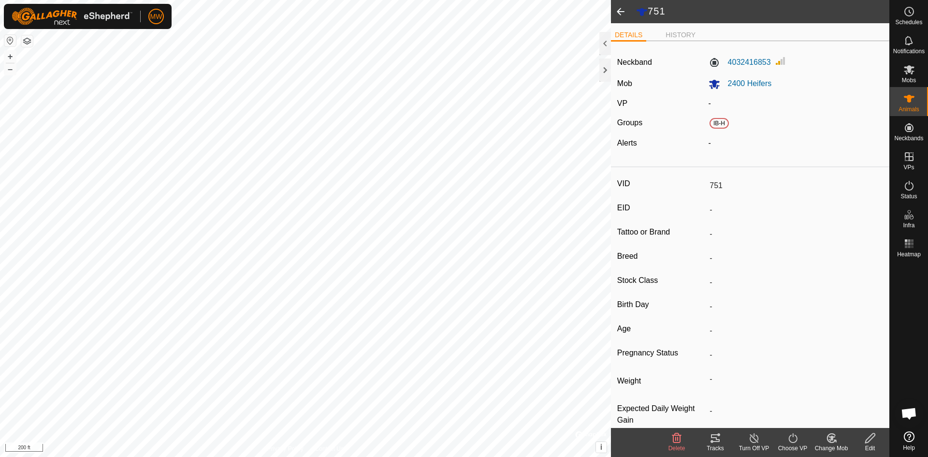
click at [871, 439] on icon at bounding box center [871, 438] width 10 height 10
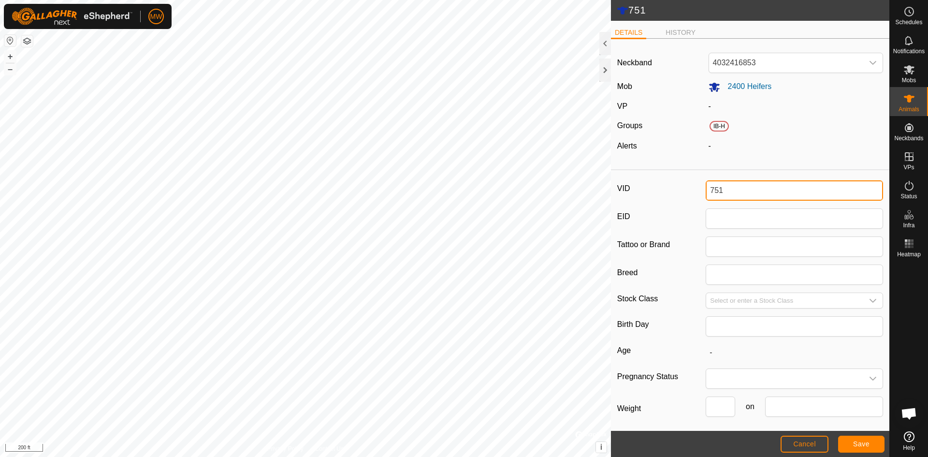
drag, startPoint x: 731, startPoint y: 185, endPoint x: 668, endPoint y: 188, distance: 62.9
click at [668, 188] on div "VID 751" at bounding box center [750, 190] width 266 height 20
click at [866, 440] on span "Save" at bounding box center [861, 444] width 16 height 8
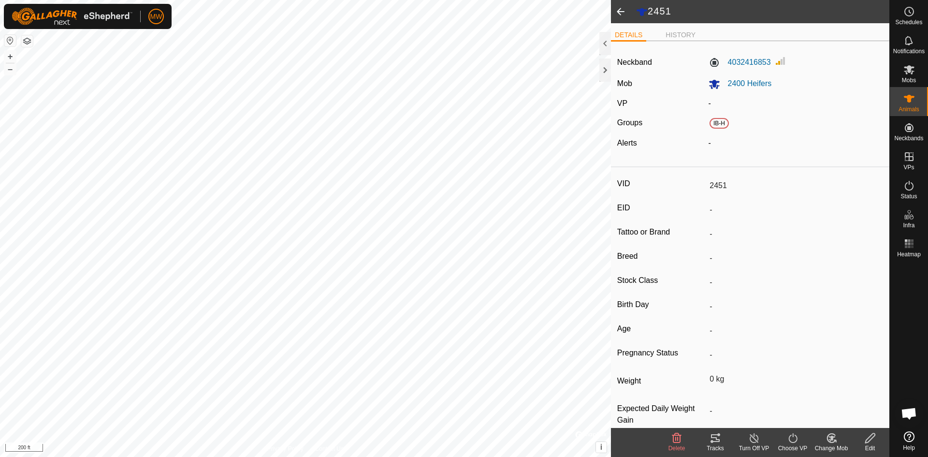
click at [626, 11] on span at bounding box center [620, 11] width 19 height 23
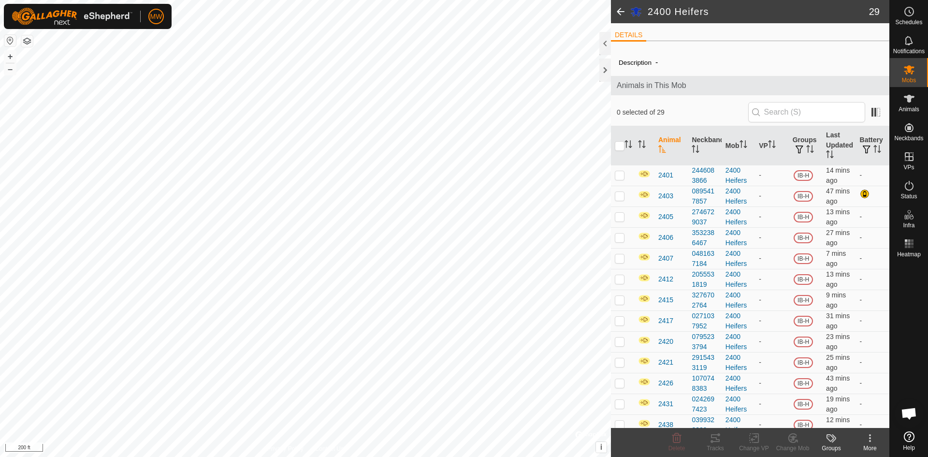
click at [618, 8] on span at bounding box center [620, 11] width 19 height 23
